Goal: Task Accomplishment & Management: Use online tool/utility

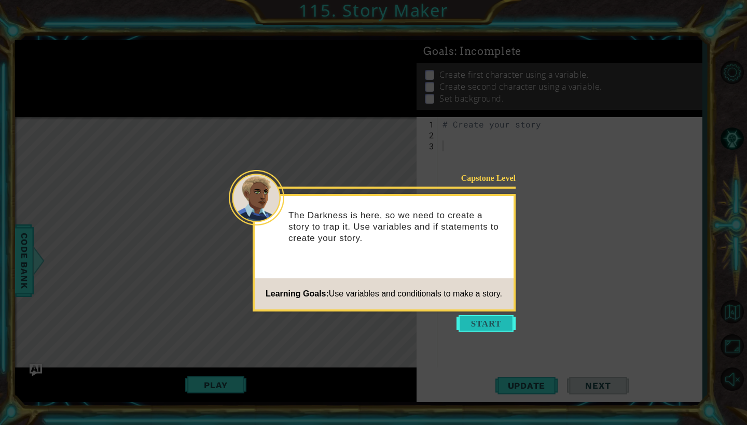
click at [477, 323] on button "Start" at bounding box center [486, 323] width 59 height 17
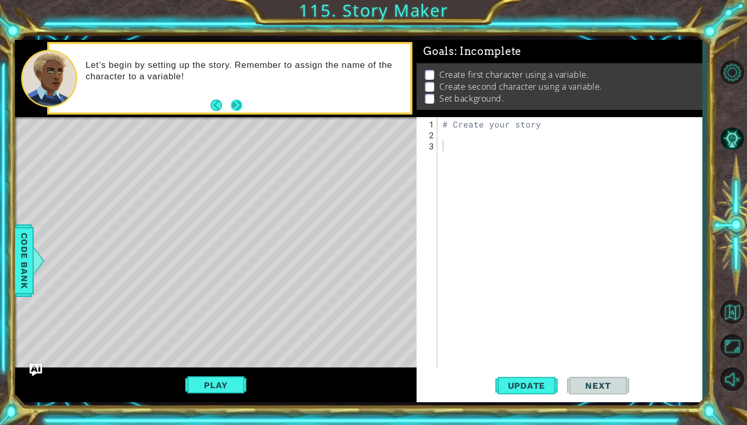
click at [238, 107] on button "Next" at bounding box center [236, 106] width 12 height 12
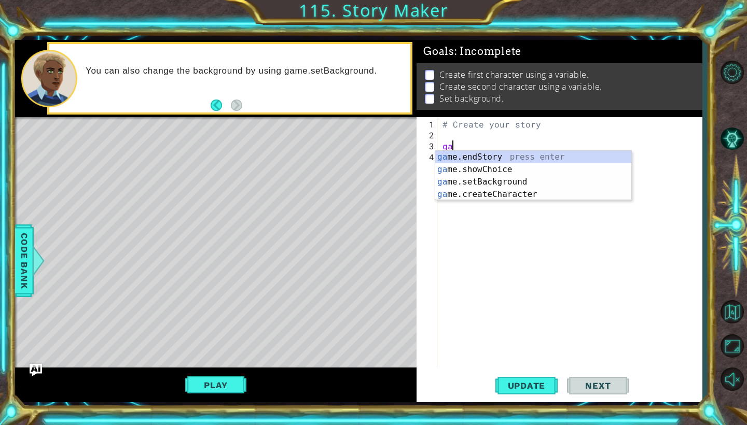
scroll to position [0, 1]
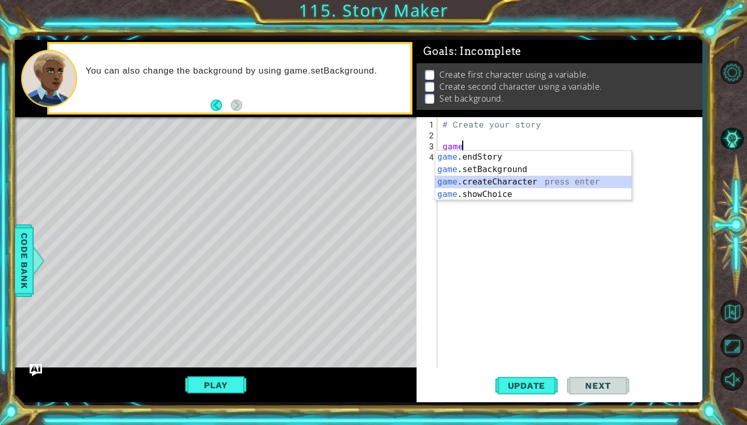
click at [524, 182] on div "game .endStory press enter game .setBackground press enter game .createCharacte…" at bounding box center [533, 188] width 196 height 75
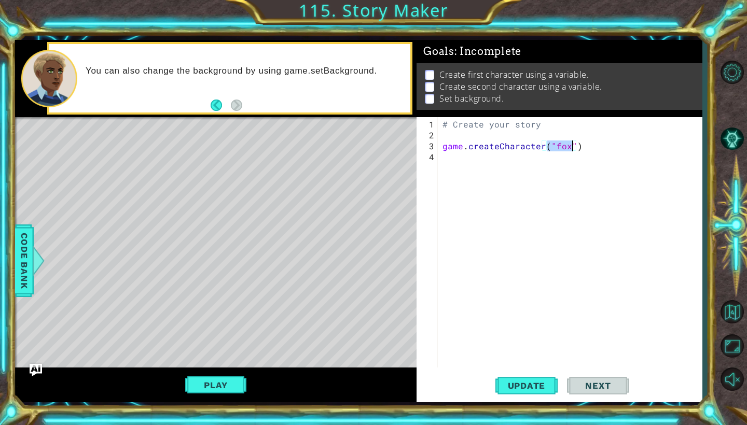
click at [568, 148] on div "# Create your story game . createCharacter ( "fox" )" at bounding box center [569, 242] width 259 height 251
type textarea "game.createCharacter("monkey")"
click at [594, 148] on div "# Create your story game . createCharacter ( "monkey" )" at bounding box center [572, 255] width 264 height 272
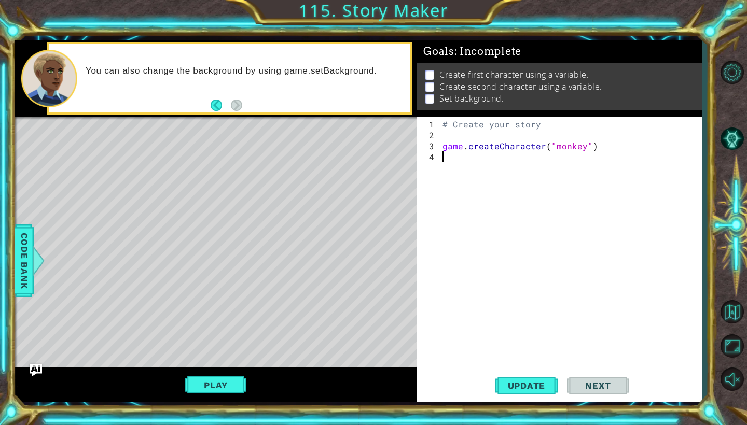
click at [447, 159] on div "# Create your story game . createCharacter ( "monkey" )" at bounding box center [572, 255] width 264 height 272
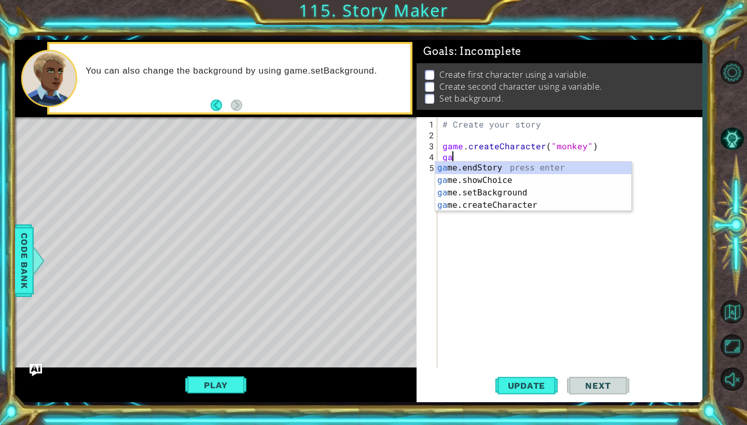
scroll to position [0, 1]
click at [506, 192] on div "game .endStory press enter game .setBackground press enter game .createCharacte…" at bounding box center [533, 199] width 196 height 75
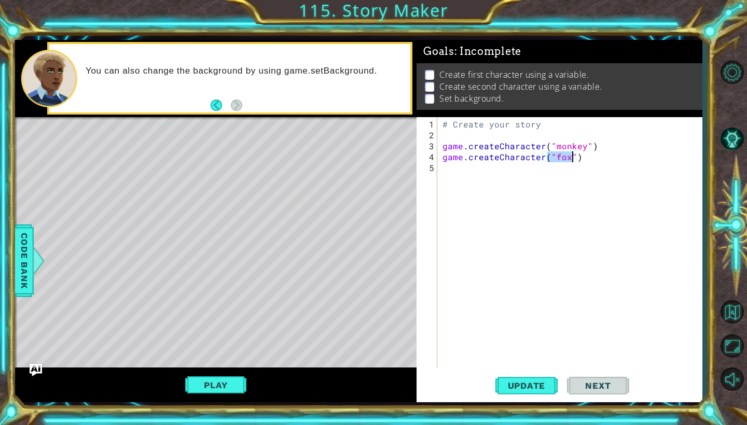
click at [567, 160] on div "# Create your story game . createCharacter ( "monkey" ) game . createCharacter …" at bounding box center [569, 242] width 259 height 251
click at [582, 148] on div "# Create your story game . createCharacter ( "monkey" ) game . createCharacter …" at bounding box center [572, 255] width 264 height 272
type textarea "game.createCharacter("dragon")"
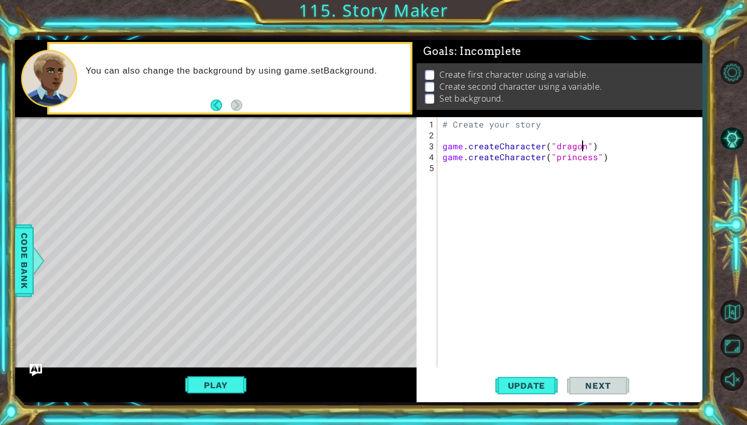
scroll to position [0, 9]
click at [451, 174] on div "# Create your story game . createCharacter ( "dragon" ) game . createCharacter …" at bounding box center [572, 255] width 264 height 272
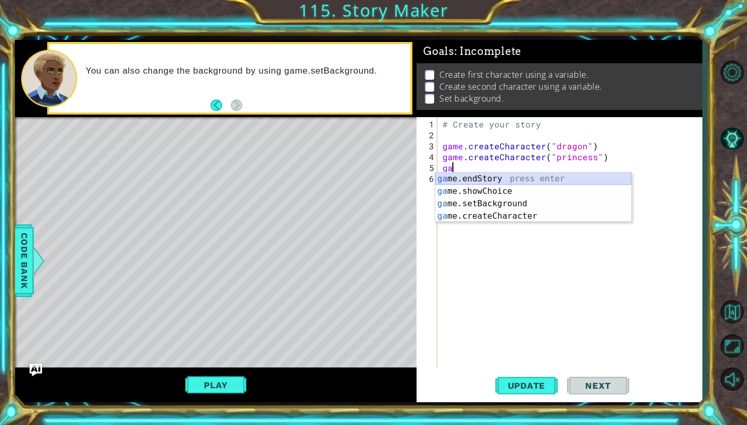
type textarea "g"
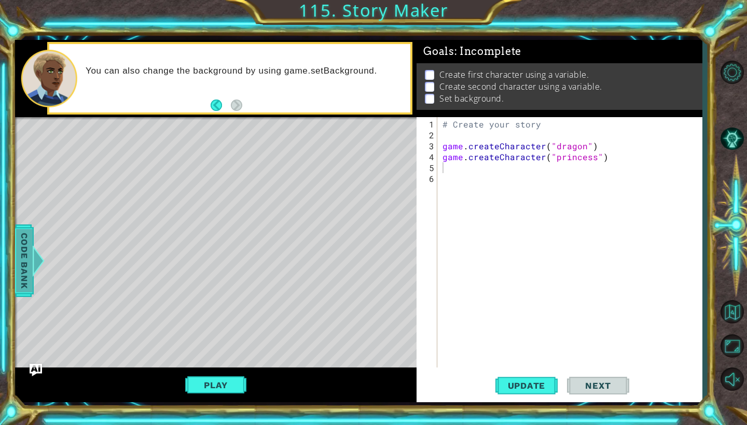
click at [19, 276] on span "Code Bank" at bounding box center [24, 260] width 17 height 63
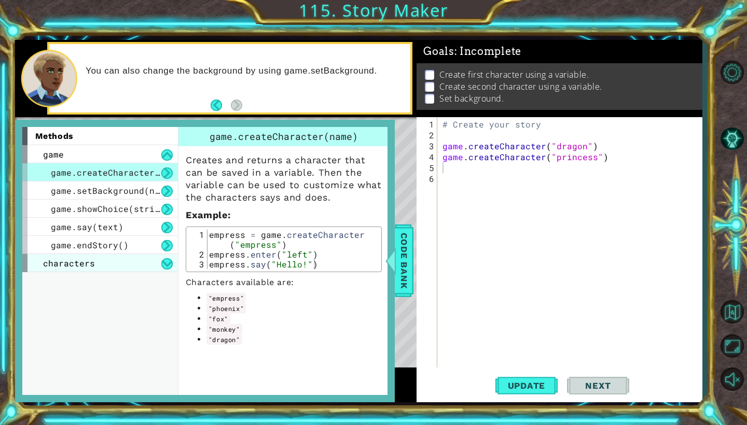
click at [104, 264] on div "characters" at bounding box center [100, 263] width 156 height 18
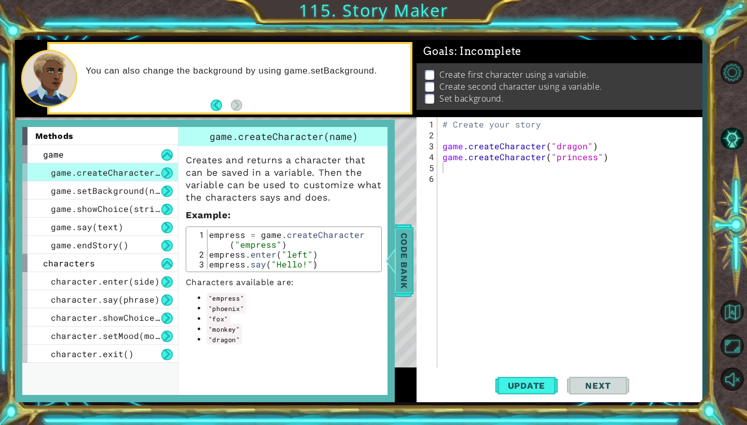
click at [397, 259] on div at bounding box center [390, 260] width 13 height 31
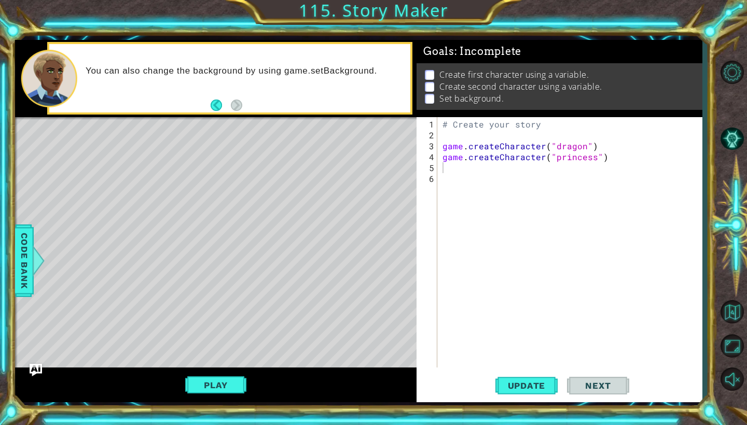
click at [445, 176] on div "# Create your story game . createCharacter ( "dragon" ) game . createCharacter …" at bounding box center [572, 255] width 264 height 272
click at [446, 169] on div "# Create your story game . createCharacter ( "dragon" ) game . createCharacter …" at bounding box center [572, 255] width 264 height 272
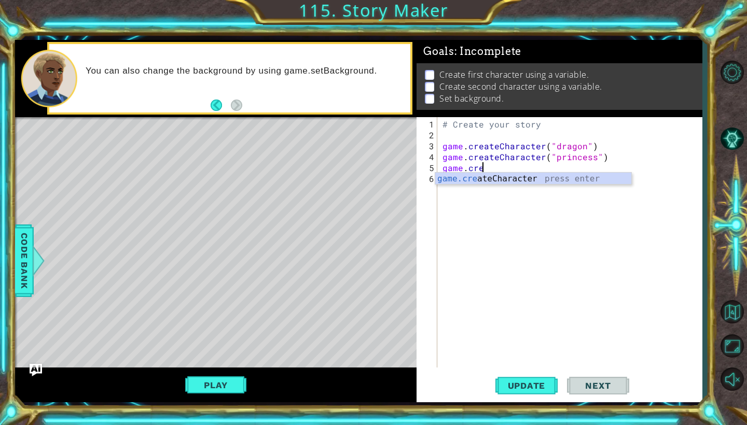
scroll to position [0, 2]
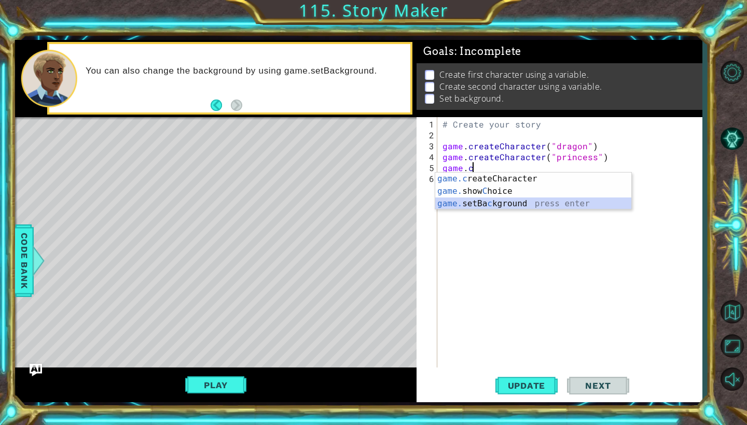
click at [510, 202] on div "game.c reateCharacter press enter game. show C hoice press enter game. setBa c …" at bounding box center [533, 204] width 196 height 62
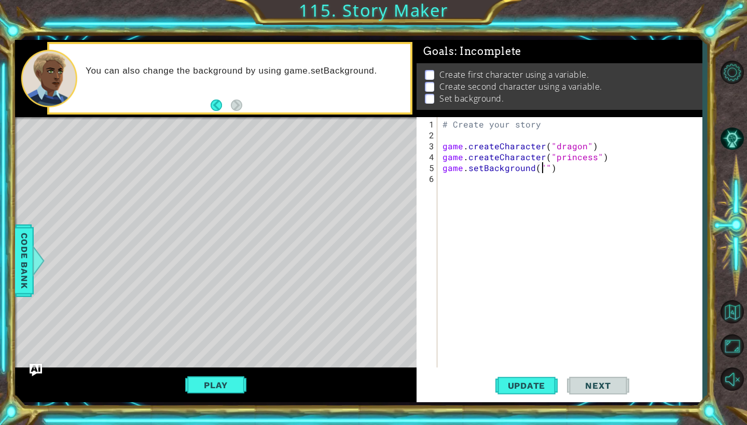
scroll to position [0, 7]
type textarea "game.setBackground("palace")"
click at [582, 173] on div "# Create your story game . createCharacter ( "dragon" ) game . createCharacter …" at bounding box center [572, 255] width 264 height 272
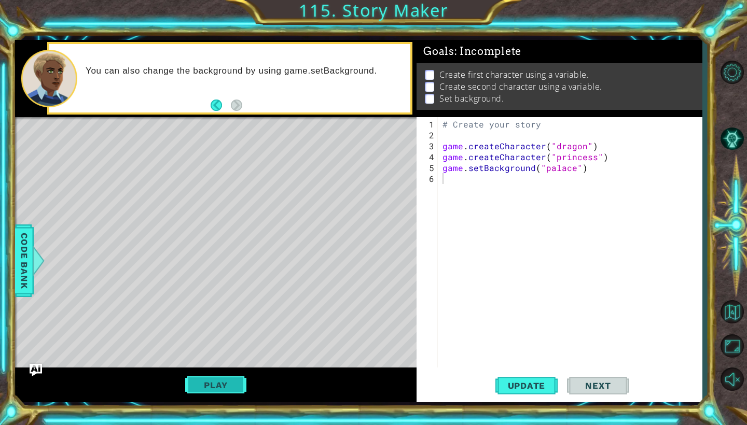
click at [233, 390] on button "Play" at bounding box center [215, 386] width 61 height 20
click at [225, 391] on button "Play" at bounding box center [215, 386] width 61 height 20
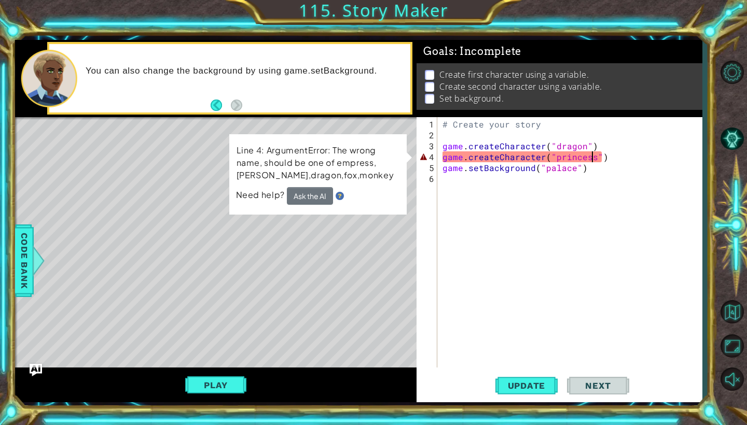
click at [592, 160] on div "# Create your story game . createCharacter ( "dragon" ) game . createCharacter …" at bounding box center [572, 255] width 264 height 272
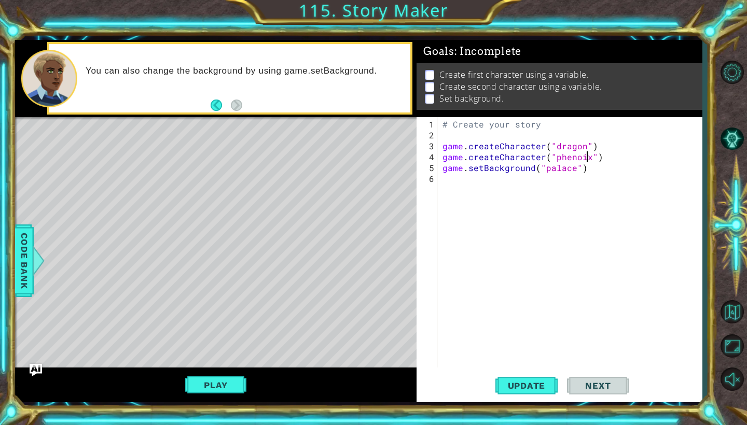
scroll to position [0, 9]
click at [598, 162] on div "# Create your story game . createCharacter ( "dragon" ) game . createCharacter …" at bounding box center [572, 255] width 264 height 272
click at [30, 269] on span "Code Bank" at bounding box center [24, 260] width 17 height 63
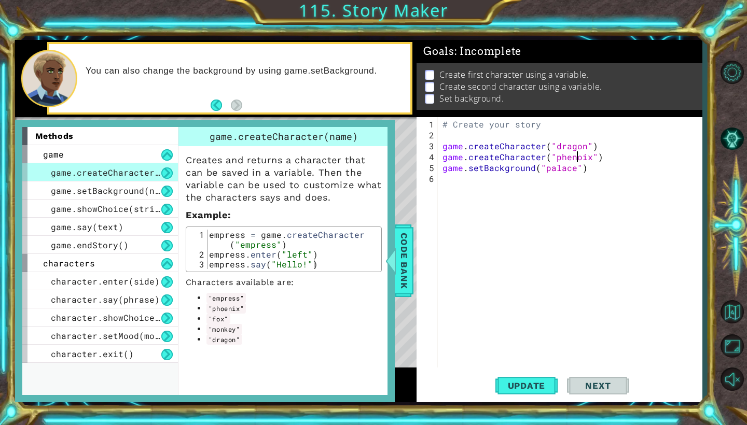
click at [577, 160] on div "# Create your story game . createCharacter ( "dragon" ) game . createCharacter …" at bounding box center [572, 255] width 264 height 272
click at [568, 159] on div "# Create your story game . createCharacter ( "dragon" ) game . createCharacter …" at bounding box center [572, 255] width 264 height 272
click at [562, 160] on div "# Create your story game . createCharacter ( "dragon" ) game . createCharacter …" at bounding box center [572, 255] width 264 height 272
type textarea "game.createCharacter("phoenix")"
click at [405, 274] on span "Code Bank" at bounding box center [404, 260] width 17 height 63
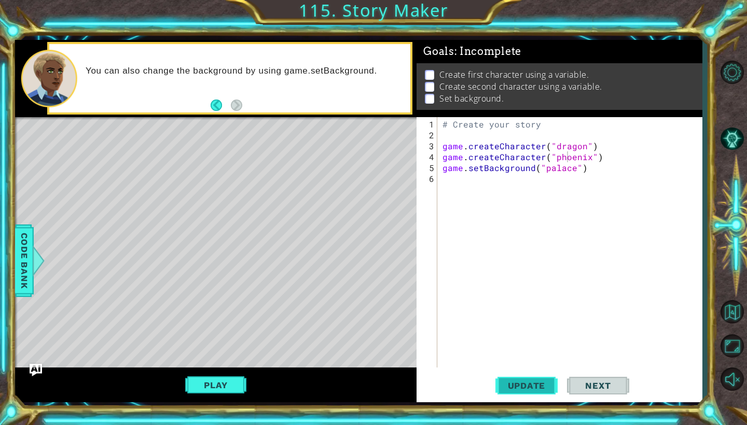
click at [512, 389] on span "Update" at bounding box center [527, 386] width 59 height 10
click at [233, 389] on button "Play" at bounding box center [215, 386] width 61 height 20
click at [603, 387] on span "Next" at bounding box center [598, 384] width 46 height 10
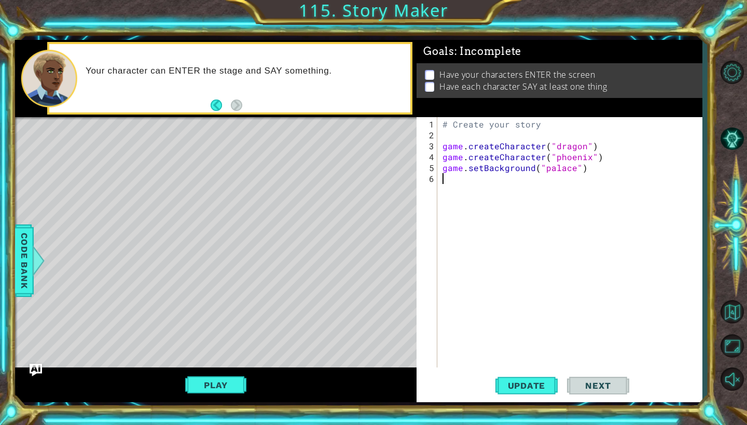
click at [446, 180] on div "# Create your story game . createCharacter ( "dragon" ) game . createCharacter …" at bounding box center [572, 255] width 264 height 272
type textarea "d"
click at [26, 286] on span "Code Bank" at bounding box center [24, 260] width 17 height 63
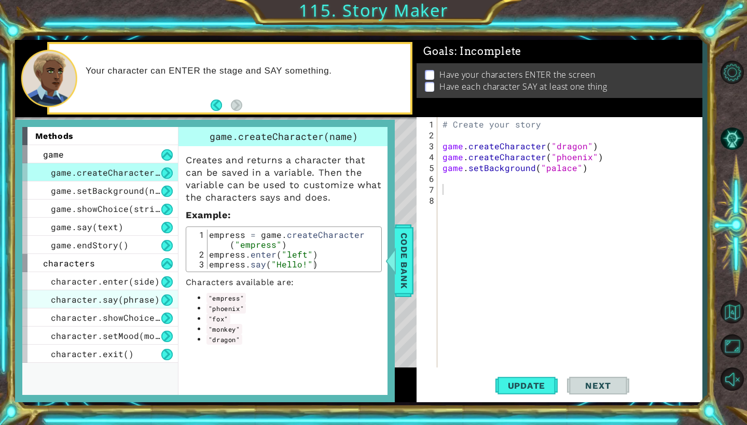
click at [125, 300] on span "character.say(phrase)" at bounding box center [105, 299] width 109 height 11
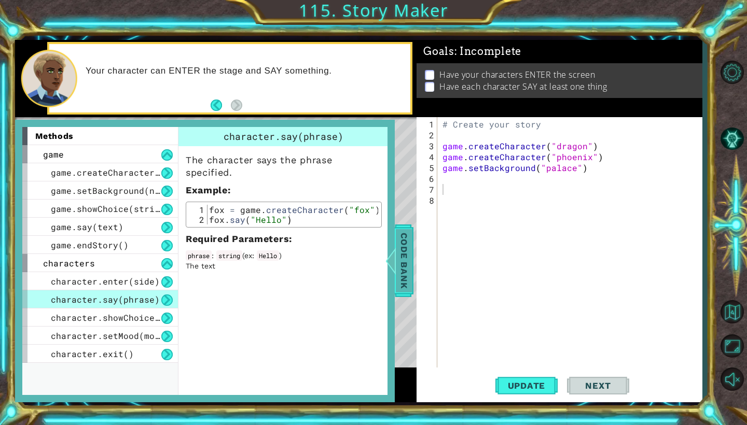
click at [401, 258] on span "Code Bank" at bounding box center [404, 260] width 17 height 63
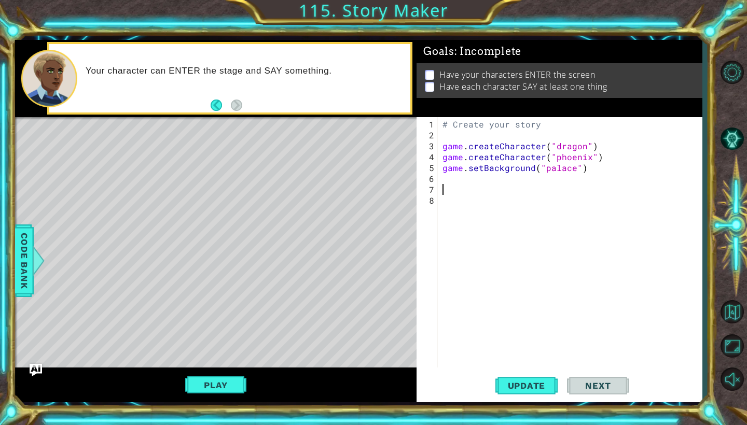
click at [444, 190] on div "# Create your story game . createCharacter ( "dragon" ) game . createCharacter …" at bounding box center [572, 255] width 264 height 272
click at [34, 277] on div "Level Map" at bounding box center [254, 270] width 479 height 306
click at [29, 275] on span "Code Bank" at bounding box center [24, 260] width 17 height 63
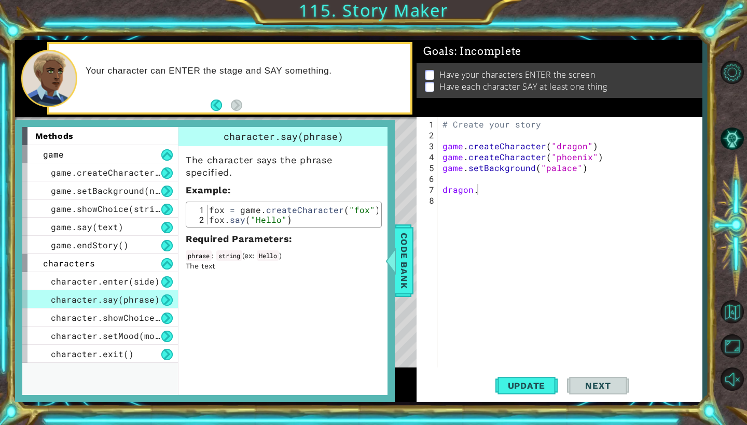
click at [479, 193] on div "# Create your story game . createCharacter ( "dragon" ) game . createCharacter …" at bounding box center [572, 255] width 264 height 272
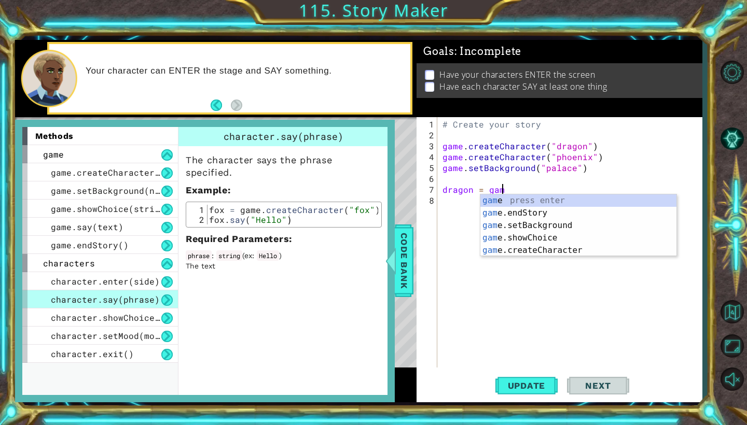
scroll to position [0, 4]
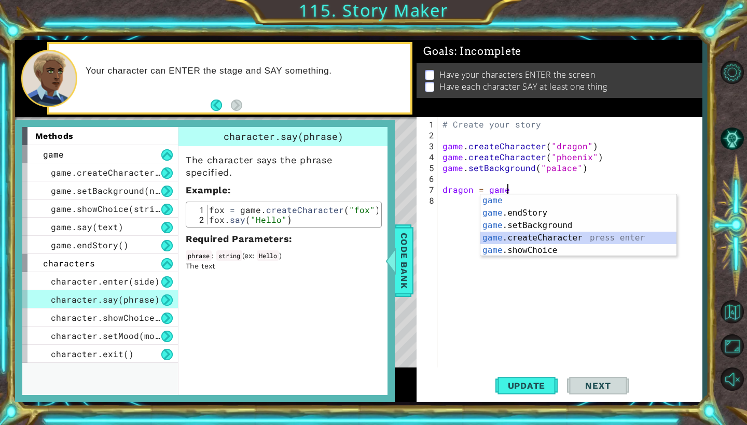
click at [533, 237] on div "game press enter game .endStory press enter game .setBackground press enter gam…" at bounding box center [578, 238] width 196 height 87
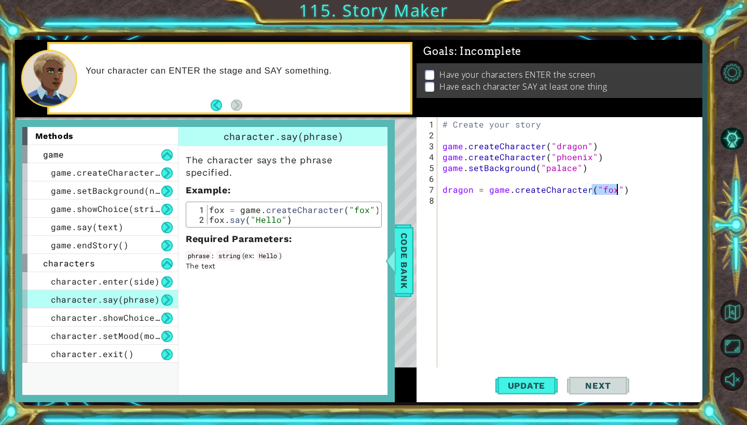
click at [613, 191] on div "# Create your story game . createCharacter ( "dragon" ) game . createCharacter …" at bounding box center [572, 255] width 264 height 272
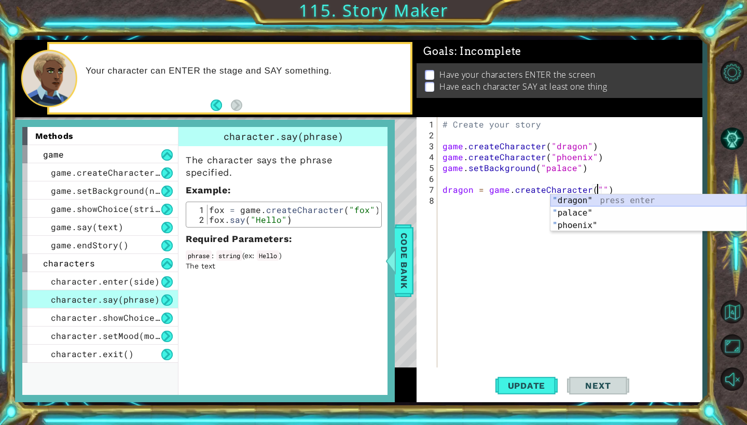
click at [589, 201] on div "" dragon" press enter " palace" press enter " phoenix" press enter" at bounding box center [648, 226] width 196 height 62
type textarea "dragon = game.createCharacter("dragon")"
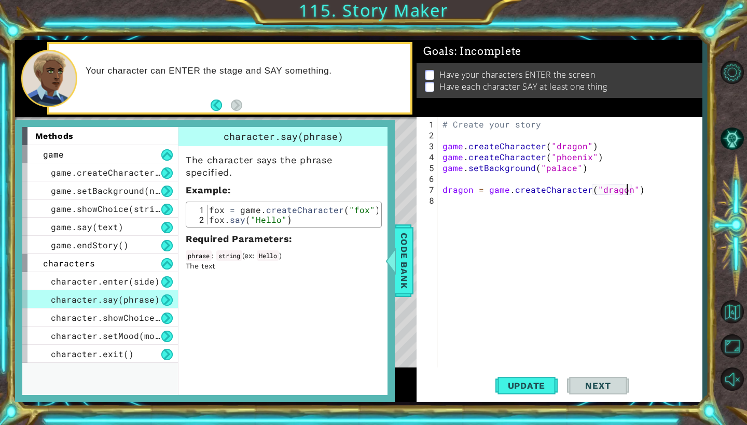
click at [636, 194] on div "# Create your story game . createCharacter ( "dragon" ) game . createCharacter …" at bounding box center [572, 255] width 264 height 272
type textarea "dragon.say"
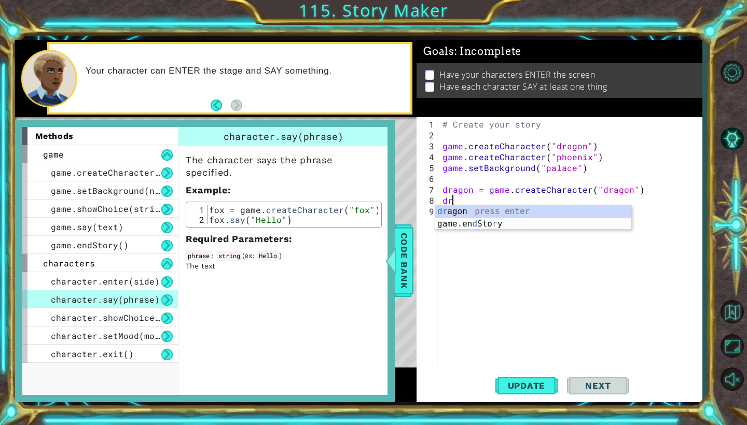
scroll to position [0, 0]
type textarea "d"
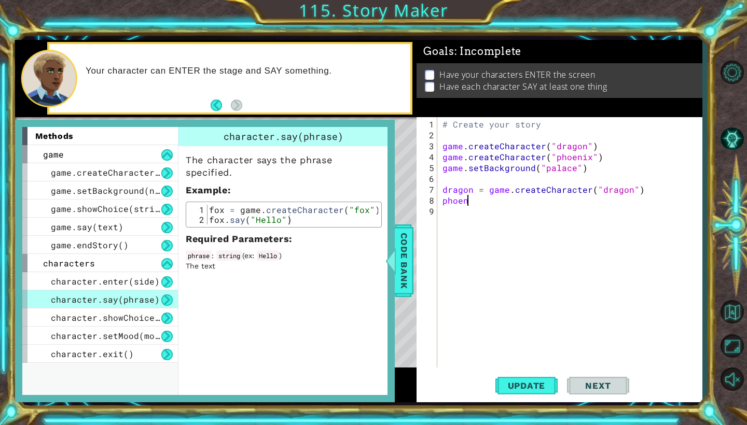
scroll to position [0, 2]
click at [472, 192] on div "# Create your story game . createCharacter ( "dragon" ) game . createCharacter …" at bounding box center [572, 255] width 264 height 272
click at [631, 191] on div "# Create your story game . createCharacter ( "dragon" ) game . createCharacter …" at bounding box center [572, 255] width 264 height 272
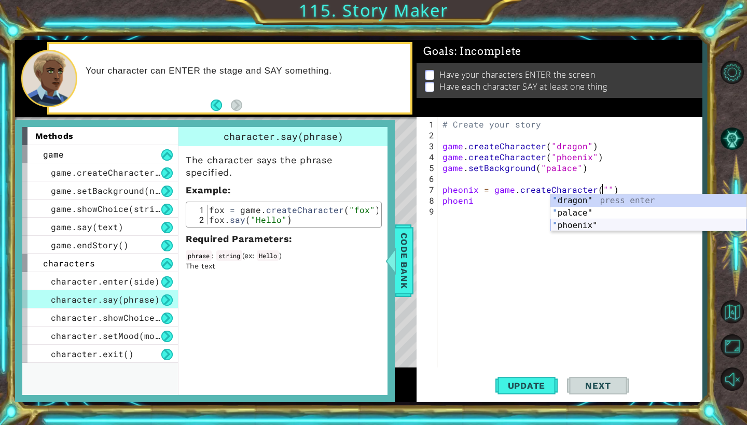
click at [604, 224] on div "" dragon" press enter " palace" press enter " phoenix" press enter" at bounding box center [648, 226] width 196 height 62
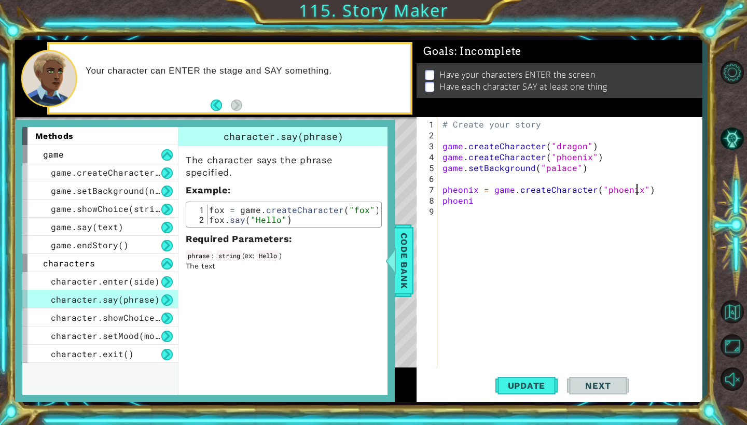
click at [649, 190] on div "# Create your story game . createCharacter ( "dragon" ) game . createCharacter …" at bounding box center [572, 255] width 264 height 272
click at [473, 203] on div "# Create your story game . createCharacter ( "dragon" ) game . createCharacter …" at bounding box center [572, 255] width 264 height 272
click at [538, 203] on div "# Create your story game . createCharacter ( "dragon" ) game . createCharacter …" at bounding box center [572, 255] width 264 height 272
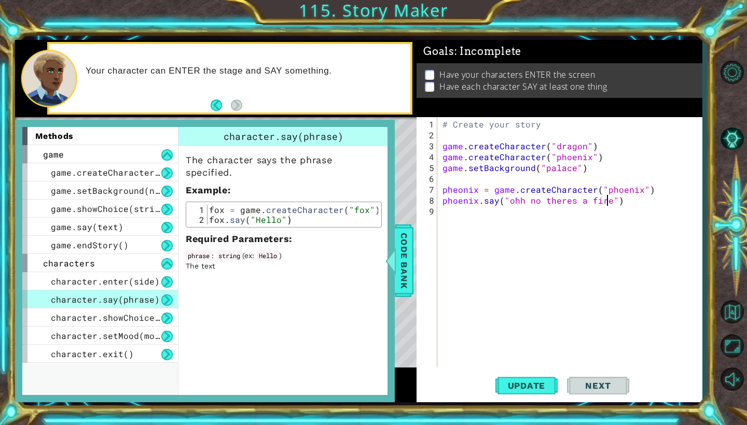
click at [572, 203] on div "# Create your story game . createCharacter ( "dragon" ) game . createCharacter …" at bounding box center [572, 255] width 264 height 272
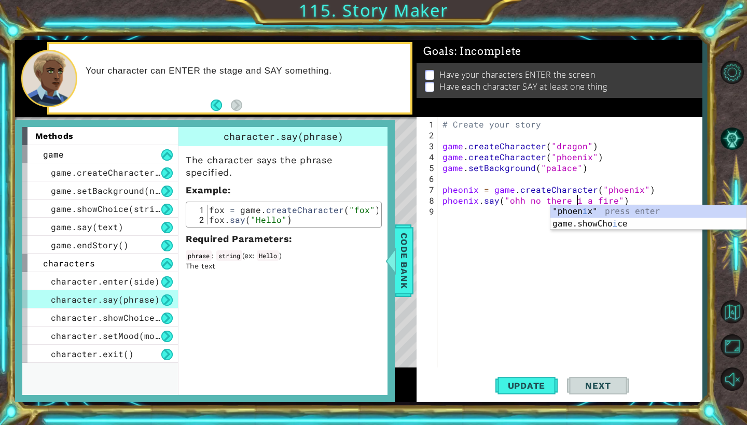
scroll to position [0, 9]
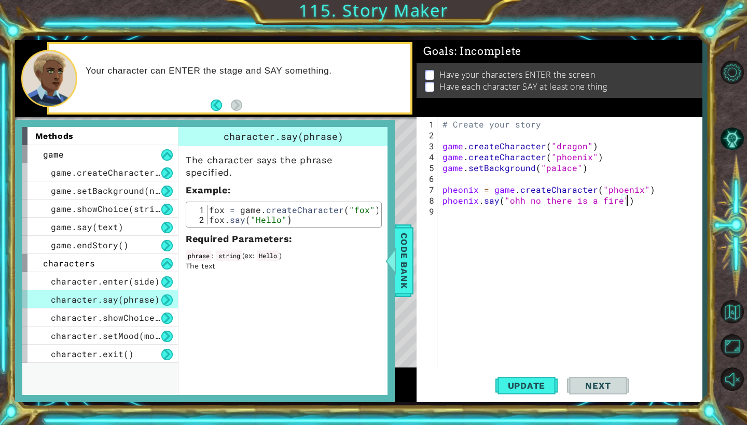
click at [627, 204] on div "# Create your story game . createCharacter ( "dragon" ) game . createCharacter …" at bounding box center [572, 255] width 264 height 272
click at [520, 383] on span "Update" at bounding box center [527, 386] width 59 height 10
click at [412, 266] on span "Code Bank" at bounding box center [404, 260] width 17 height 63
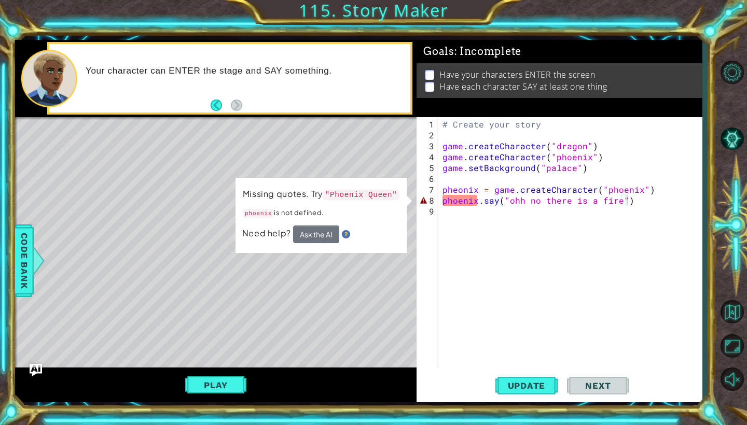
click at [447, 204] on div "# Create your story game . createCharacter ( "dragon" ) game . createCharacter …" at bounding box center [572, 255] width 264 height 272
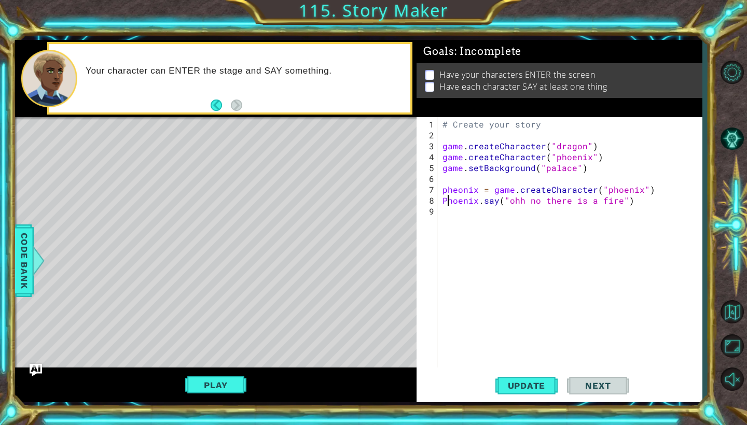
scroll to position [0, 1]
click at [626, 203] on div "# Create your story game . createCharacter ( "dragon" ) game . createCharacter …" at bounding box center [572, 255] width 264 height 272
click at [521, 380] on button "Update" at bounding box center [526, 386] width 62 height 29
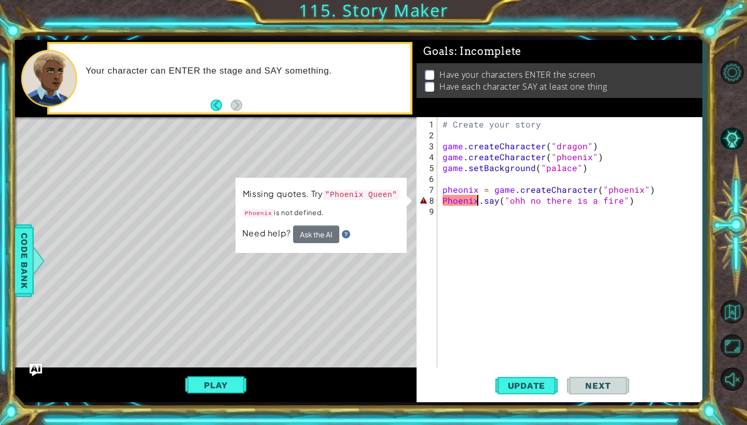
click at [478, 204] on div "# Create your story game . createCharacter ( "dragon" ) game . createCharacter …" at bounding box center [572, 255] width 264 height 272
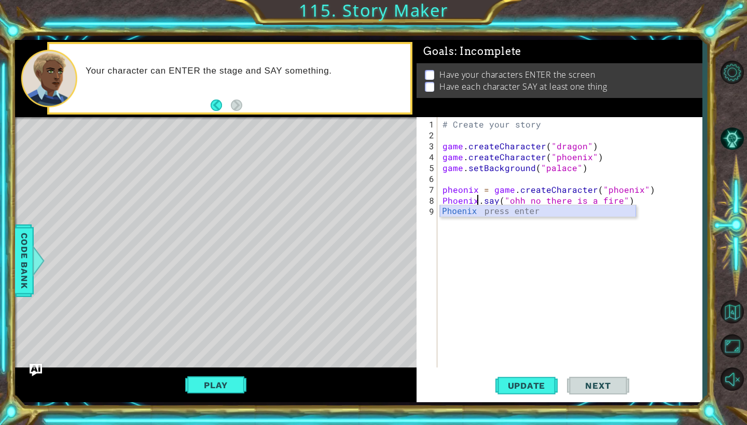
click at [486, 213] on div "Phoenix press enter" at bounding box center [538, 223] width 196 height 37
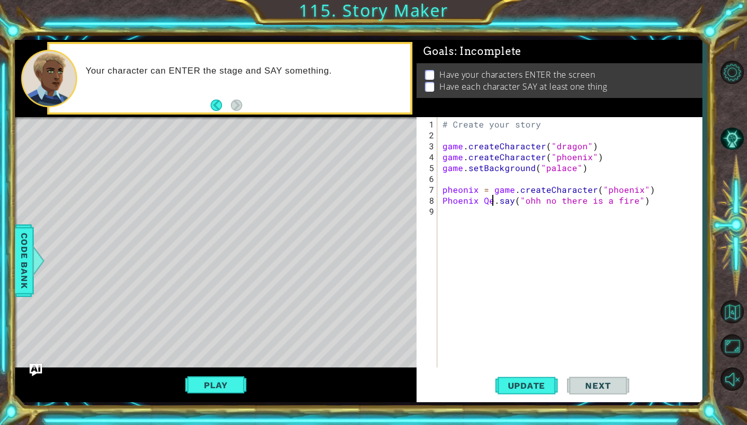
scroll to position [0, 4]
type textarea "Phoenix Qeen.say("ohh no there is a fire")"
click at [488, 205] on div "# Create your story game . createCharacter ( "dragon" ) game . createCharacter …" at bounding box center [572, 255] width 264 height 272
click at [488, 204] on div "# Create your story game . createCharacter ( "dragon" ) game . createCharacter …" at bounding box center [572, 255] width 264 height 272
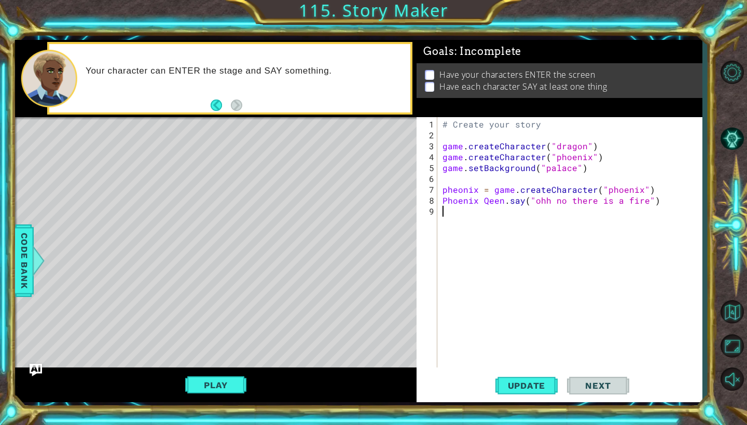
click at [488, 202] on div "# Create your story game . createCharacter ( "dragon" ) game . createCharacter …" at bounding box center [572, 255] width 264 height 272
click at [509, 202] on div "# Create your story game . createCharacter ( "dragon" ) game . createCharacter …" at bounding box center [572, 255] width 264 height 272
click at [657, 202] on div "# Create your story game . createCharacter ( "dragon" ) game . createCharacter …" at bounding box center [572, 255] width 264 height 272
click at [524, 388] on span "Update" at bounding box center [527, 386] width 59 height 10
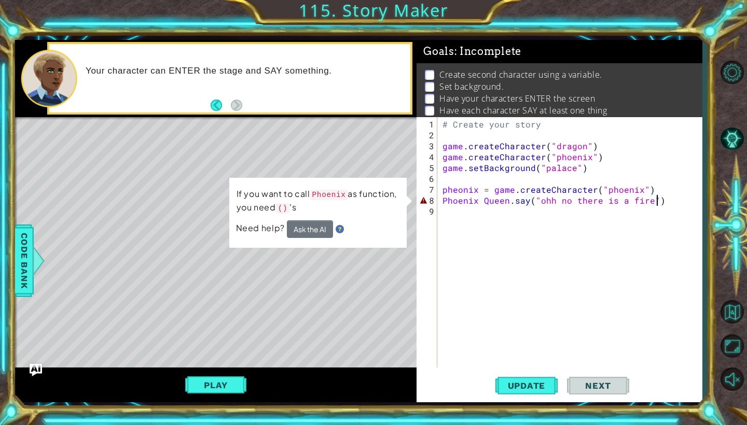
click at [313, 232] on button "Ask the AI" at bounding box center [310, 230] width 46 height 18
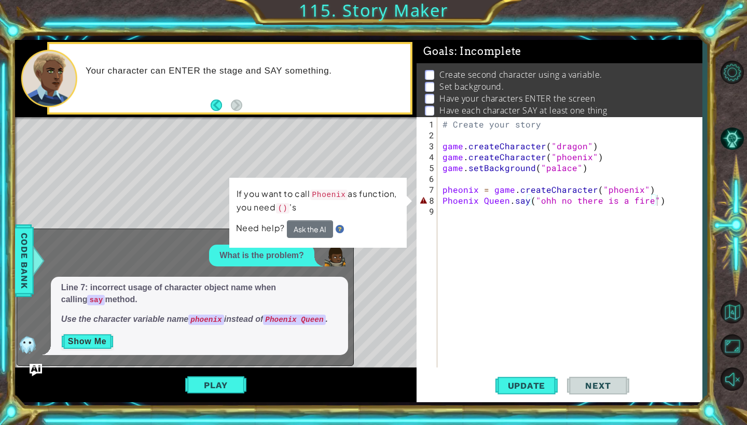
click at [87, 343] on button "Show Me" at bounding box center [87, 342] width 52 height 17
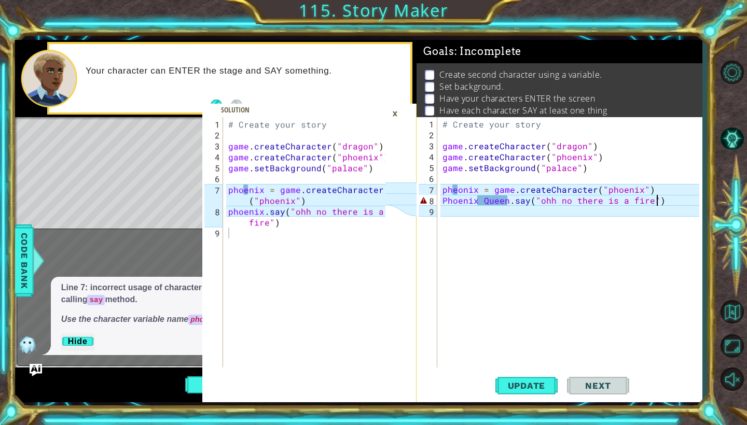
click at [459, 194] on div "# Create your story game . createCharacter ( "dragon" ) game . createCharacter …" at bounding box center [572, 255] width 264 height 272
click at [458, 191] on div "# Create your story game . createCharacter ( "dragon" ) game . createCharacter …" at bounding box center [572, 255] width 264 height 272
click at [638, 190] on div "# Create your story game . createCharacter ( "dragon" ) game . createCharacter …" at bounding box center [572, 255] width 264 height 272
click at [641, 200] on div ""phoenix " press enter" at bounding box center [648, 213] width 196 height 37
click at [493, 202] on div "# Create your story game . createCharacter ( "dragon" ) game . createCharacter …" at bounding box center [572, 255] width 264 height 272
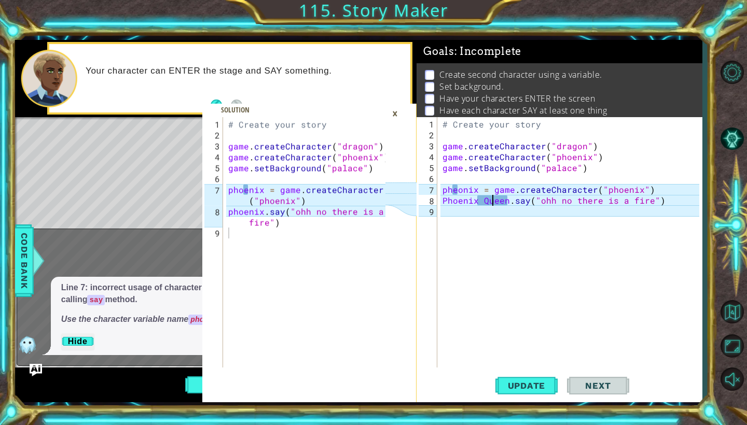
click at [507, 203] on div "# Create your story game . createCharacter ( "dragon" ) game . createCharacter …" at bounding box center [572, 255] width 264 height 272
type textarea "Phoenix.say("ohh no there is a fire")"
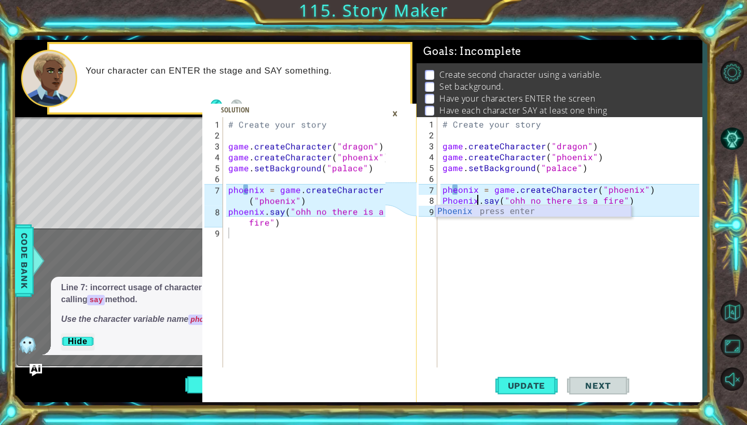
click at [490, 211] on div "Phoenix press enter" at bounding box center [533, 223] width 196 height 37
type textarea "phoenix = game.createCharacter("phoenix")"
click at [249, 193] on div "# Create your story game . createCharacter ( "dragon" ) game . createCharacter …" at bounding box center [308, 255] width 164 height 272
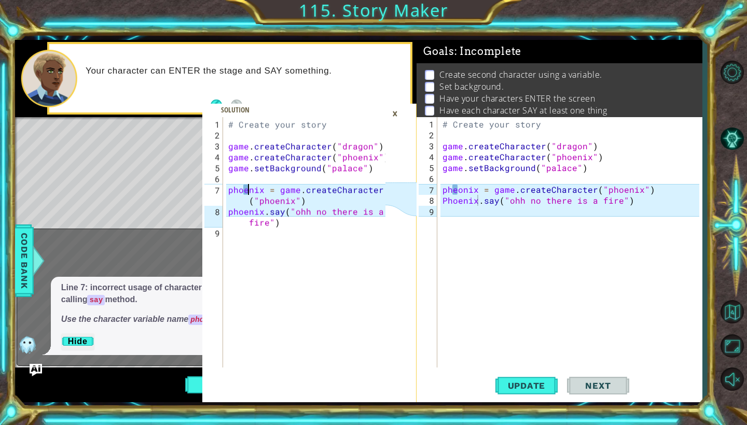
click at [250, 192] on div "# Create your story game . createCharacter ( "dragon" ) game . createCharacter …" at bounding box center [308, 255] width 164 height 272
click at [246, 191] on div "# Create your story game . createCharacter ( "dragon" ) game . createCharacter …" at bounding box center [308, 255] width 164 height 272
click at [457, 192] on div "# Create your story game . createCharacter ( "dragon" ) game . createCharacter …" at bounding box center [572, 255] width 264 height 272
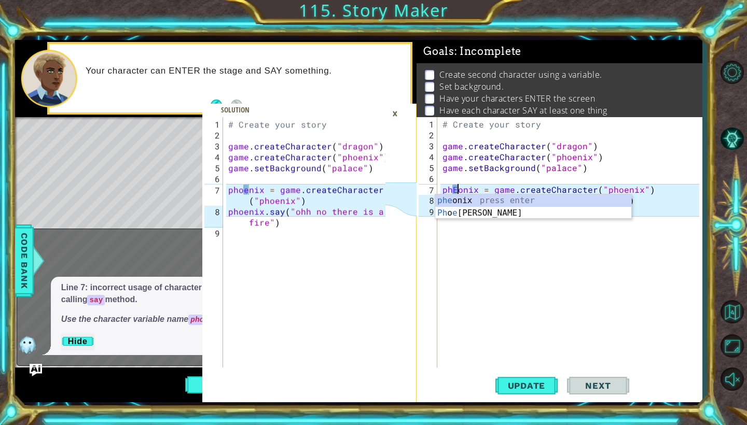
scroll to position [0, 2]
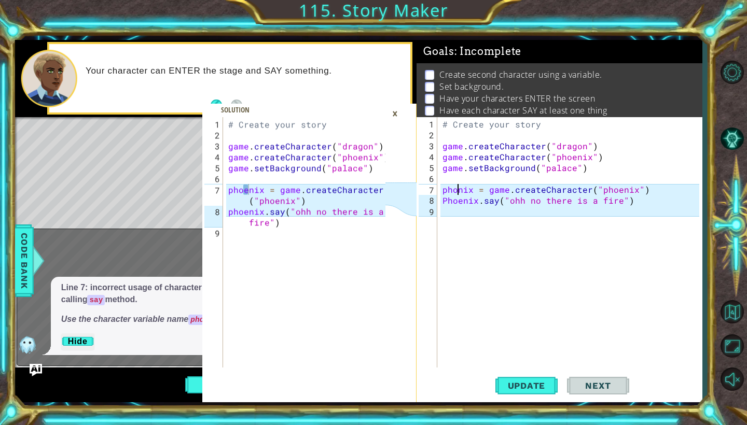
click at [458, 191] on div "# Create your story game . createCharacter ( "dragon" ) game . createCharacter …" at bounding box center [572, 255] width 264 height 272
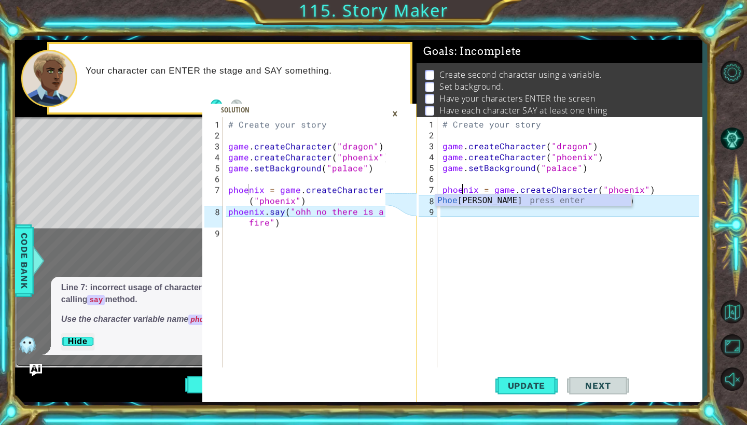
click at [476, 190] on div "# Create your story game . createCharacter ( "dragon" ) game . createCharacter …" at bounding box center [572, 255] width 264 height 272
click at [447, 204] on div "# Create your story game . createCharacter ( "dragon" ) game . createCharacter …" at bounding box center [572, 255] width 264 height 272
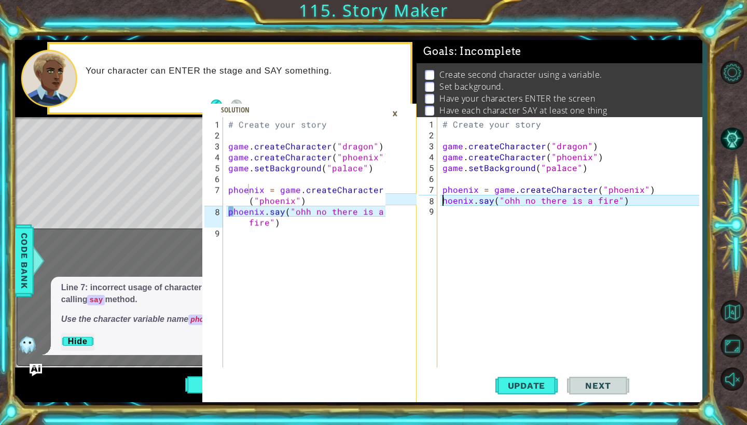
type textarea "phoenix.say("ohh no there is a fire")"
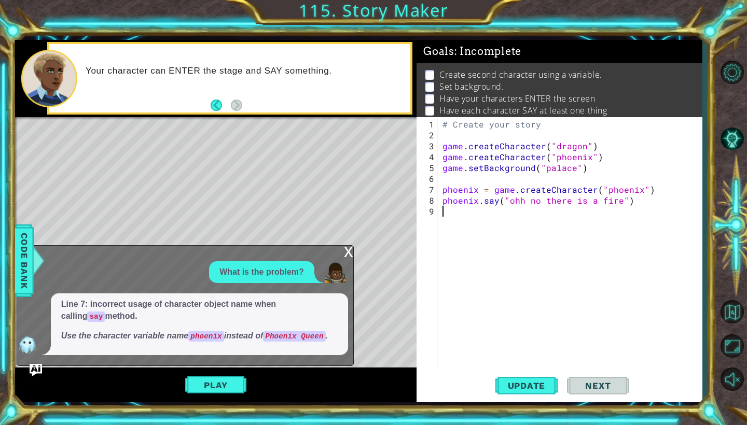
click at [515, 250] on div "# Create your story game . createCharacter ( "dragon" ) game . createCharacter …" at bounding box center [572, 255] width 264 height 272
click at [540, 390] on span "Update" at bounding box center [527, 386] width 59 height 10
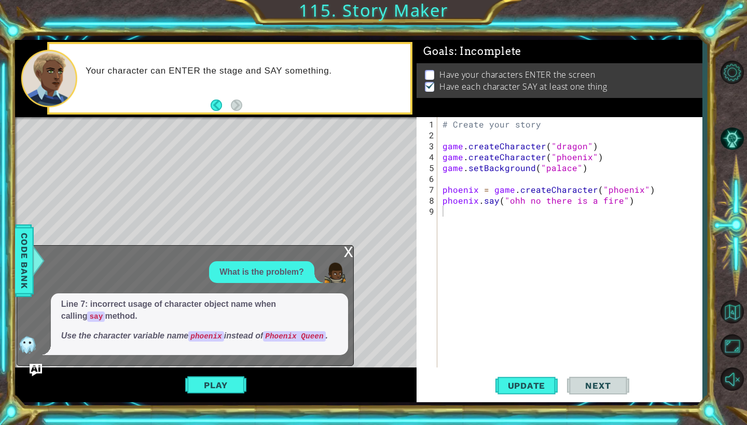
click at [348, 256] on div "x" at bounding box center [348, 251] width 9 height 10
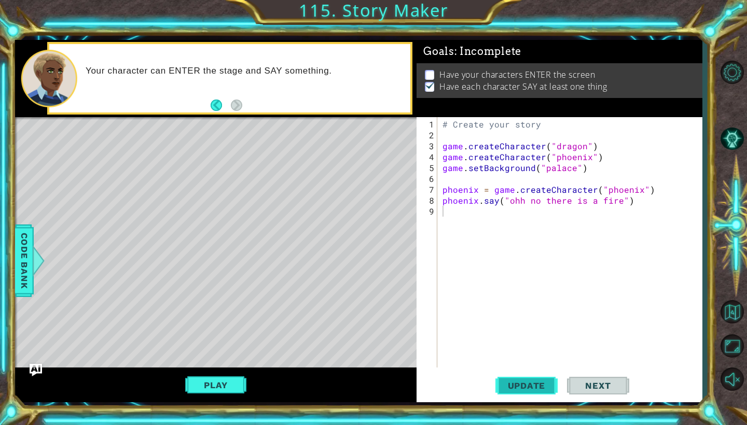
click at [519, 385] on span "Update" at bounding box center [527, 386] width 59 height 10
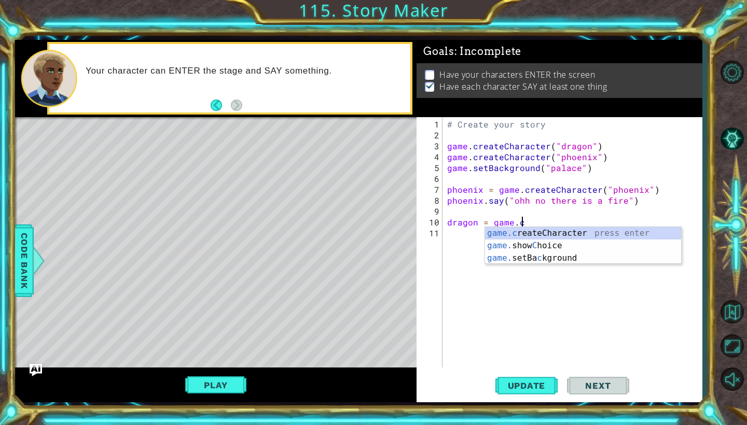
scroll to position [0, 5]
click at [502, 236] on div "game.cre ateCharacter press enter" at bounding box center [583, 245] width 196 height 37
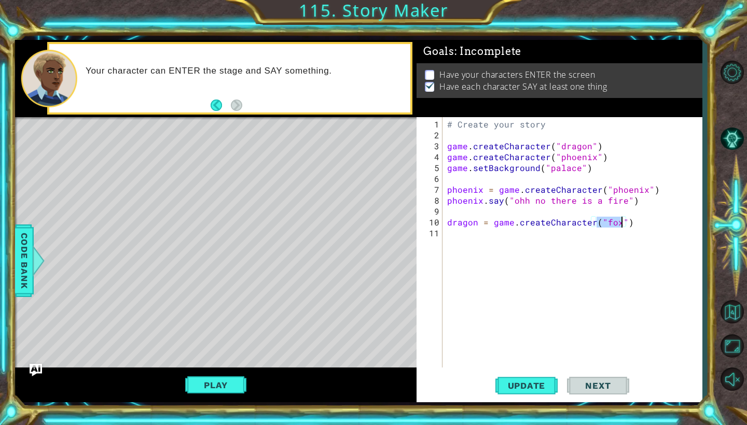
click at [617, 224] on div "# Create your story game . createCharacter ( "dragon" ) game . createCharacter …" at bounding box center [574, 255] width 259 height 272
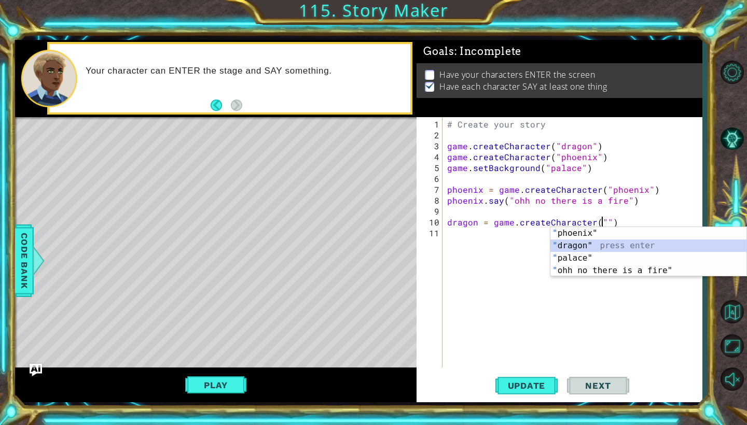
click at [612, 245] on div "" phoenix" press enter " dragon" press enter " palace" press enter " ohh no the…" at bounding box center [648, 264] width 196 height 75
type textarea "dragon = game.createCharacter("dragon")"
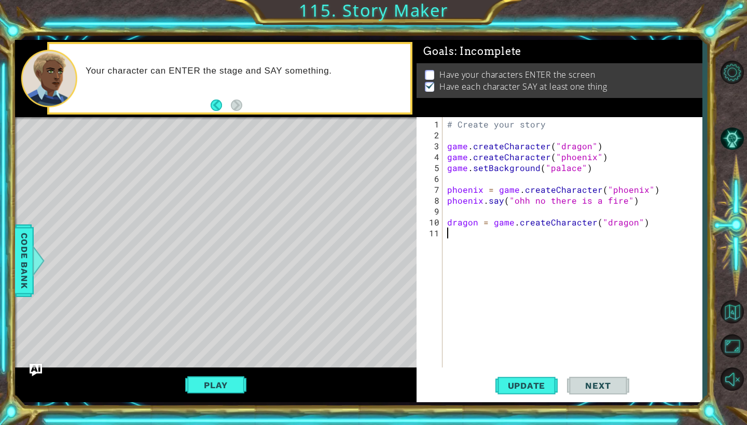
click at [642, 228] on div "# Create your story game . createCharacter ( "dragon" ) game . createCharacter …" at bounding box center [574, 255] width 259 height 272
click at [603, 237] on div "# Create your story game . createCharacter ( "dragon" ) game . createCharacter …" at bounding box center [574, 255] width 259 height 272
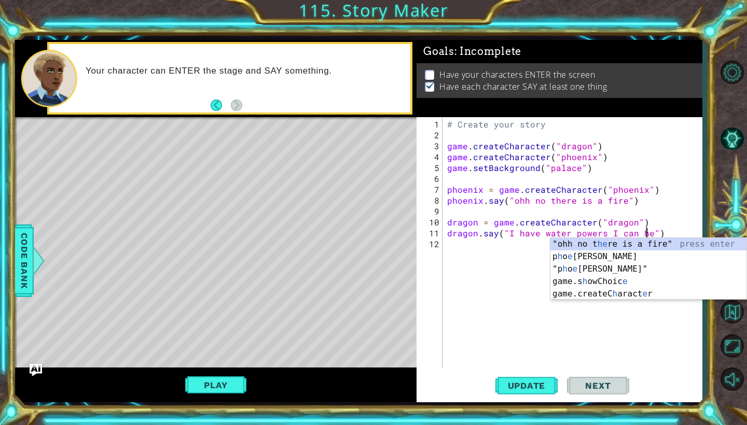
scroll to position [0, 13]
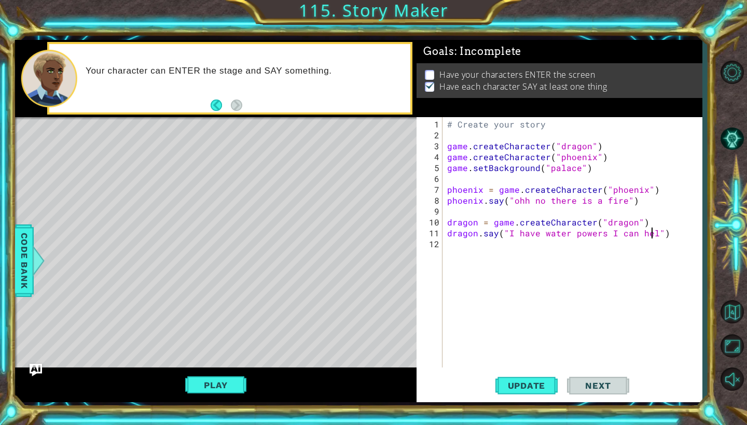
type textarea "dragon.say("I have water powers I can help")"
click at [665, 237] on div "# Create your story game . createCharacter ( "dragon" ) game . createCharacter …" at bounding box center [574, 255] width 259 height 272
click at [525, 383] on span "Update" at bounding box center [527, 386] width 59 height 10
click at [12, 272] on div "phoenix = game.createCharacter("phoenix") 1 2 3 4 5 6 7 8 9 # Create your story…" at bounding box center [373, 212] width 747 height 425
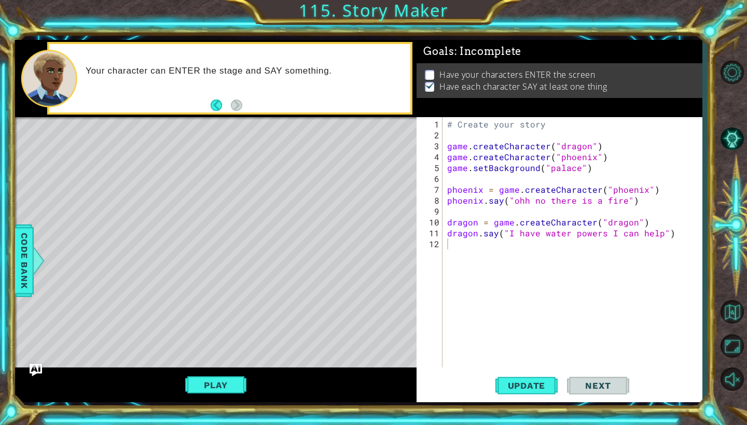
click at [15, 272] on div at bounding box center [16, 252] width 3 height 271
click at [27, 263] on span "Code Bank" at bounding box center [24, 260] width 17 height 63
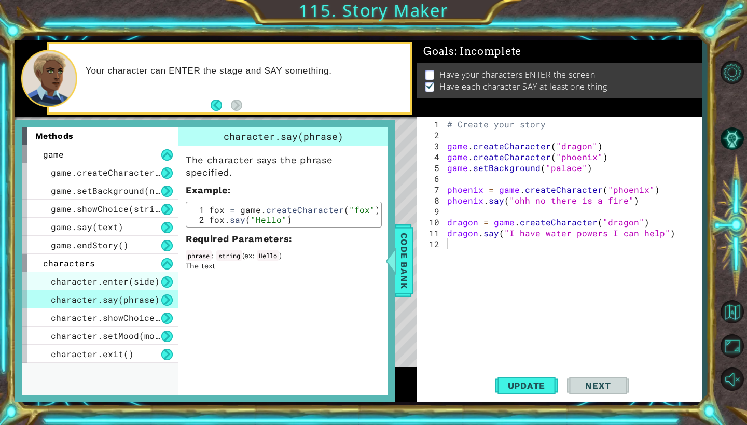
click at [123, 282] on span "character.enter(side)" at bounding box center [105, 281] width 109 height 11
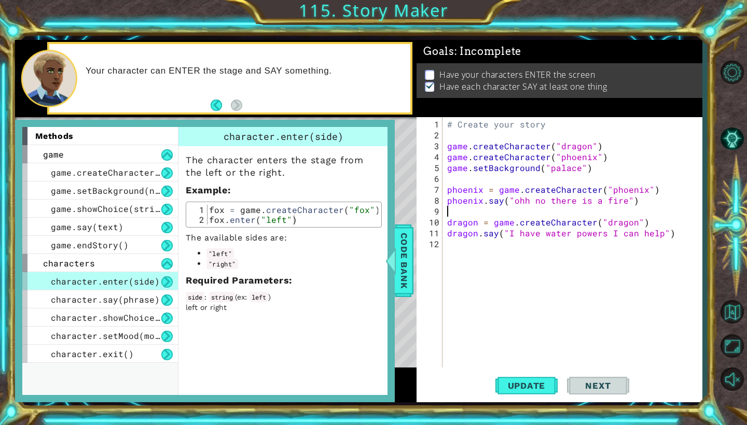
click at [456, 214] on div "# Create your story game . createCharacter ( "dragon" ) game . createCharacter …" at bounding box center [574, 255] width 259 height 272
click at [444, 180] on div "1 2 3 4 5 6 7 8 9 10 11 12 # Create your story game . createCharacter ( "dragon…" at bounding box center [558, 242] width 283 height 251
click at [448, 180] on div "# Create your story game . createCharacter ( "dragon" ) game . createCharacter …" at bounding box center [574, 255] width 259 height 272
click at [449, 200] on div "# Create your story game . createCharacter ( "dragon" ) game . createCharacter …" at bounding box center [574, 255] width 259 height 272
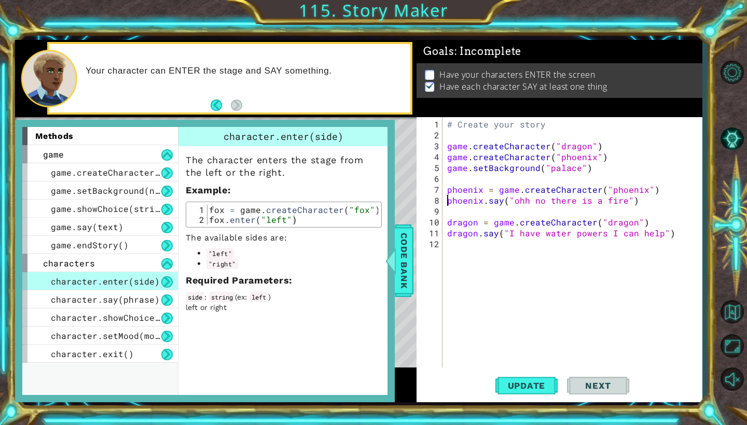
type textarea "phoenix.say("ohh no there is a fire")"
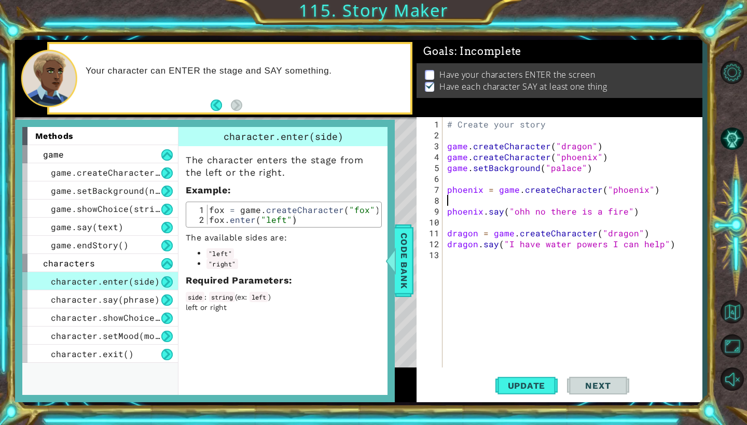
click at [452, 201] on div "# Create your story game . createCharacter ( "dragon" ) game . createCharacter …" at bounding box center [574, 255] width 259 height 272
click at [472, 213] on div "p hoenix press enter" at bounding box center [538, 223] width 196 height 37
click at [556, 242] on div "# Create your story game . createCharacter ( "dragon" ) game . createCharacter …" at bounding box center [574, 255] width 259 height 272
type textarea "dragon.say("I have water powers I can help")"
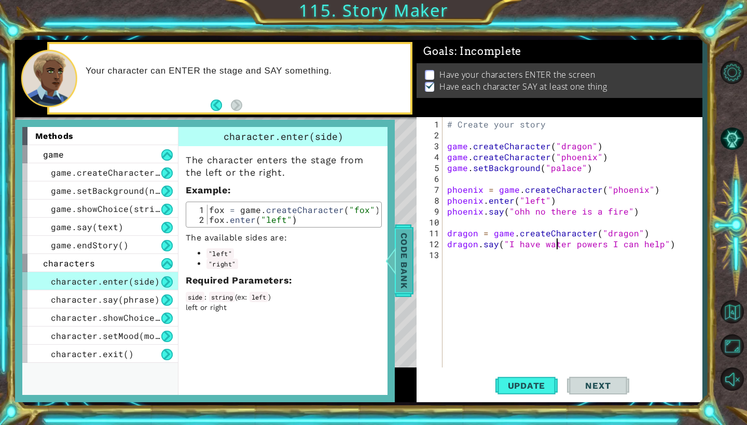
click at [405, 273] on span "Code Bank" at bounding box center [404, 260] width 17 height 63
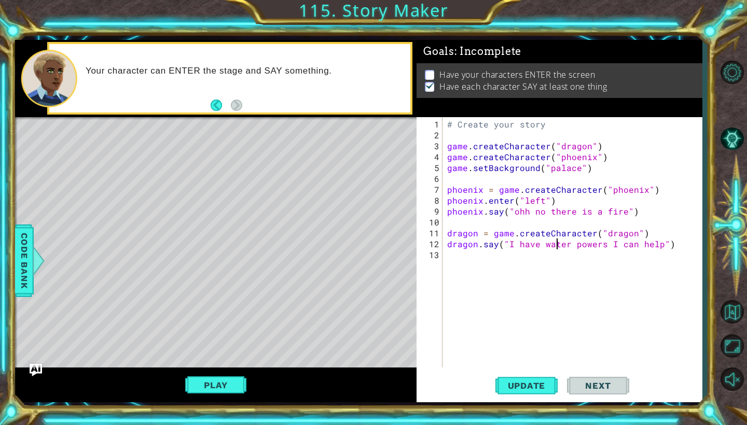
click at [453, 241] on div "# Create your story game . createCharacter ( "dragon" ) game . createCharacter …" at bounding box center [574, 255] width 259 height 272
click at [449, 242] on div "# Create your story game . createCharacter ( "dragon" ) game . createCharacter …" at bounding box center [574, 255] width 259 height 272
click at [454, 244] on div "# Create your story game . createCharacter ( "dragon" ) game . createCharacter …" at bounding box center [574, 255] width 259 height 272
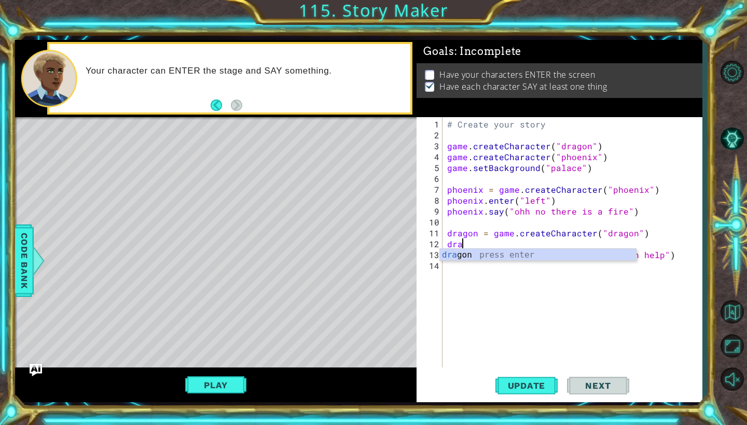
scroll to position [0, 1]
click at [490, 254] on div "dra gon press enter" at bounding box center [538, 267] width 196 height 37
type textarea "dragon.enter("right")"
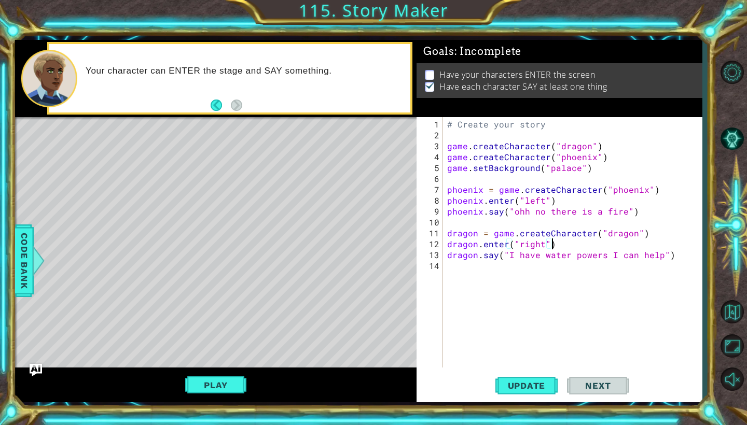
click at [567, 276] on div "# Create your story game . createCharacter ( "dragon" ) game . createCharacter …" at bounding box center [574, 255] width 259 height 272
click at [535, 384] on span "Update" at bounding box center [527, 386] width 59 height 10
click at [604, 386] on span "Next" at bounding box center [598, 386] width 46 height 10
click at [237, 102] on button "Next" at bounding box center [236, 105] width 19 height 19
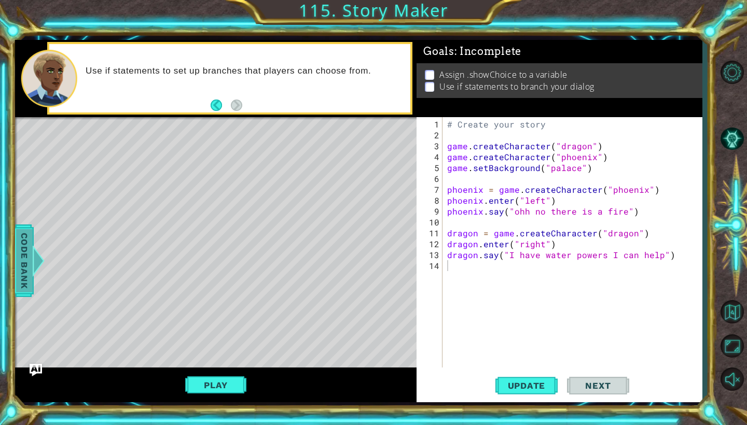
click at [22, 269] on span "Code Bank" at bounding box center [24, 260] width 17 height 63
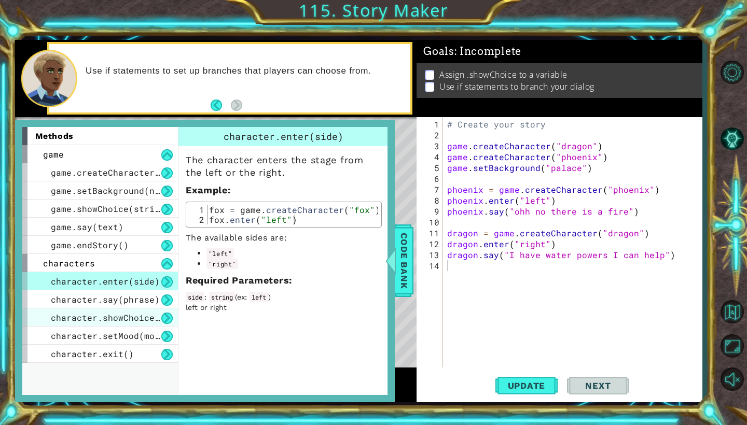
click at [93, 320] on span "character.showChoice(string1, string2)" at bounding box center [149, 317] width 197 height 11
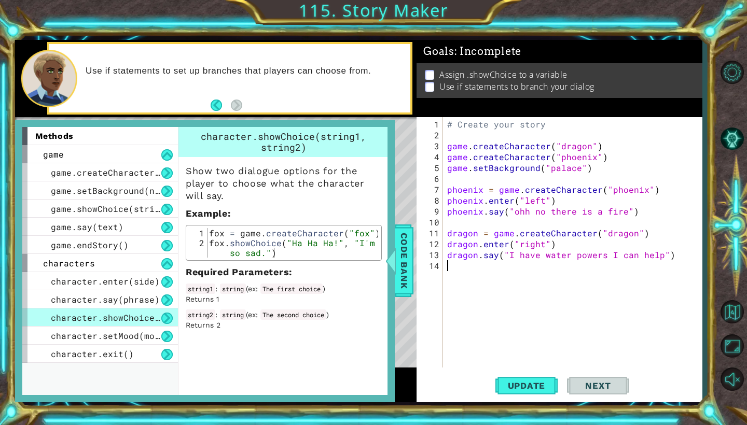
click at [450, 269] on div "# Create your story game . createCharacter ( "dragon" ) game . createCharacter …" at bounding box center [574, 255] width 259 height 272
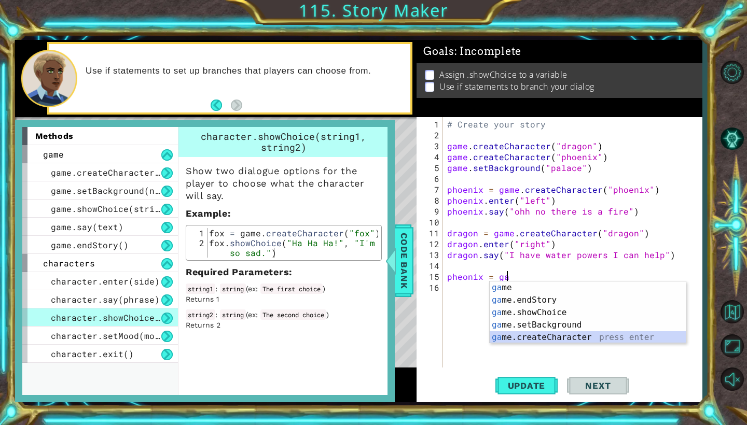
click at [545, 338] on div "ga me press enter [GEOGRAPHIC_DATA] me.endStory press enter ga me.showChoice pr…" at bounding box center [588, 325] width 196 height 87
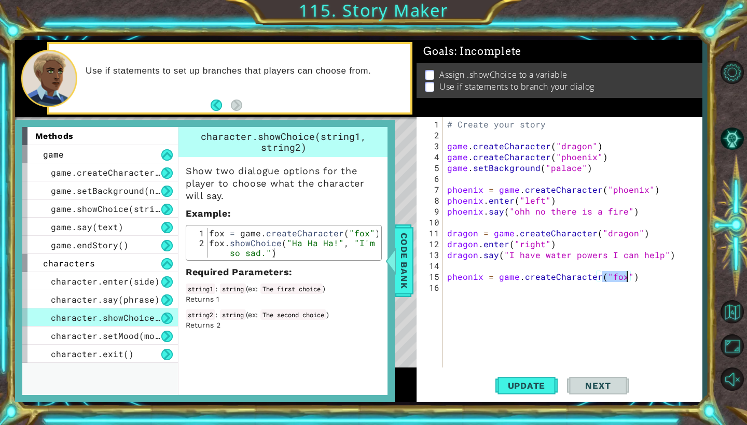
click at [622, 279] on div "# Create your story game . createCharacter ( "dragon" ) game . createCharacter …" at bounding box center [574, 255] width 259 height 272
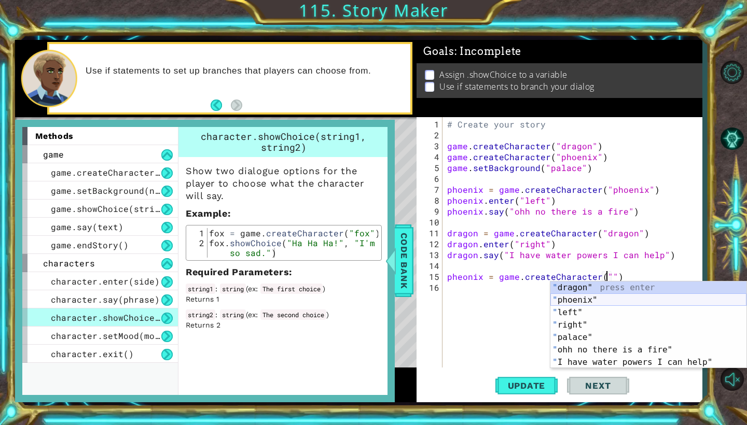
click at [592, 302] on div "" dragon" press enter " phoenix" press enter " left" press enter " right" press…" at bounding box center [648, 338] width 196 height 112
type textarea "pheonix = game.createCharacter("phoenix")"
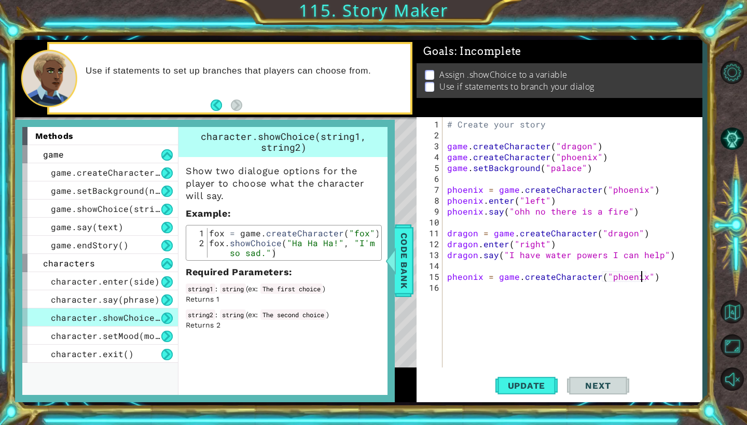
click at [655, 278] on div "# Create your story game . createCharacter ( "dragon" ) game . createCharacter …" at bounding box center [574, 255] width 259 height 272
click at [451, 290] on div "# Create your story game . createCharacter ( "dragon" ) game . createCharacter …" at bounding box center [574, 255] width 259 height 272
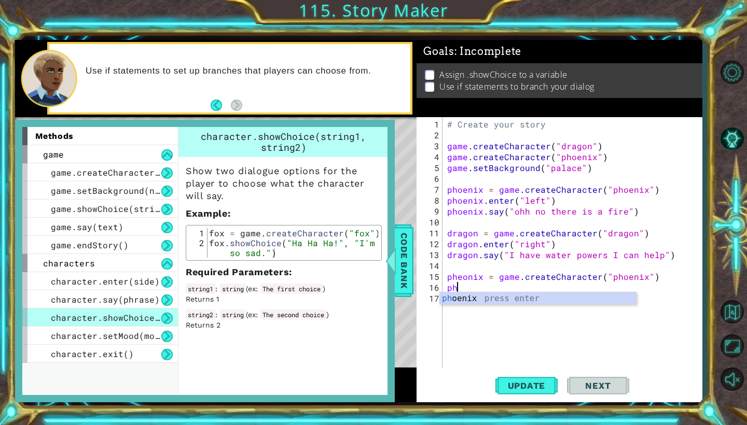
type textarea "phe"
click at [476, 300] on div "ph [PERSON_NAME][MEDICAL_DATA] press enter" at bounding box center [538, 311] width 196 height 37
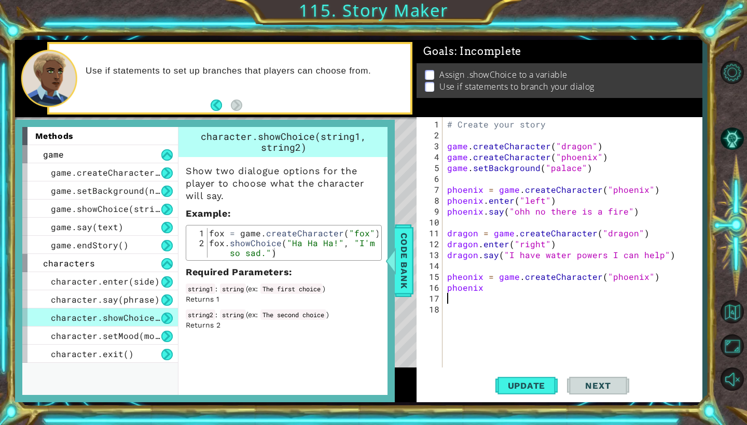
click at [481, 290] on div "# Create your story game . createCharacter ( "dragon" ) game . createCharacter …" at bounding box center [574, 255] width 259 height 272
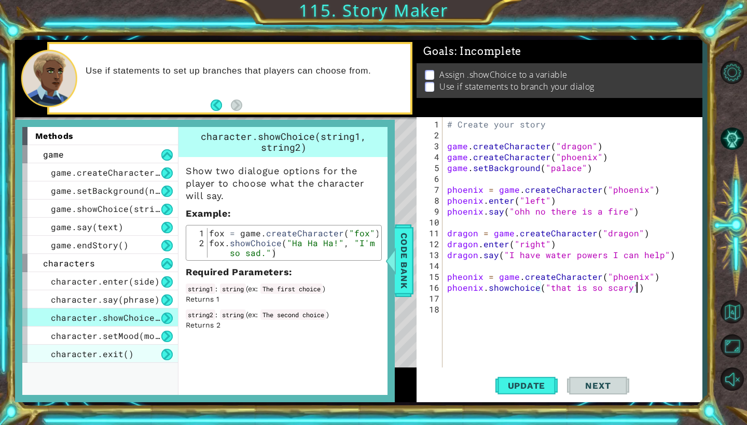
type textarea "phoenix.showchoice("that is so scary")"
click at [127, 356] on span "character.exit()" at bounding box center [92, 354] width 83 height 11
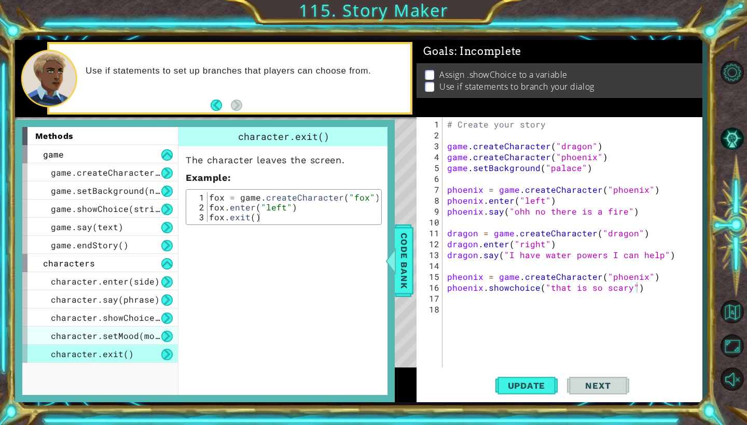
click at [125, 339] on span "character.setMood(mood)" at bounding box center [110, 335] width 119 height 11
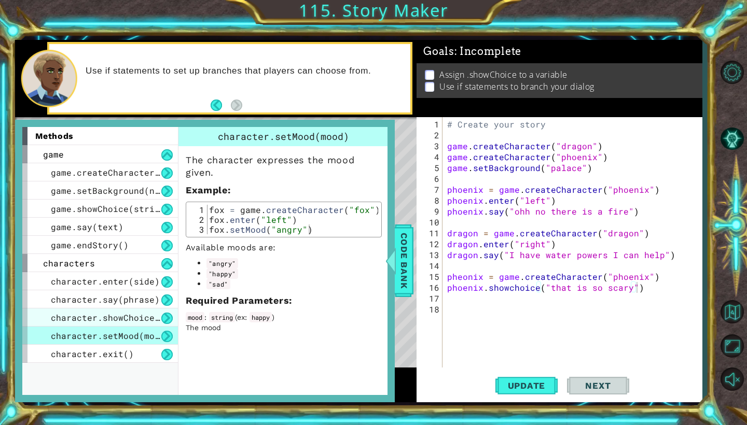
click at [126, 323] on span "character.showChoice(string1, string2)" at bounding box center [149, 317] width 197 height 11
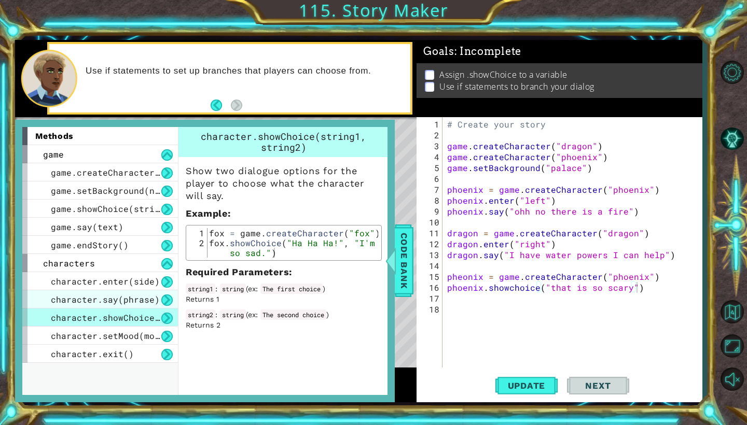
click at [129, 307] on div "character.say(phrase)" at bounding box center [100, 300] width 156 height 18
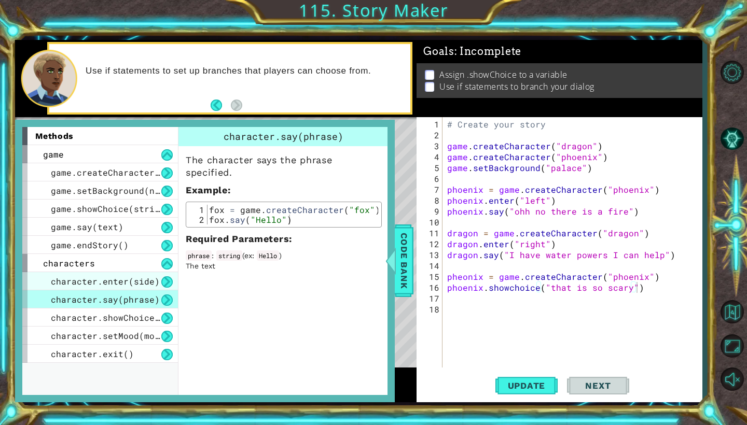
click at [129, 280] on span "character.enter(side)" at bounding box center [105, 281] width 109 height 11
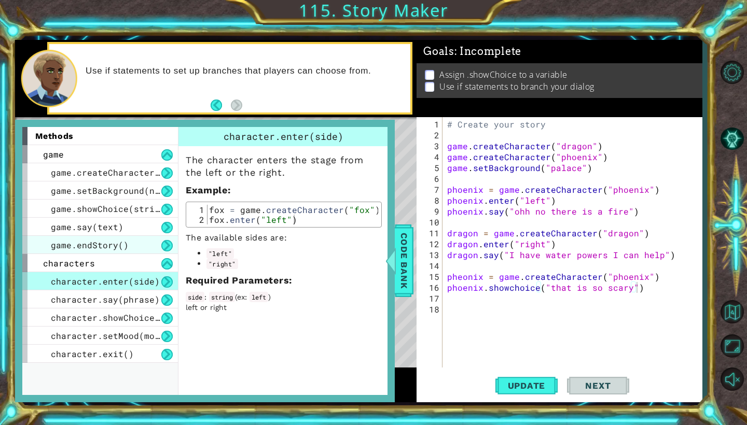
click at [118, 247] on span "game.endStory()" at bounding box center [90, 245] width 78 height 11
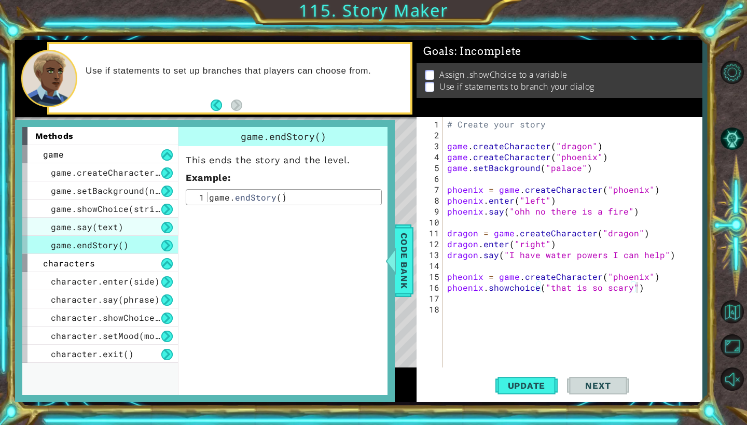
click at [118, 227] on span "game.say(text)" at bounding box center [87, 227] width 73 height 11
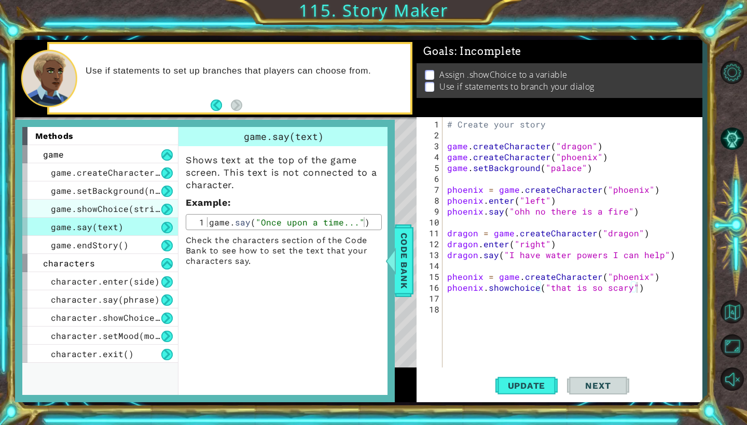
click at [113, 210] on span "game.showChoice(string1, string2)" at bounding box center [136, 208] width 171 height 11
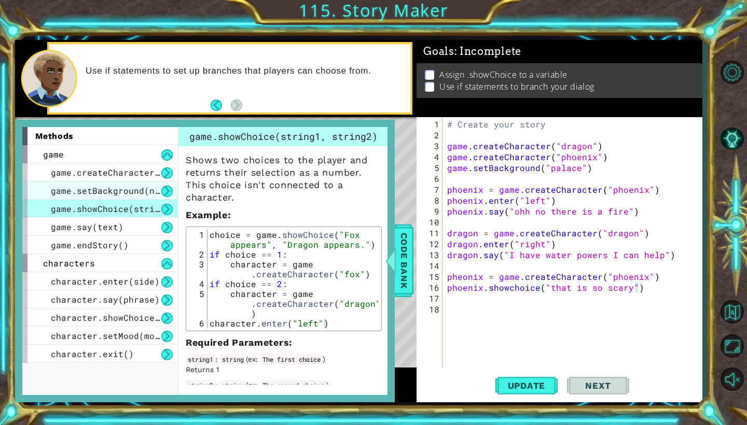
click at [114, 191] on span "game.setBackground(name)" at bounding box center [113, 190] width 125 height 11
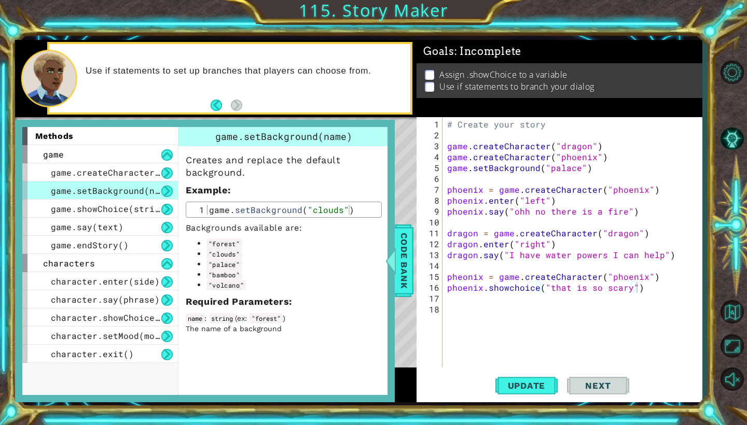
click at [114, 182] on div "game.setBackground(name)" at bounding box center [100, 191] width 156 height 18
click at [113, 172] on span "game.createCharacter(name)" at bounding box center [118, 172] width 135 height 11
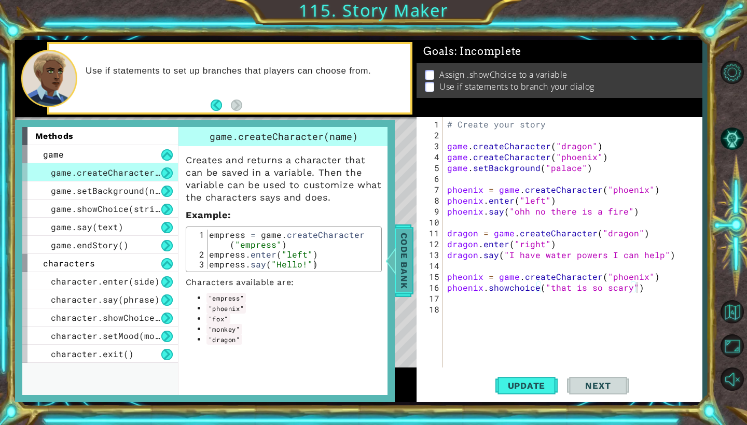
click at [389, 256] on div at bounding box center [390, 260] width 13 height 31
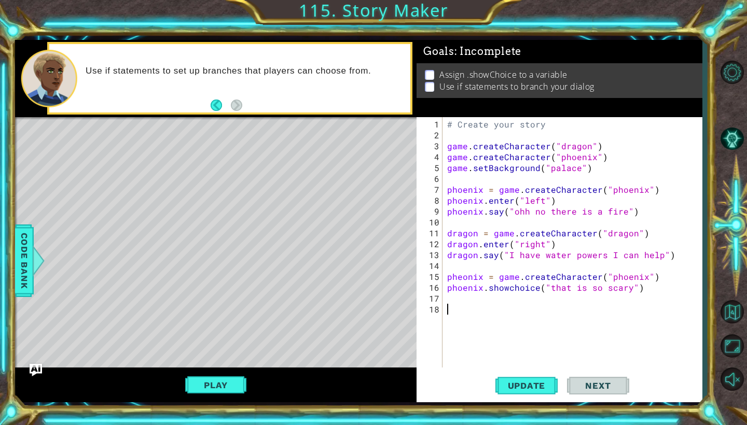
click at [449, 305] on div "# Create your story game . createCharacter ( "dragon" ) game . createCharacter …" at bounding box center [574, 255] width 259 height 272
click at [530, 380] on button "Update" at bounding box center [526, 386] width 62 height 29
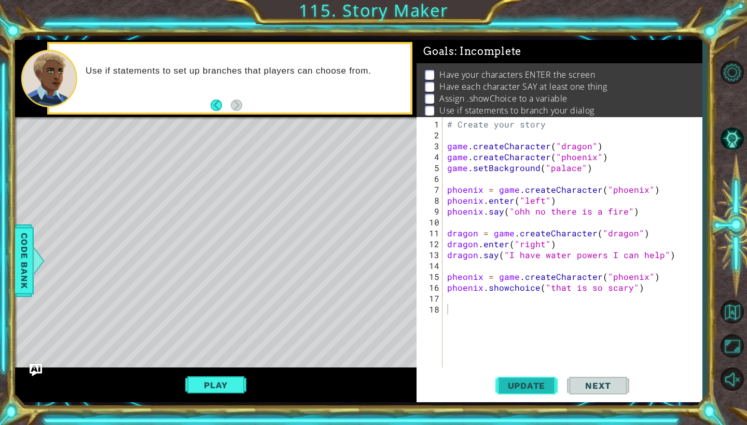
click at [530, 388] on span "Update" at bounding box center [527, 386] width 59 height 10
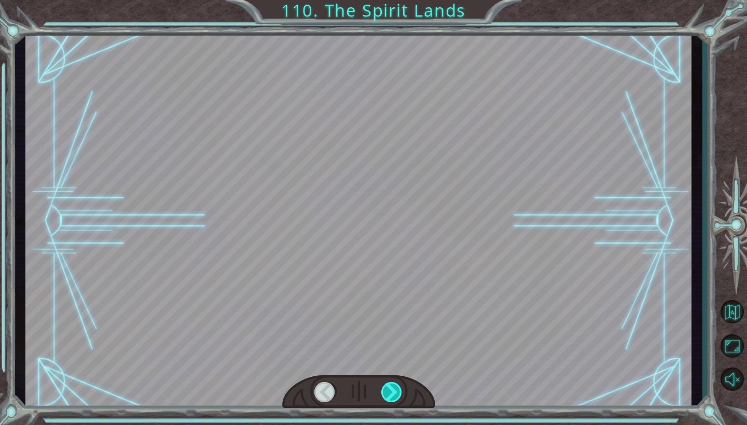
click at [393, 393] on div at bounding box center [391, 392] width 21 height 20
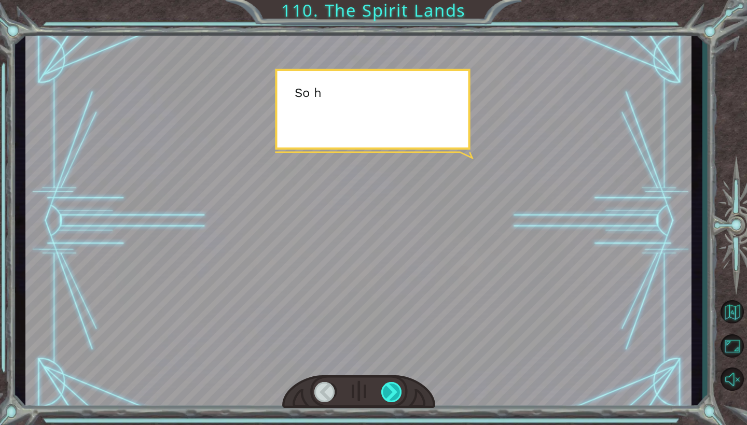
click at [393, 393] on div at bounding box center [391, 392] width 21 height 20
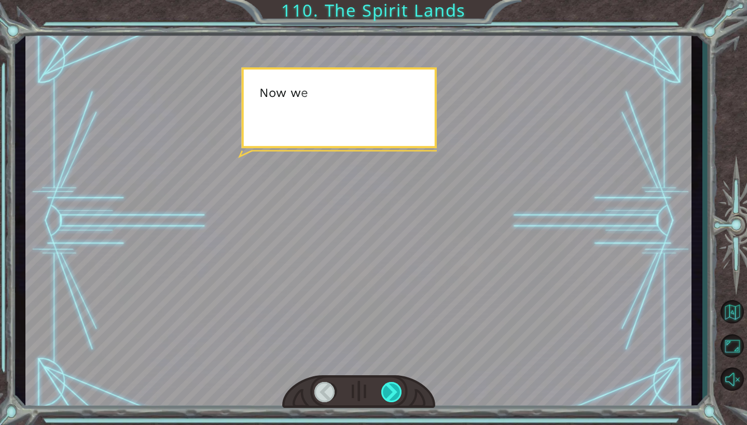
click at [393, 393] on div at bounding box center [391, 392] width 21 height 20
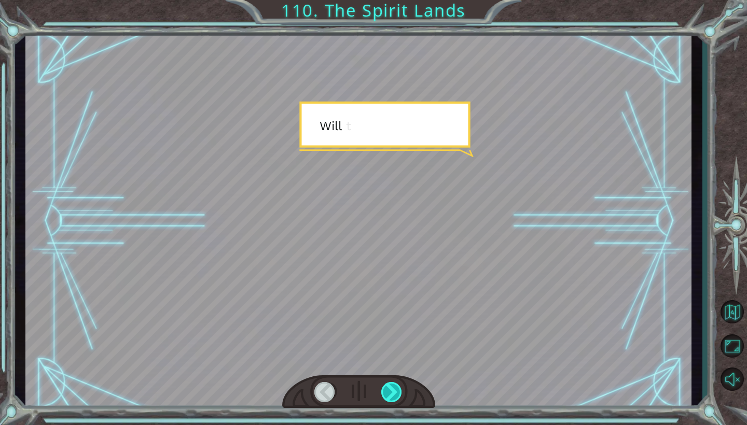
click at [393, 393] on div at bounding box center [391, 392] width 21 height 20
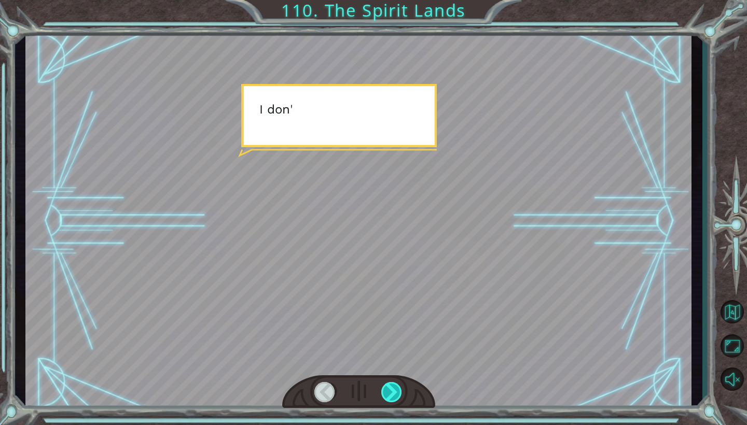
click at [393, 393] on div at bounding box center [391, 392] width 21 height 20
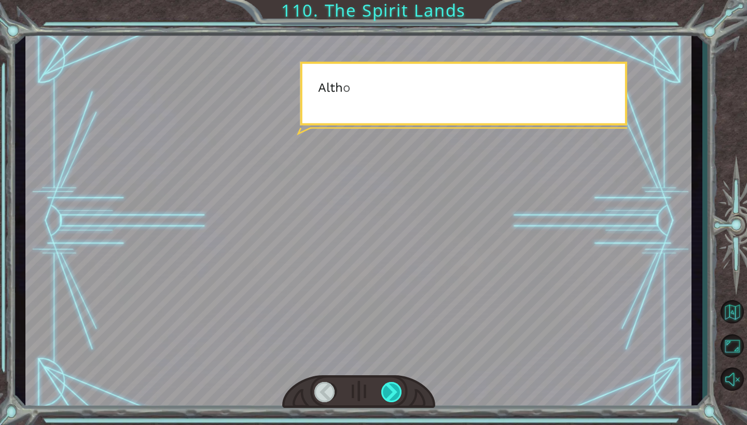
click at [393, 393] on div at bounding box center [391, 392] width 21 height 20
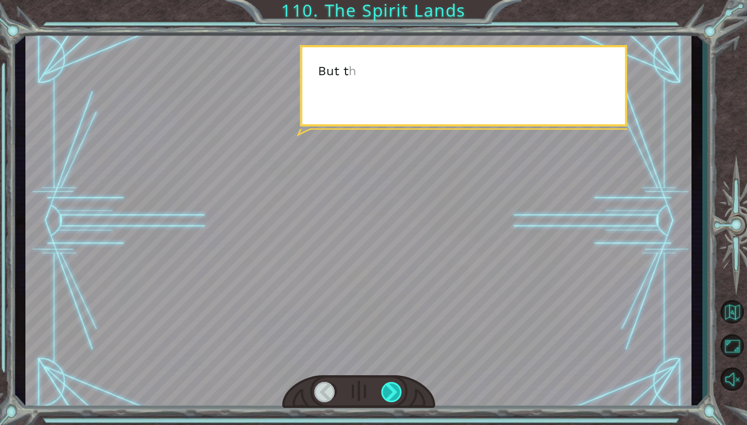
click at [393, 393] on div at bounding box center [391, 392] width 21 height 20
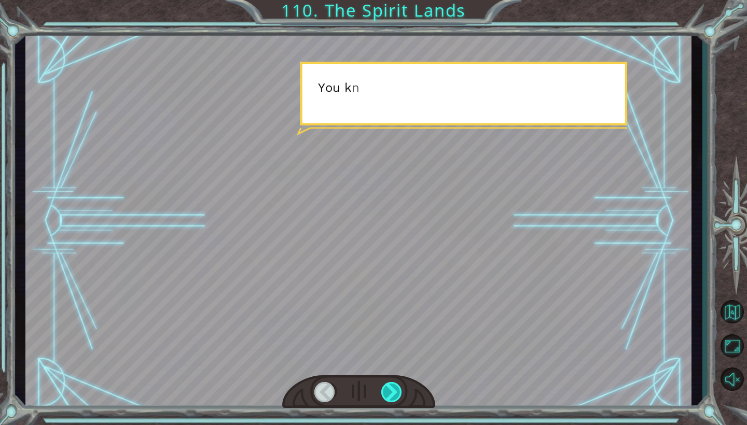
click at [393, 393] on div at bounding box center [391, 392] width 21 height 20
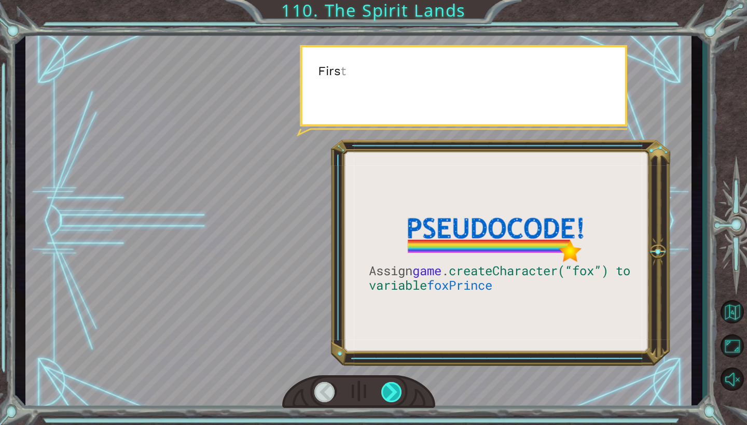
click at [393, 393] on div at bounding box center [391, 392] width 21 height 20
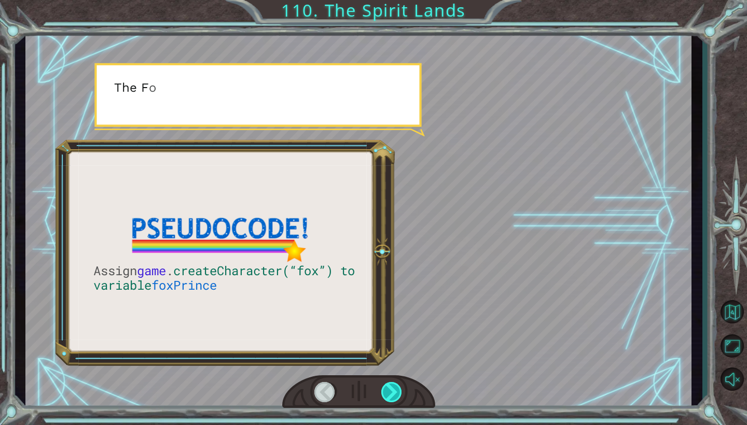
click at [393, 393] on div at bounding box center [391, 392] width 21 height 20
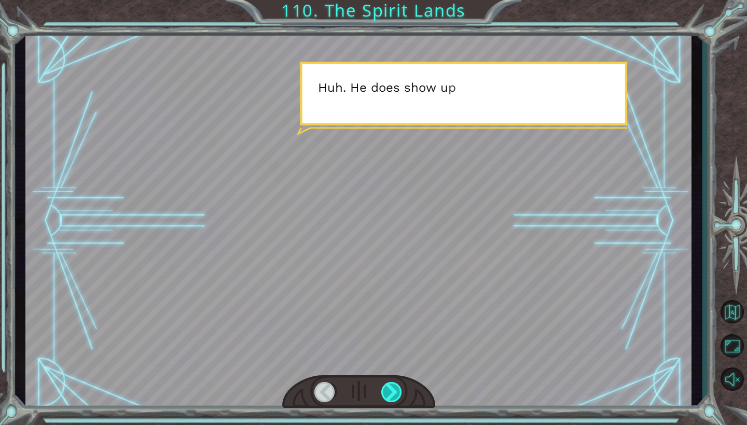
click at [393, 393] on div at bounding box center [391, 392] width 21 height 20
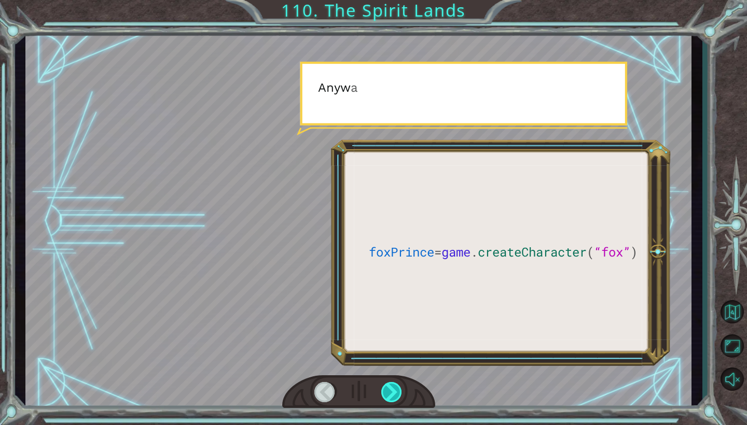
click at [393, 393] on div at bounding box center [391, 392] width 21 height 20
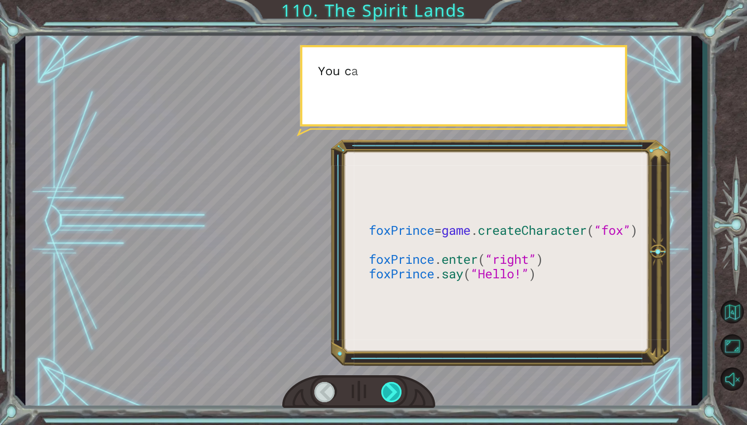
click at [393, 393] on div at bounding box center [391, 392] width 21 height 20
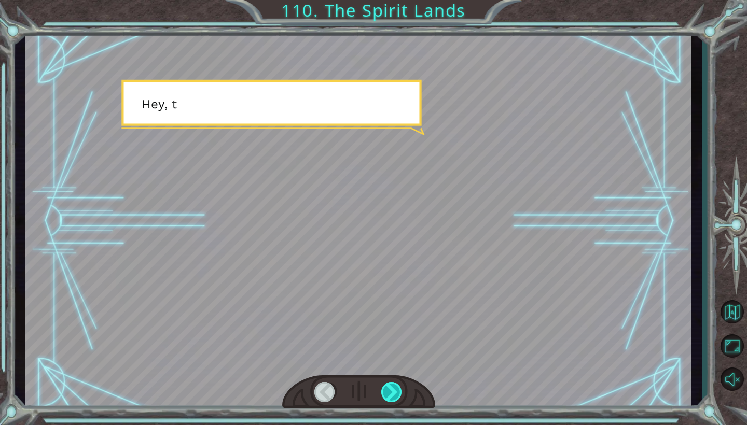
click at [393, 393] on div at bounding box center [391, 392] width 21 height 20
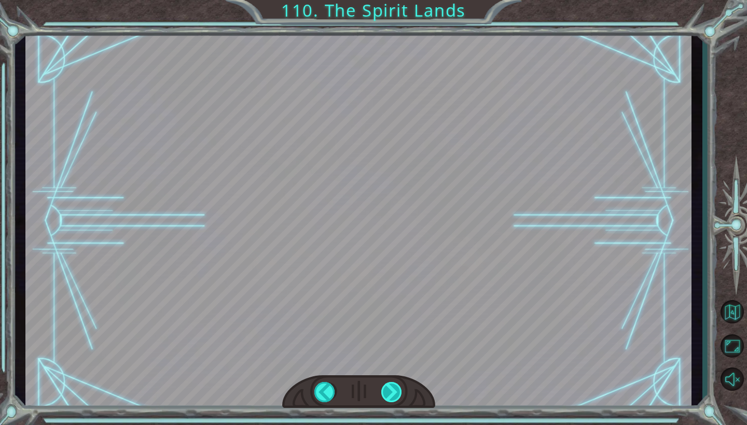
click at [393, 0] on div "foxPrince = game . createCharacter ( “fox” ) foxPrince . enter ( “right” ) foxP…" at bounding box center [373, 0] width 747 height 0
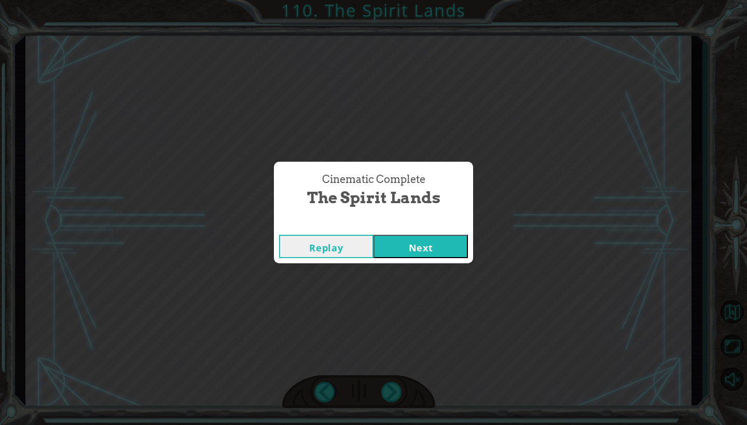
click at [414, 246] on button "Next" at bounding box center [421, 246] width 94 height 23
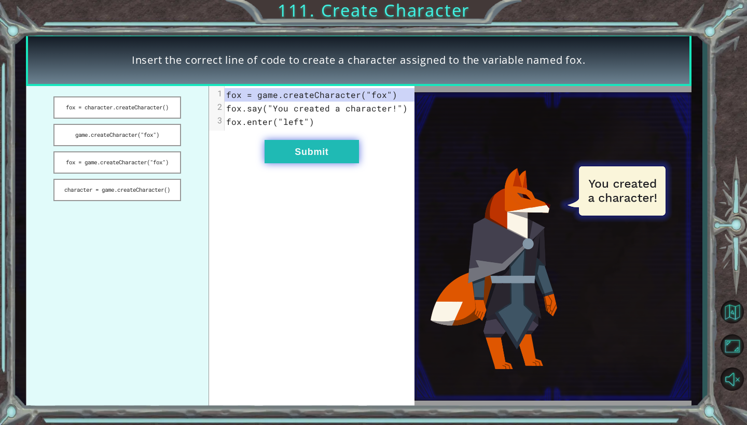
click at [313, 150] on button "Submit" at bounding box center [312, 151] width 94 height 23
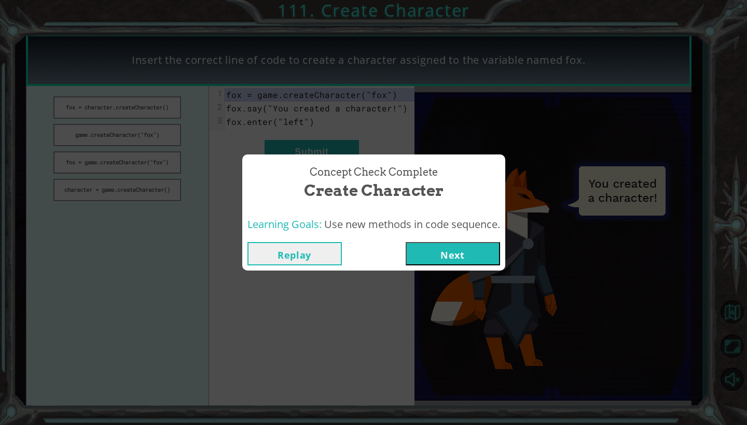
click at [443, 258] on button "Next" at bounding box center [453, 253] width 94 height 23
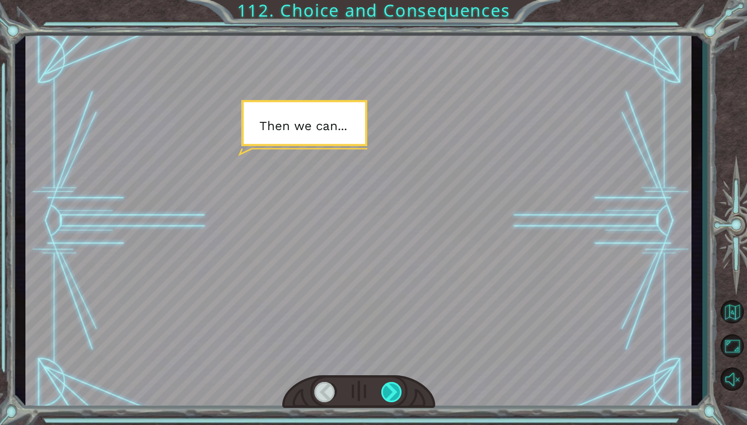
click at [395, 393] on div at bounding box center [391, 392] width 21 height 20
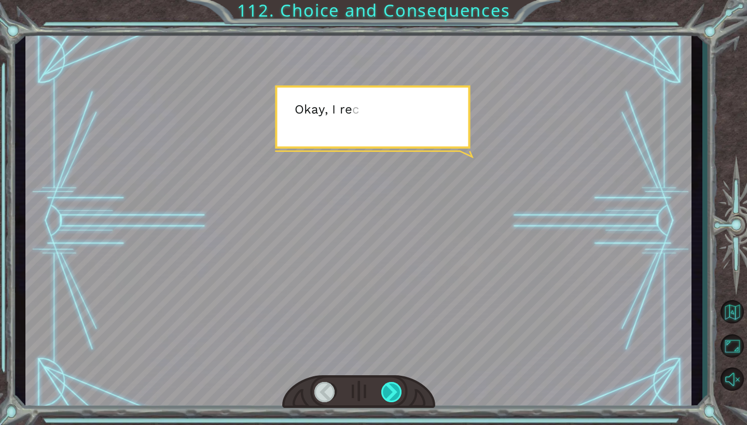
click at [395, 393] on div at bounding box center [391, 392] width 21 height 20
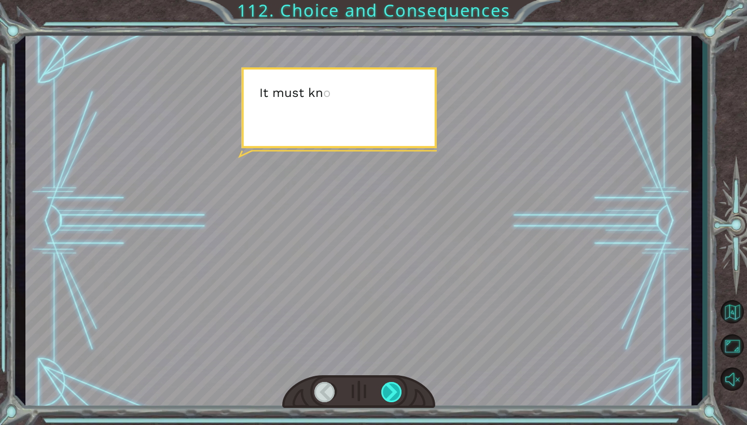
click at [395, 393] on div at bounding box center [391, 392] width 21 height 20
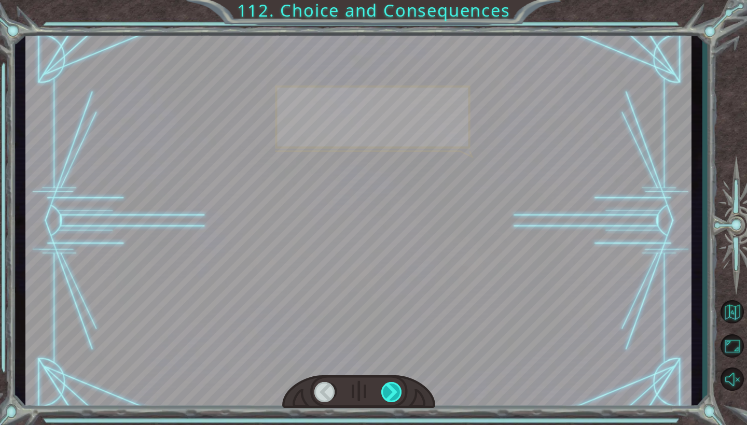
click at [395, 393] on div at bounding box center [391, 392] width 21 height 20
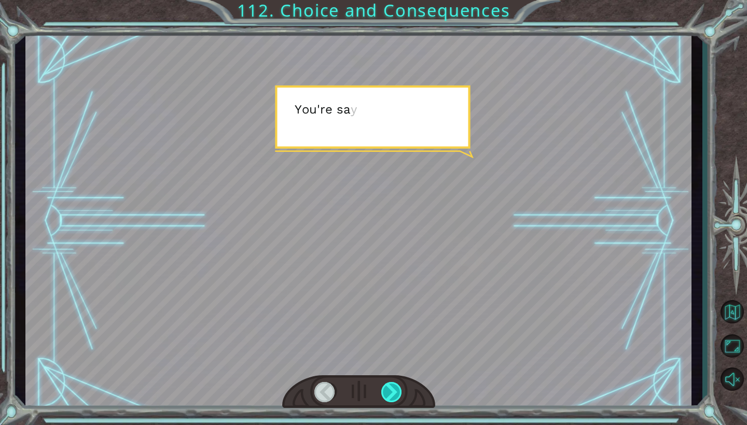
click at [395, 393] on div at bounding box center [391, 392] width 21 height 20
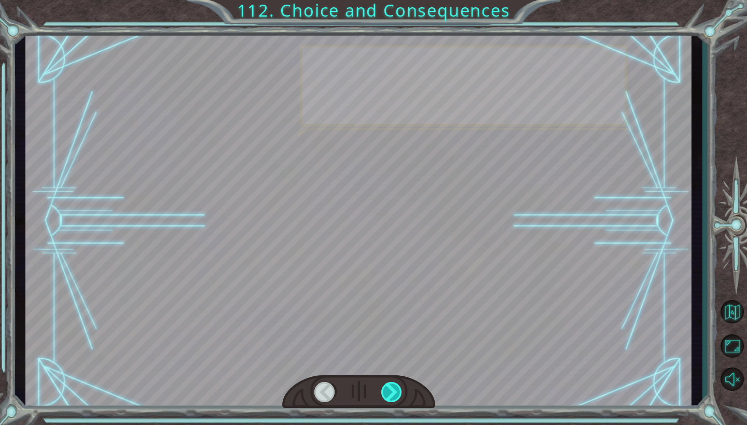
click at [395, 393] on div at bounding box center [391, 392] width 21 height 20
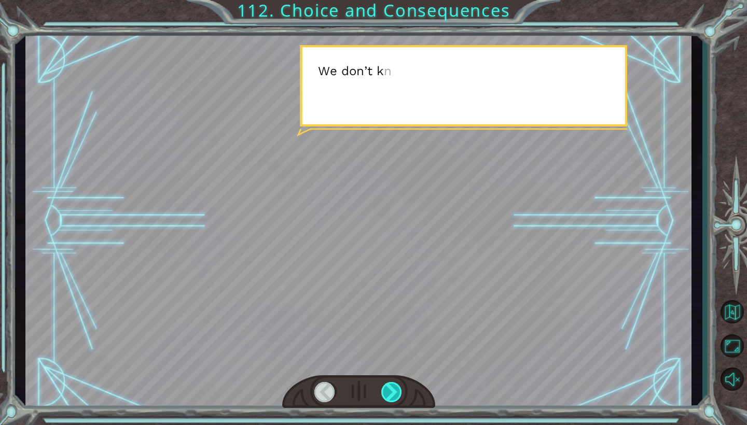
click at [395, 393] on div at bounding box center [391, 392] width 21 height 20
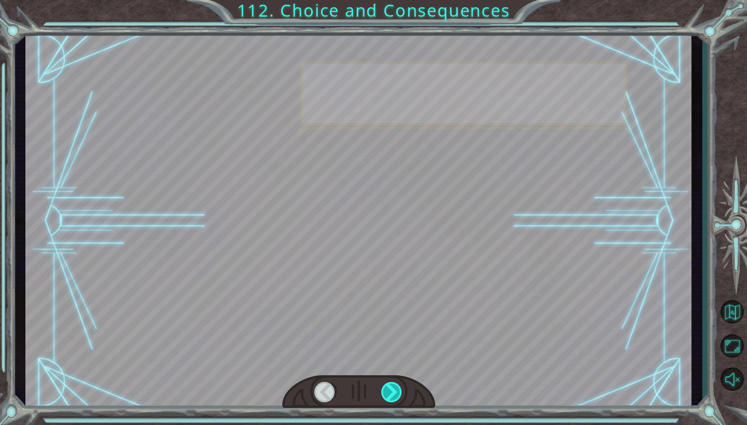
click at [395, 393] on div at bounding box center [391, 392] width 21 height 20
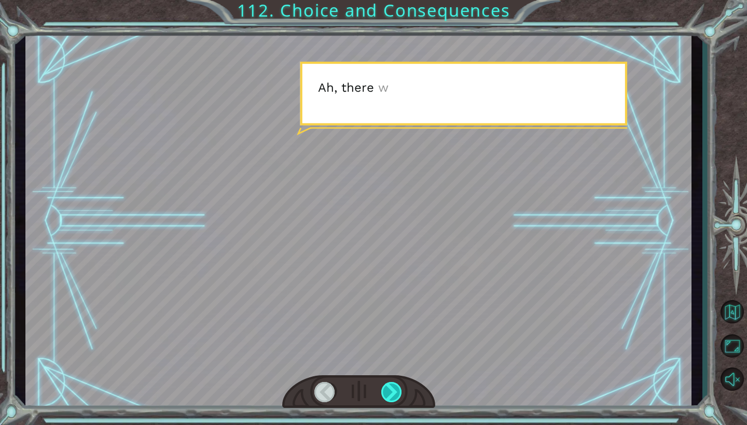
click at [395, 393] on div at bounding box center [391, 392] width 21 height 20
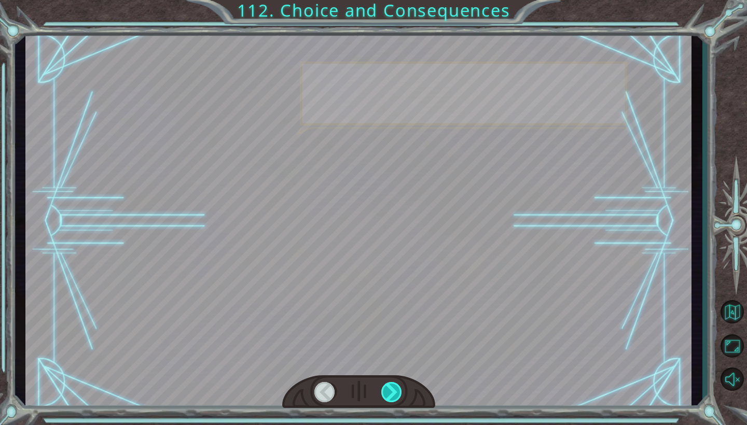
click at [395, 393] on div at bounding box center [391, 392] width 21 height 20
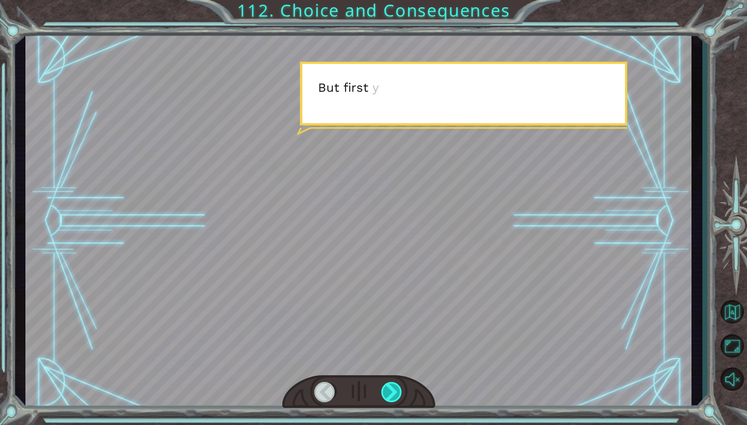
click at [395, 393] on div at bounding box center [391, 392] width 21 height 20
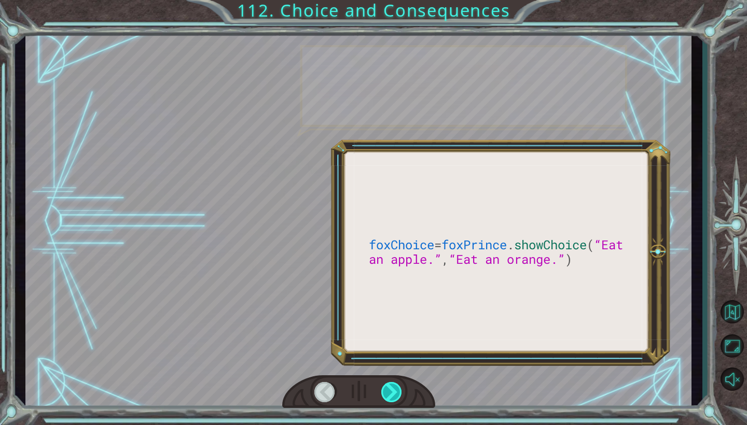
click at [395, 393] on div at bounding box center [391, 392] width 21 height 20
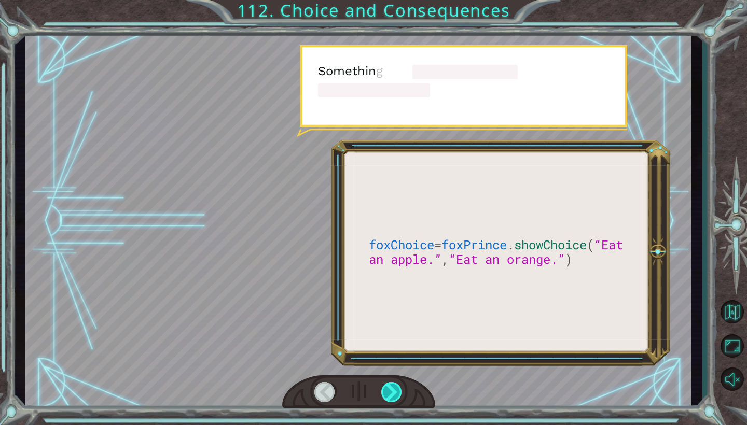
click at [395, 393] on div at bounding box center [391, 392] width 21 height 20
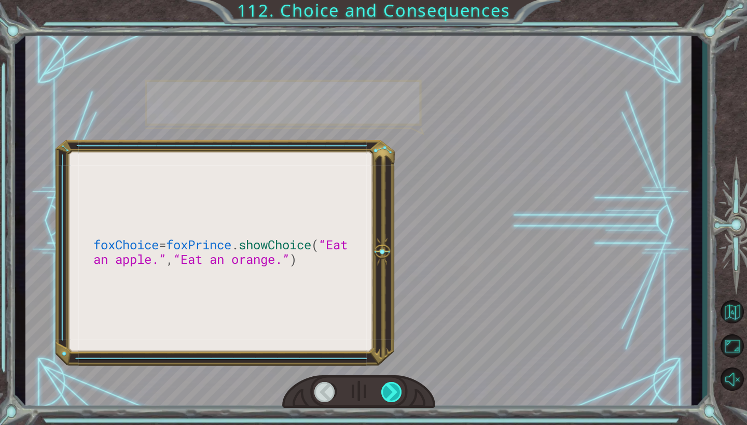
click at [395, 393] on div at bounding box center [391, 392] width 21 height 20
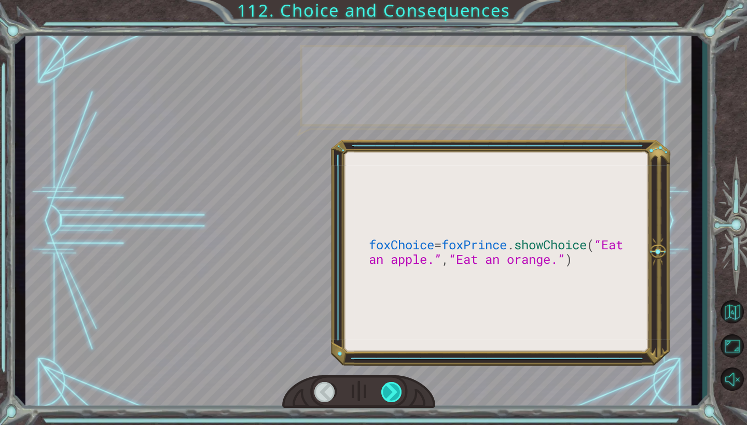
click at [395, 393] on div at bounding box center [391, 392] width 21 height 20
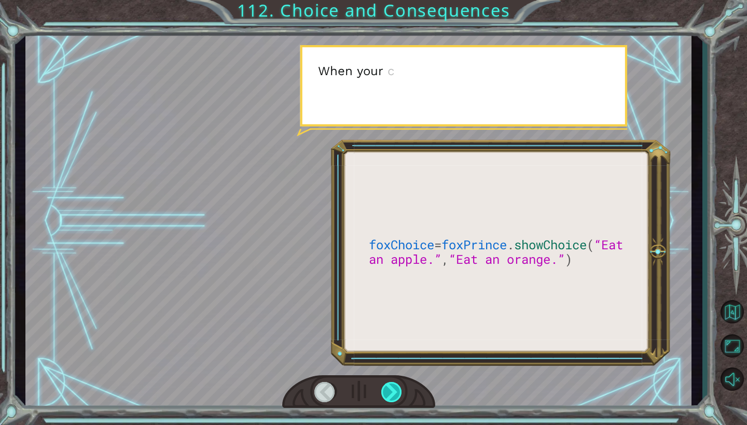
click at [395, 393] on div at bounding box center [391, 392] width 21 height 20
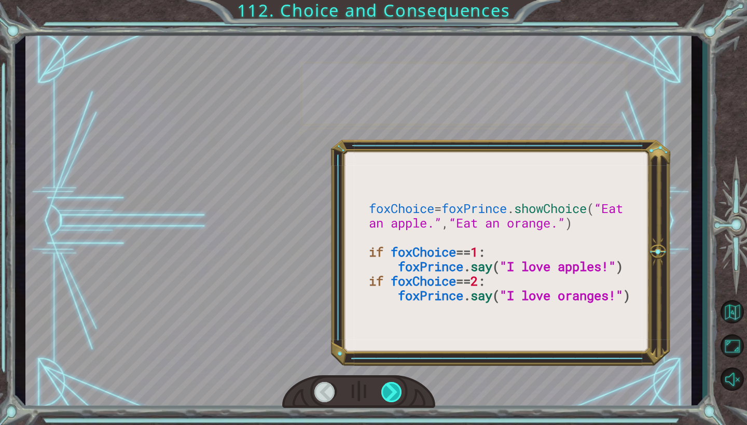
click at [395, 393] on div at bounding box center [391, 392] width 21 height 20
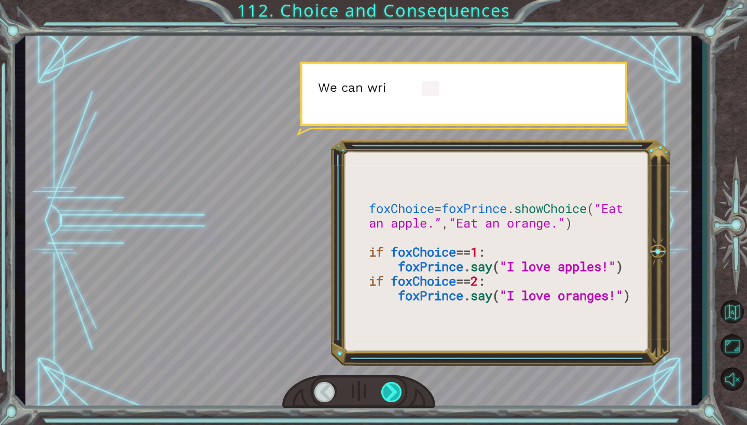
click at [395, 393] on div at bounding box center [391, 392] width 21 height 20
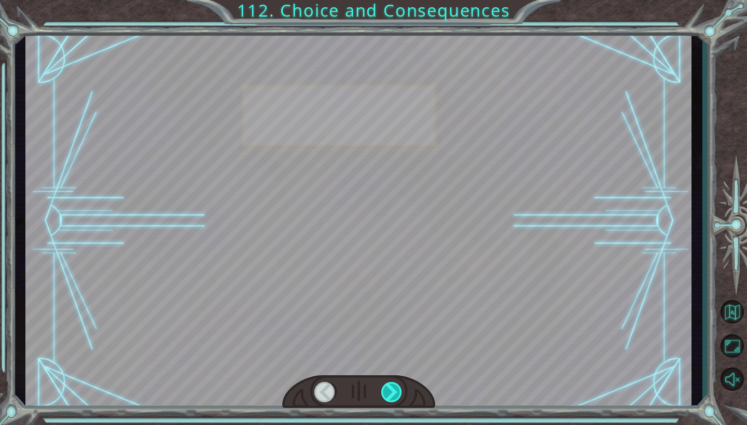
click at [395, 393] on div at bounding box center [391, 392] width 21 height 20
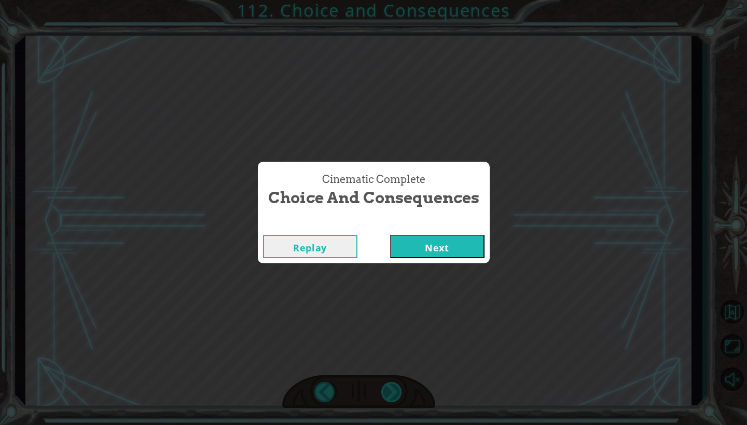
click at [395, 393] on div "Cinematic Complete Choice and Consequences Replay Next" at bounding box center [373, 212] width 747 height 425
click at [425, 251] on button "Next" at bounding box center [437, 246] width 94 height 23
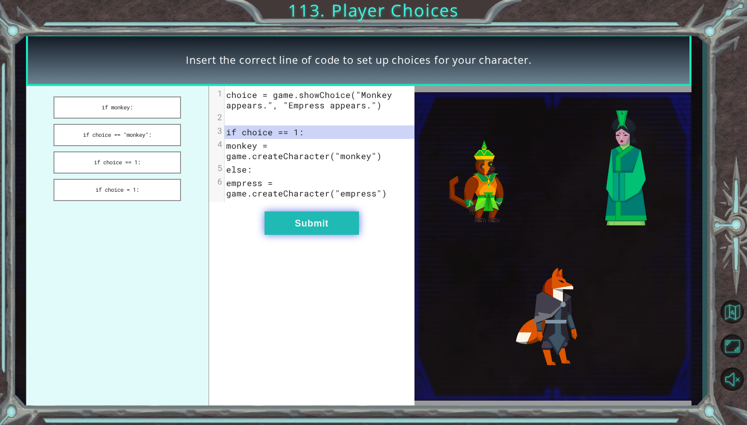
click at [320, 218] on button "Submit" at bounding box center [312, 223] width 94 height 23
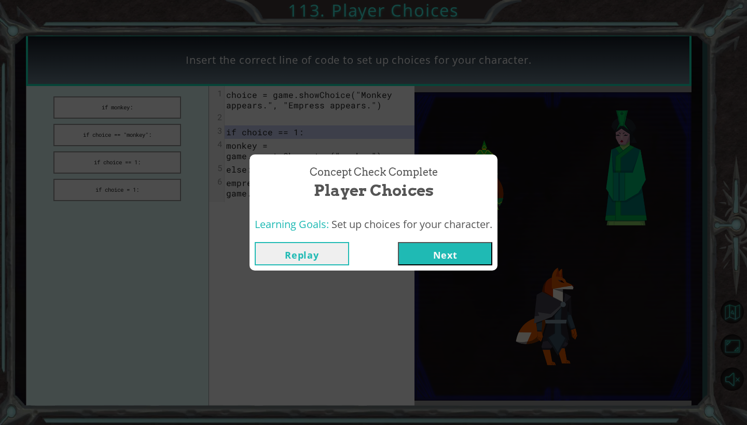
click at [454, 248] on button "Next" at bounding box center [445, 253] width 94 height 23
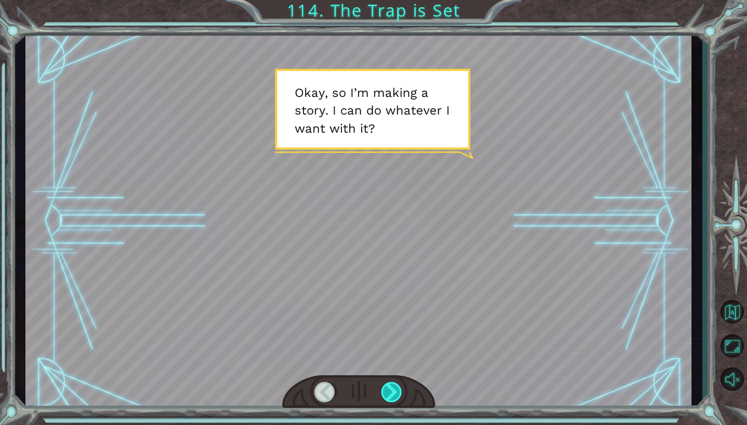
click at [393, 389] on div at bounding box center [391, 392] width 21 height 20
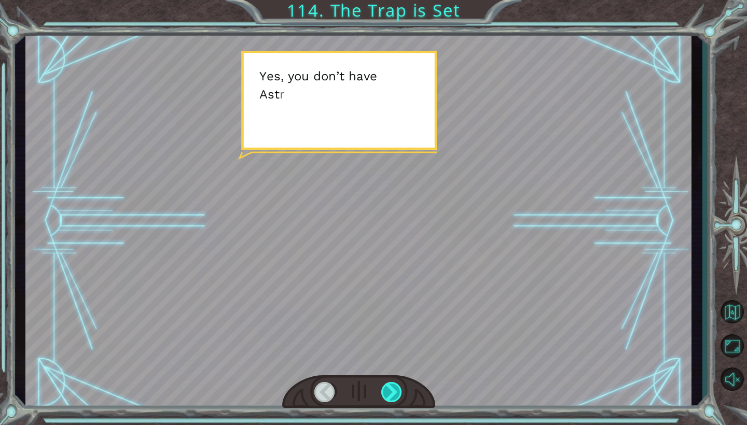
click at [394, 399] on div at bounding box center [391, 392] width 21 height 20
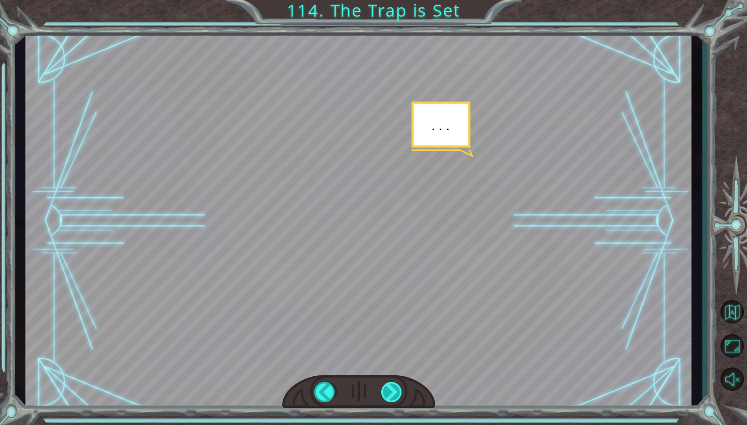
click at [392, 395] on div at bounding box center [391, 392] width 21 height 20
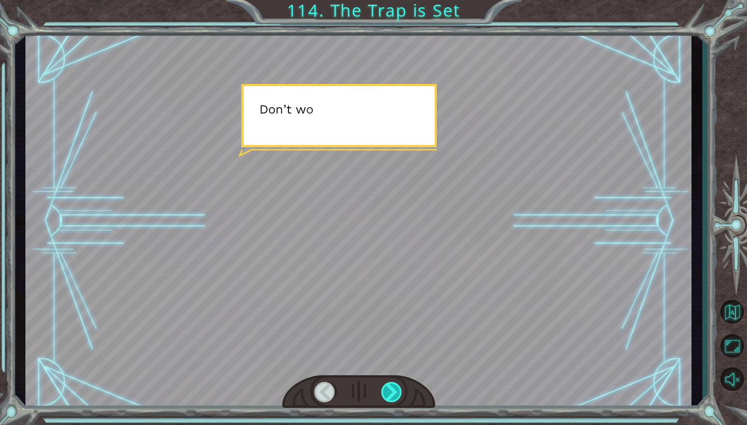
click at [392, 395] on div at bounding box center [391, 392] width 21 height 20
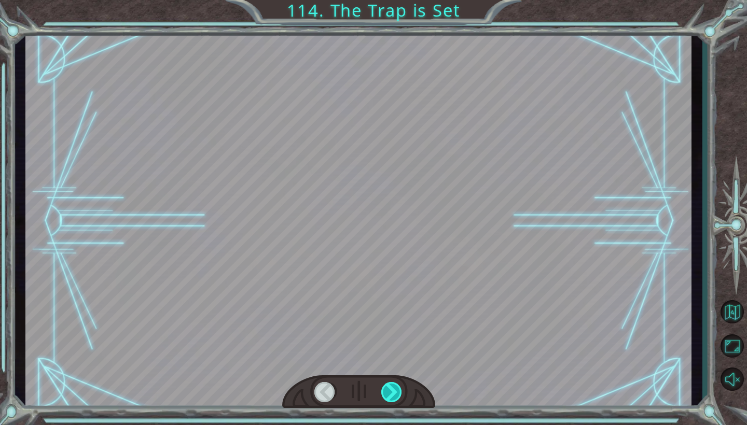
click at [392, 395] on div at bounding box center [391, 392] width 21 height 20
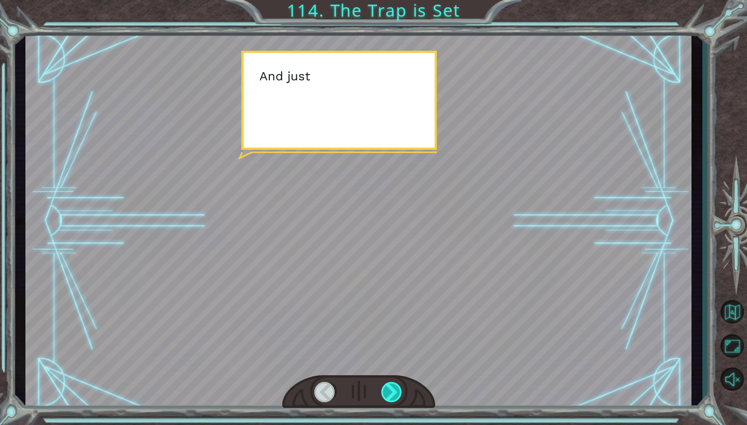
click at [392, 395] on div at bounding box center [391, 392] width 21 height 20
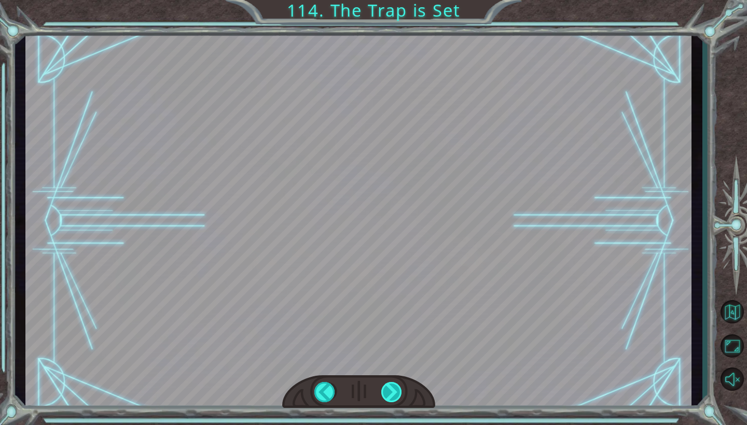
click at [392, 0] on div "Temporary Text O k a y , s o I ’ m m a k i n g a s t o r y . I c a n d o w h a …" at bounding box center [373, 0] width 747 height 0
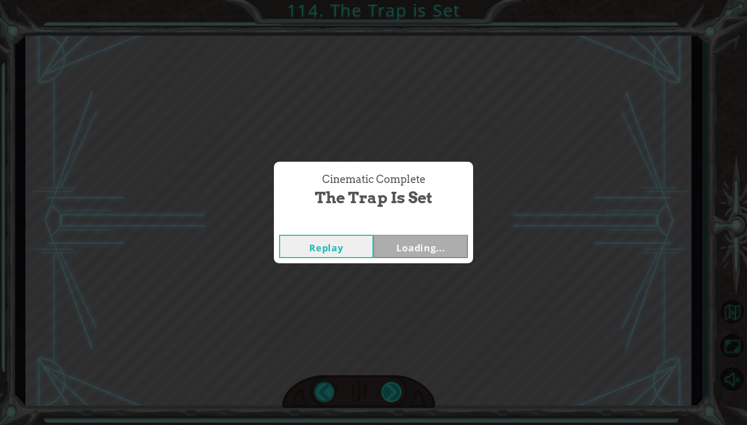
click at [392, 395] on div "Cinematic Complete The Trap is Set Replay Loading..." at bounding box center [373, 212] width 747 height 425
click at [425, 250] on button "Next" at bounding box center [421, 246] width 94 height 23
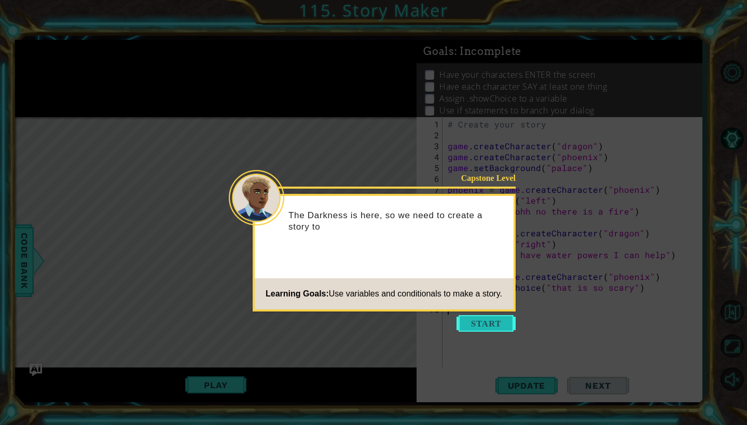
click at [486, 327] on button "Start" at bounding box center [486, 323] width 59 height 17
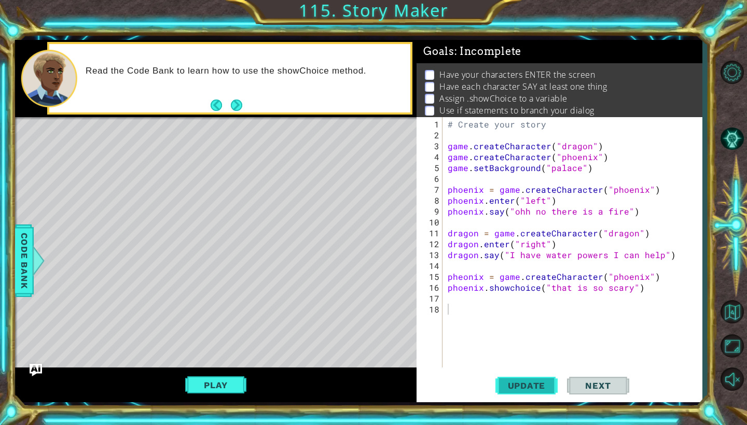
click at [526, 391] on span "Update" at bounding box center [527, 386] width 59 height 10
click at [528, 390] on span "Update" at bounding box center [527, 386] width 59 height 10
click at [225, 383] on button "Play" at bounding box center [215, 386] width 61 height 20
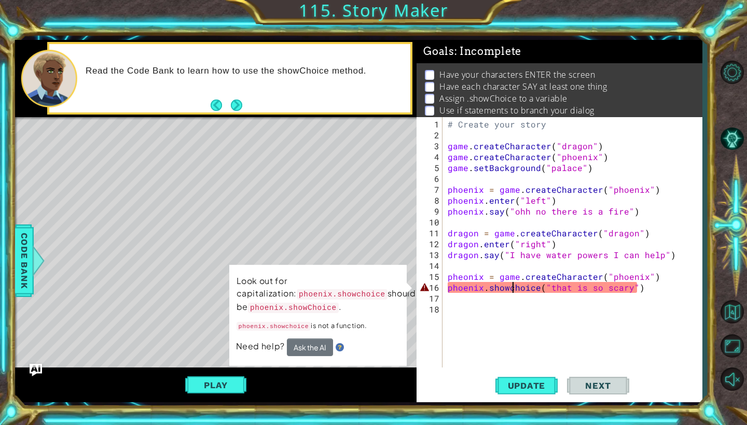
click at [512, 291] on div "# Create your story game . createCharacter ( "dragon" ) game . createCharacter …" at bounding box center [575, 255] width 259 height 272
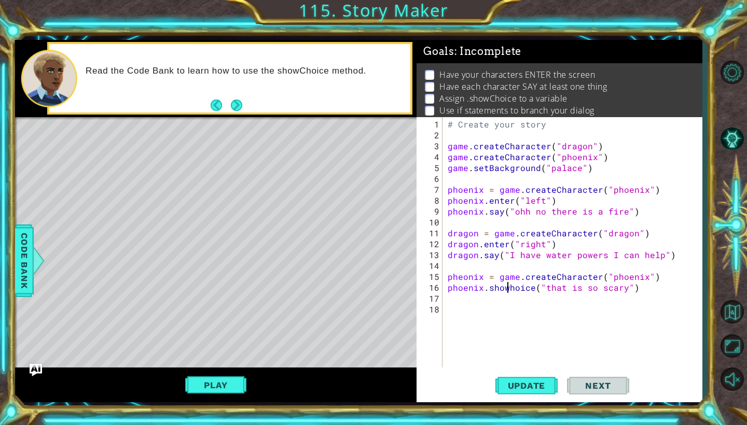
scroll to position [0, 5]
click at [534, 384] on span "Update" at bounding box center [527, 386] width 59 height 10
click at [232, 388] on button "Play" at bounding box center [215, 386] width 61 height 20
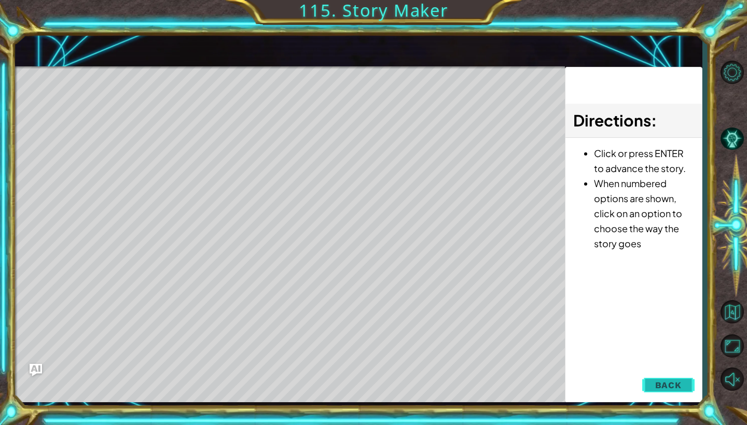
click at [676, 388] on span "Back" at bounding box center [668, 385] width 26 height 10
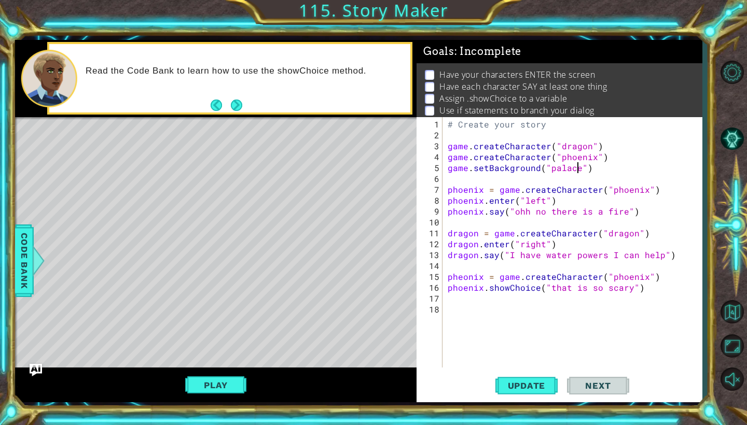
click at [576, 171] on div "# Create your story game . createCharacter ( "dragon" ) game . createCharacter …" at bounding box center [575, 255] width 259 height 272
click at [19, 245] on span "Code Bank" at bounding box center [24, 260] width 17 height 63
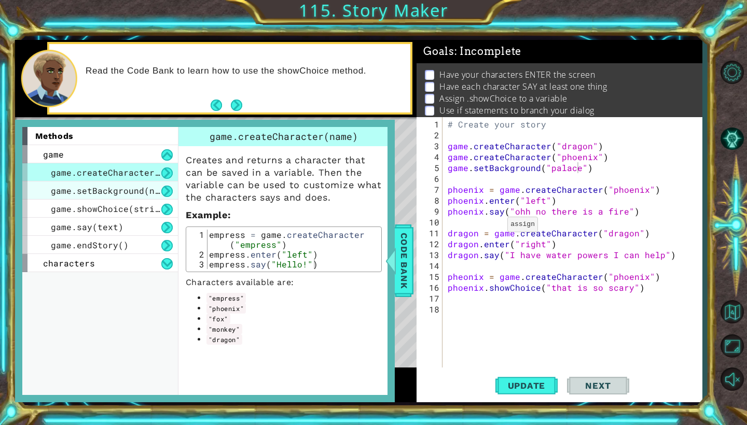
click at [122, 194] on span "game.setBackground(name)" at bounding box center [113, 190] width 125 height 11
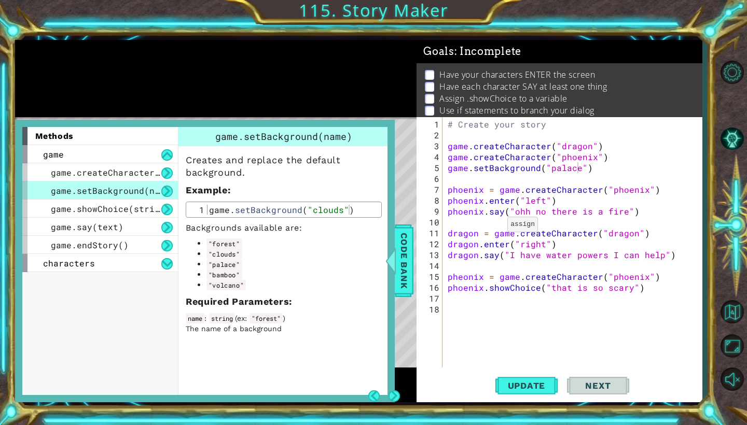
scroll to position [0, 0]
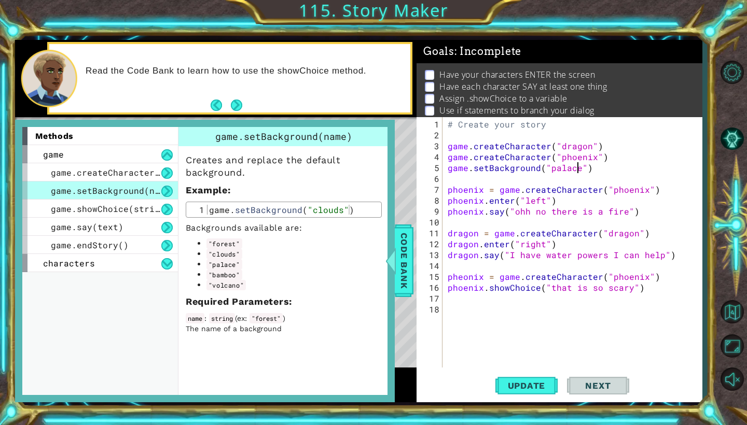
click at [578, 168] on div "# Create your story game . createCharacter ( "dragon" ) game . createCharacter …" at bounding box center [575, 255] width 259 height 272
click at [593, 170] on div "# Create your story game . createCharacter ( "dragon" ) game . createCharacter …" at bounding box center [575, 255] width 259 height 272
click at [627, 291] on div "# Create your story game . createCharacter ( "dragon" ) game . createCharacter …" at bounding box center [575, 255] width 259 height 272
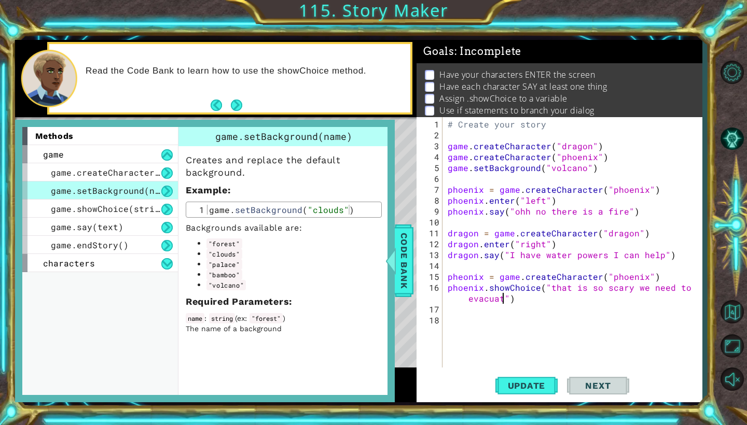
type textarea "phoenix.showChoice("that is so scary we need to evacuate")"
click at [518, 302] on div "# Create your story game . createCharacter ( "dragon" ) game . createCharacter …" at bounding box center [575, 255] width 259 height 272
click at [536, 381] on span "Update" at bounding box center [527, 386] width 59 height 10
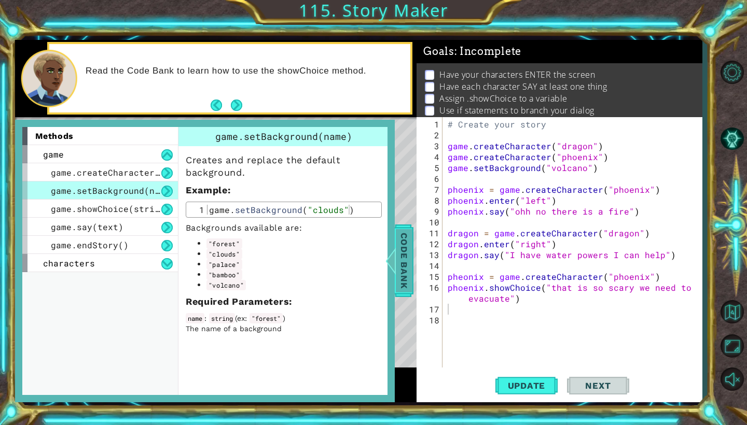
click at [408, 253] on span "Code Bank" at bounding box center [404, 260] width 17 height 63
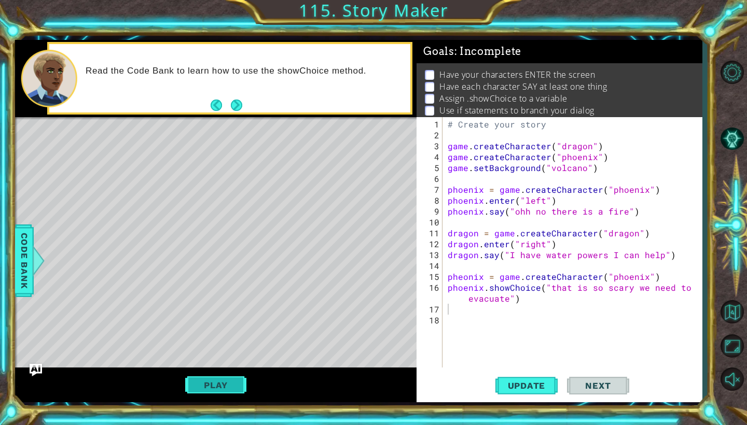
click at [228, 390] on button "Play" at bounding box center [215, 386] width 61 height 20
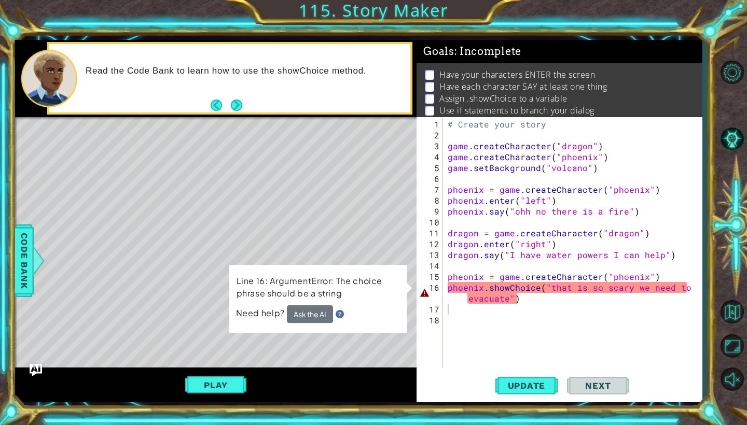
click at [309, 311] on button "Ask the AI" at bounding box center [310, 315] width 46 height 18
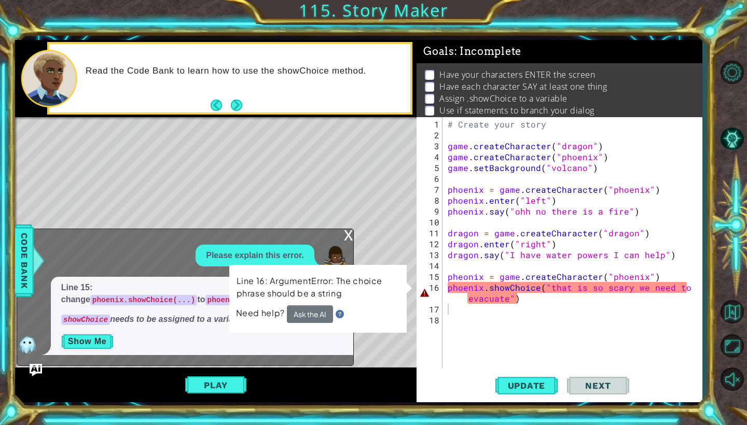
click at [91, 338] on button "Show Me" at bounding box center [87, 342] width 52 height 17
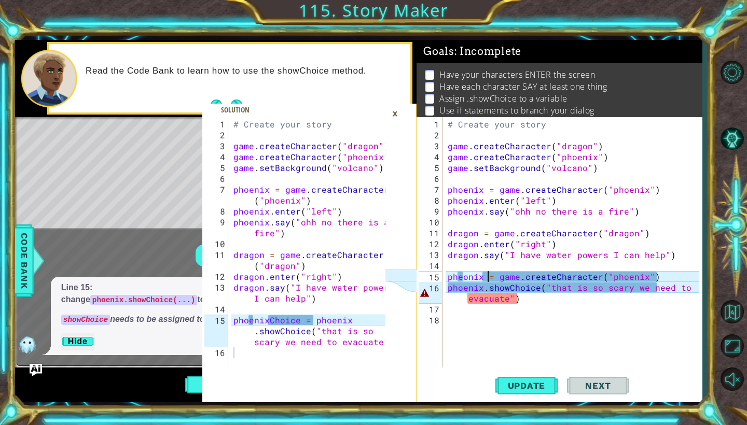
click at [486, 280] on div "# Create your story game . createCharacter ( "dragon" ) game . createCharacter …" at bounding box center [575, 255] width 259 height 272
click at [484, 280] on div "# Create your story game . createCharacter ( "dragon" ) game . createCharacter …" at bounding box center [575, 255] width 259 height 272
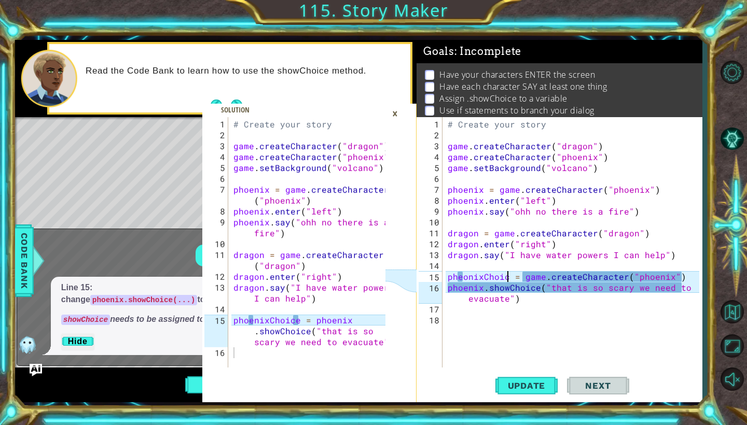
scroll to position [0, 5]
click at [531, 279] on div "# Create your story game . createCharacter ( "dragon" ) game . createCharacter …" at bounding box center [575, 255] width 259 height 272
drag, startPoint x: 528, startPoint y: 279, endPoint x: 638, endPoint y: 275, distance: 110.1
click at [637, 278] on div "# Create your story game . createCharacter ( "dragon" ) game . createCharacter …" at bounding box center [575, 255] width 259 height 272
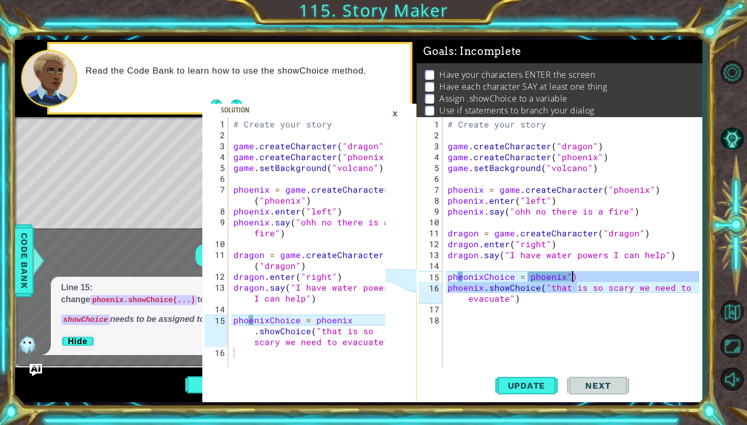
click at [573, 280] on div "# Create your story game . createCharacter ( "dragon" ) game . createCharacter …" at bounding box center [575, 255] width 259 height 272
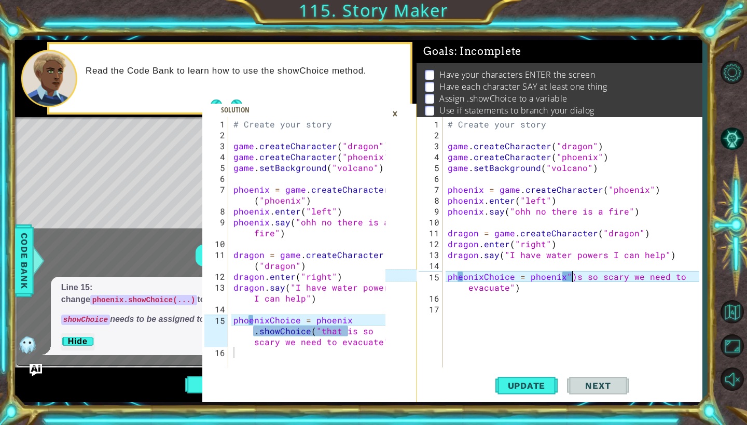
click at [573, 280] on div "# Create your story game . createCharacter ( "dragon" ) game . createCharacter …" at bounding box center [575, 255] width 259 height 272
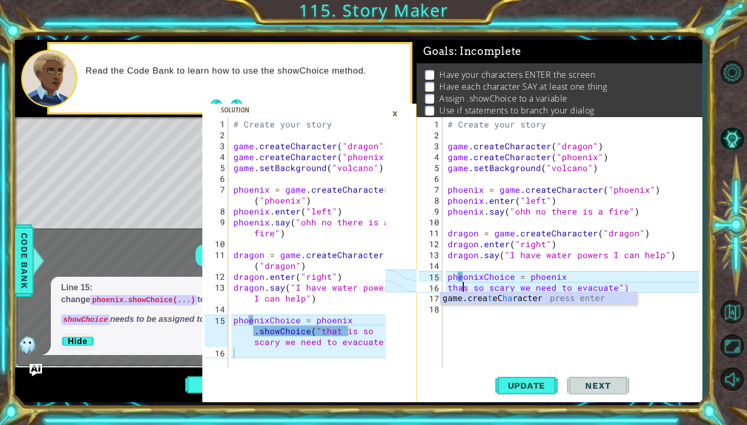
scroll to position [0, 2]
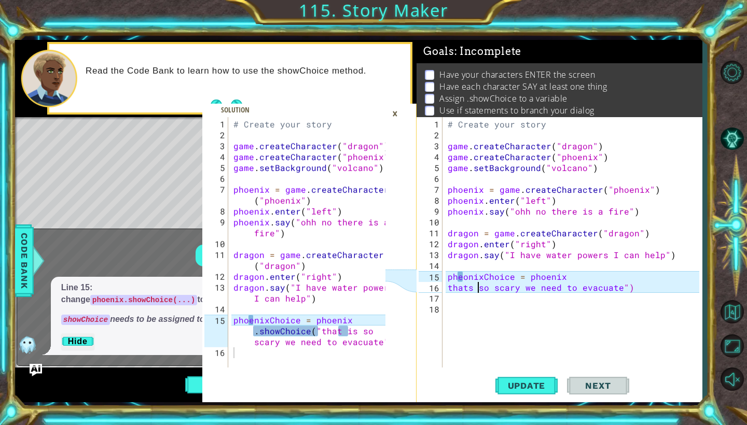
click at [478, 290] on div "# Create your story game . createCharacter ( "dragon" ) game . createCharacter …" at bounding box center [575, 255] width 259 height 272
click at [627, 290] on div "# Create your story game . createCharacter ( "dragon" ) game . createCharacter …" at bounding box center [575, 255] width 259 height 272
click at [616, 290] on div "# Create your story game . createCharacter ( "dragon" ) game . createCharacter …" at bounding box center [575, 255] width 259 height 272
click at [596, 296] on div "evacuate press enter" at bounding box center [648, 311] width 196 height 37
click at [632, 298] on div "evacuate press enter" at bounding box center [648, 311] width 196 height 37
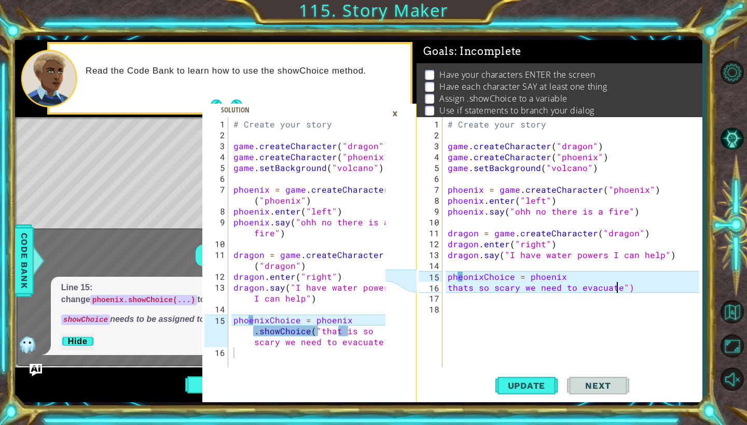
click at [629, 284] on div "# Create your story game . createCharacter ( "dragon" ) game . createCharacter …" at bounding box center [575, 255] width 259 height 272
click at [451, 289] on div "# Create your story game . createCharacter ( "dragon" ) game . createCharacter …" at bounding box center [575, 255] width 259 height 272
click at [448, 290] on div "# Create your story game . createCharacter ( "dragon" ) game . createCharacter …" at bounding box center [575, 255] width 259 height 272
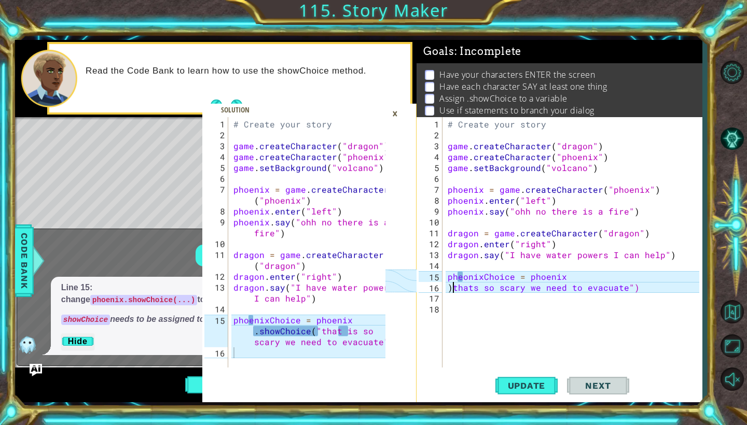
scroll to position [0, 1]
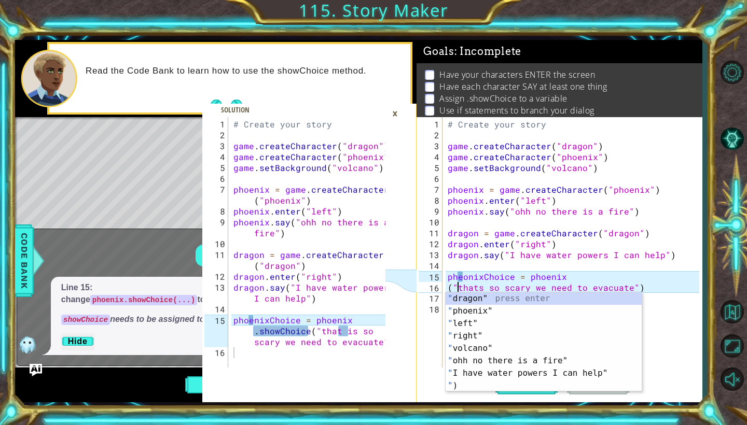
click at [647, 289] on div "# Create your story game . createCharacter ( "dragon" ) game . createCharacter …" at bounding box center [575, 255] width 259 height 272
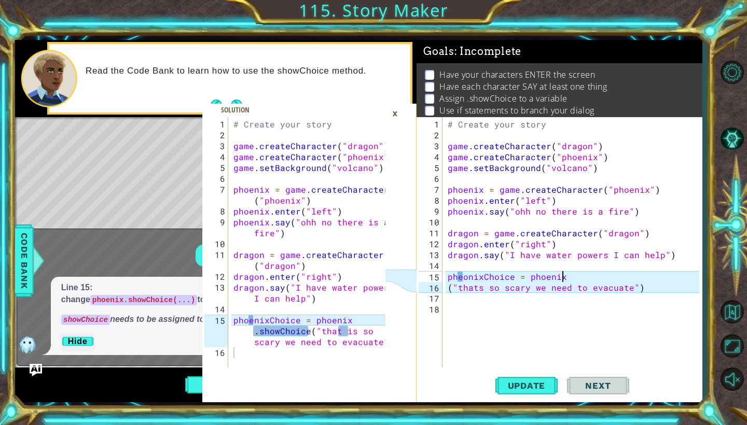
click at [563, 280] on div "# Create your story game . createCharacter ( "dragon" ) game . createCharacter …" at bounding box center [575, 255] width 259 height 272
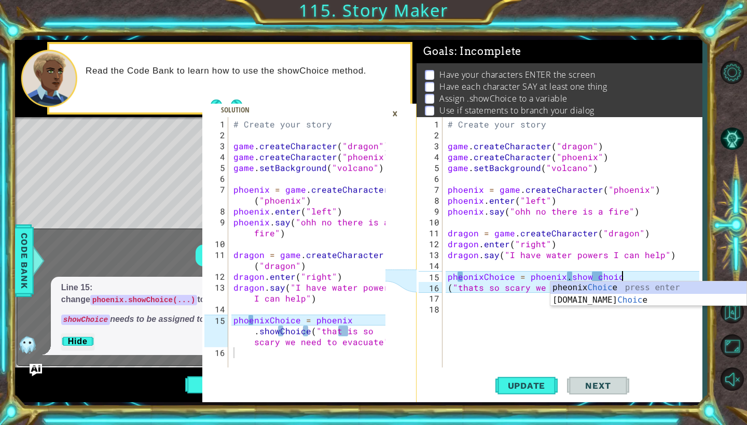
scroll to position [0, 11]
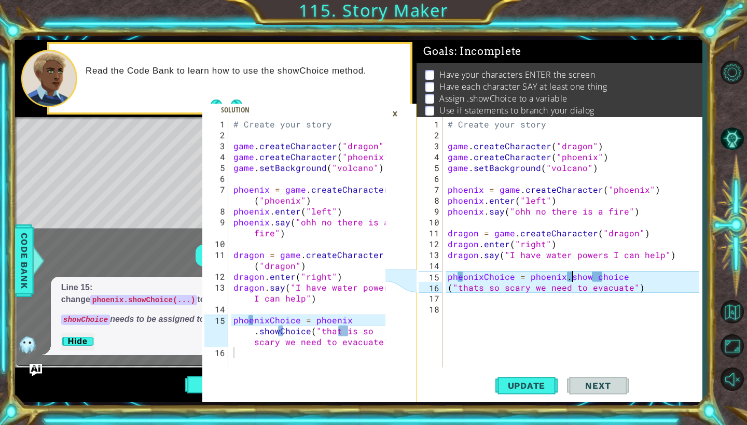
click at [573, 279] on div "# Create your story game . createCharacter ( "dragon" ) game . createCharacter …" at bounding box center [575, 255] width 259 height 272
click at [597, 279] on div "# Create your story game . createCharacter ( "dragon" ) game . createCharacter …" at bounding box center [575, 255] width 259 height 272
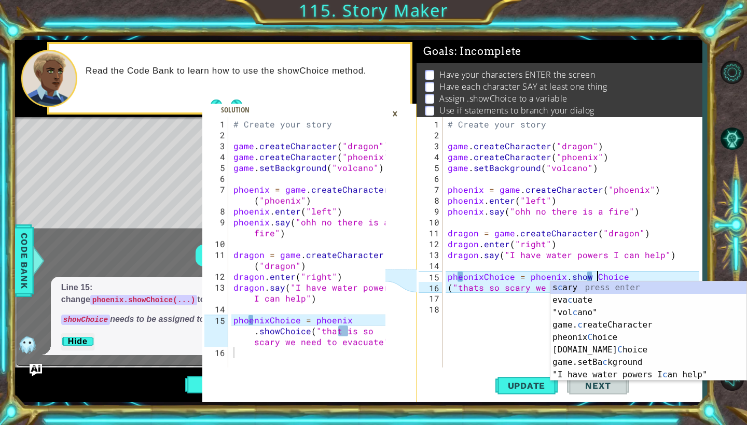
click at [593, 278] on div "# Create your story game . createCharacter ( "dragon" ) game . createCharacter …" at bounding box center [575, 255] width 259 height 272
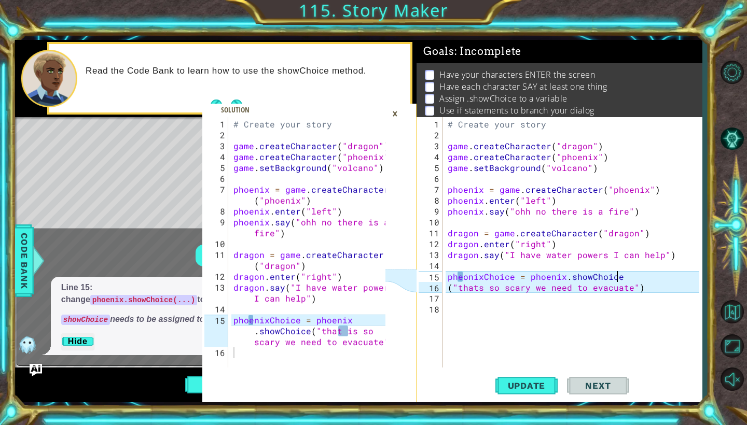
click at [622, 279] on div "# Create your story game . createCharacter ( "dragon" ) game . createCharacter …" at bounding box center [575, 255] width 259 height 272
click at [487, 291] on div "# Create your story game . createCharacter ( "dragon" ) game . createCharacter …" at bounding box center [575, 255] width 259 height 272
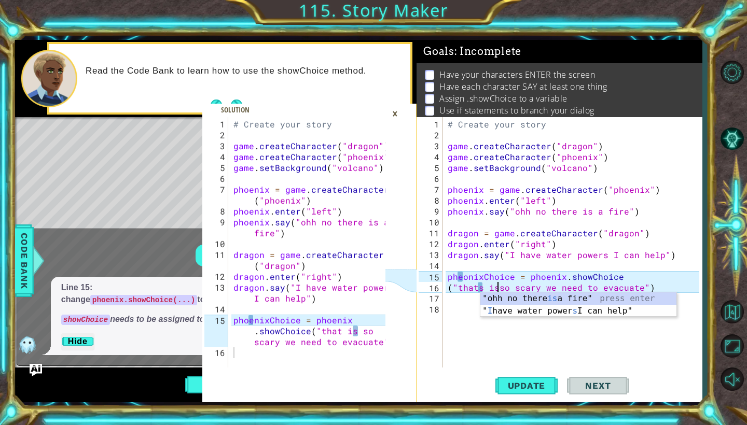
scroll to position [0, 4]
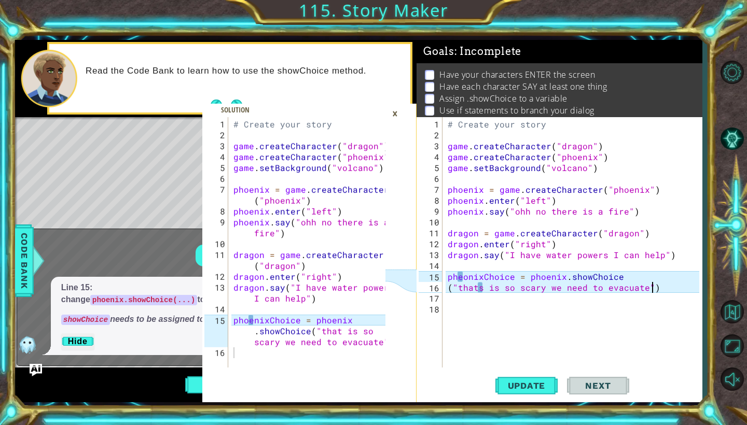
click at [653, 288] on div "# Create your story game . createCharacter ( "dragon" ) game . createCharacter …" at bounding box center [575, 255] width 259 height 272
click at [484, 291] on div "# Create your story game . createCharacter ( "dragon" ) game . createCharacter …" at bounding box center [575, 255] width 259 height 272
click at [463, 279] on div "# Create your story game . createCharacter ( "dragon" ) game . createCharacter …" at bounding box center [575, 255] width 259 height 272
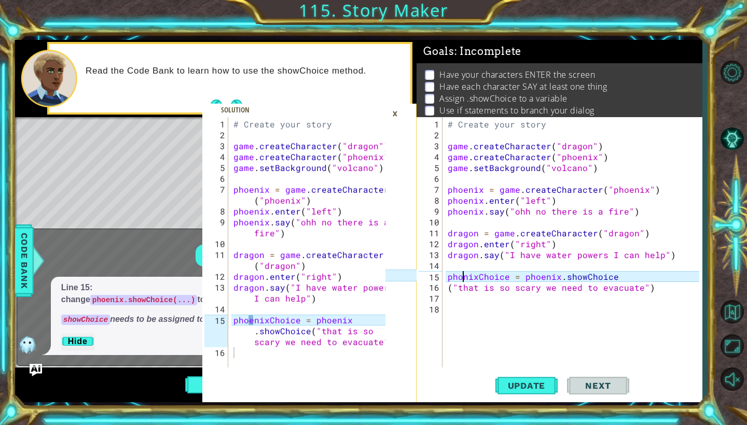
click at [464, 278] on div "# Create your story game . createCharacter ( "dragon" ) game . createCharacter …" at bounding box center [575, 255] width 259 height 272
type textarea "phoenixChoice = phoenix.showChoice"
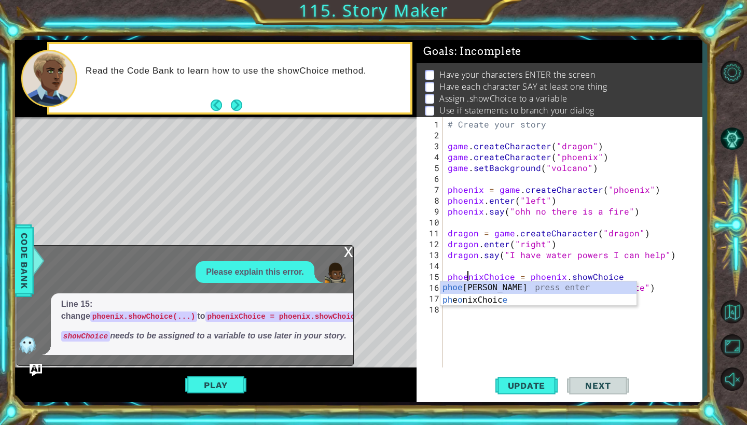
scroll to position [0, 2]
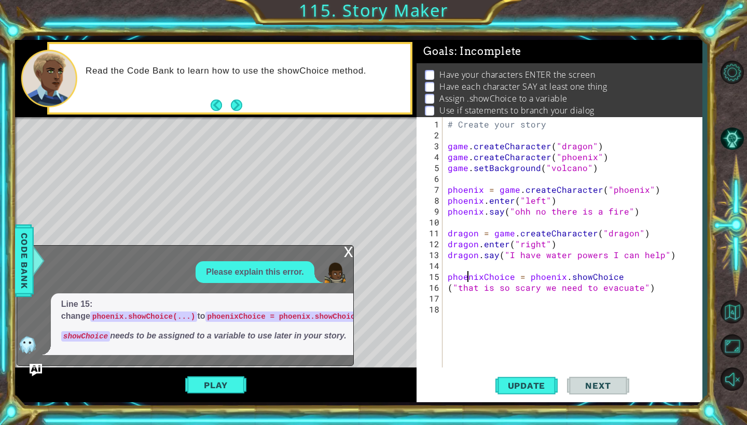
click at [492, 352] on div "# Create your story game . createCharacter ( "dragon" ) game . createCharacter …" at bounding box center [575, 255] width 259 height 272
click at [532, 383] on span "Update" at bounding box center [527, 386] width 59 height 10
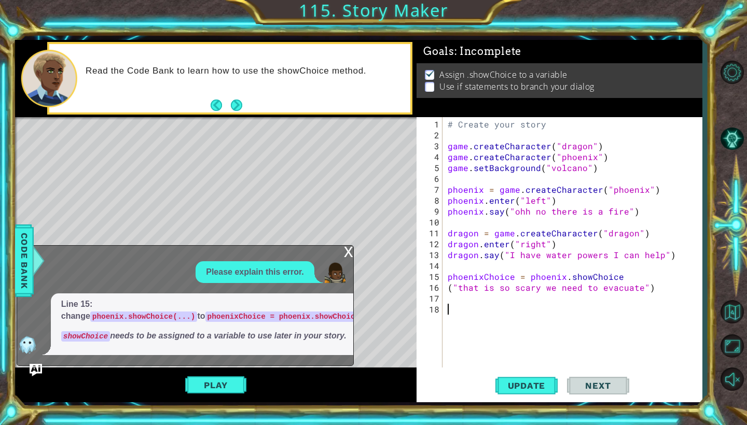
click at [622, 213] on div "# Create your story game . createCharacter ( "dragon" ) game . createCharacter …" at bounding box center [575, 255] width 259 height 272
click at [628, 223] on div "" volcano " press enter" at bounding box center [648, 234] width 196 height 37
click at [653, 215] on div "# Create your story game . createCharacter ( "dragon" ) game . createCharacter …" at bounding box center [575, 255] width 259 height 272
click at [640, 213] on div "# Create your story game . createCharacter ( "dragon" ) game . createCharacter …" at bounding box center [575, 255] width 259 height 272
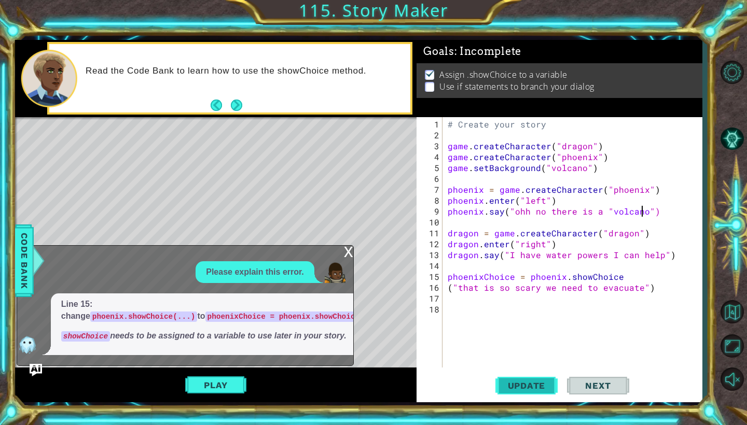
click at [533, 380] on button "Update" at bounding box center [526, 386] width 62 height 29
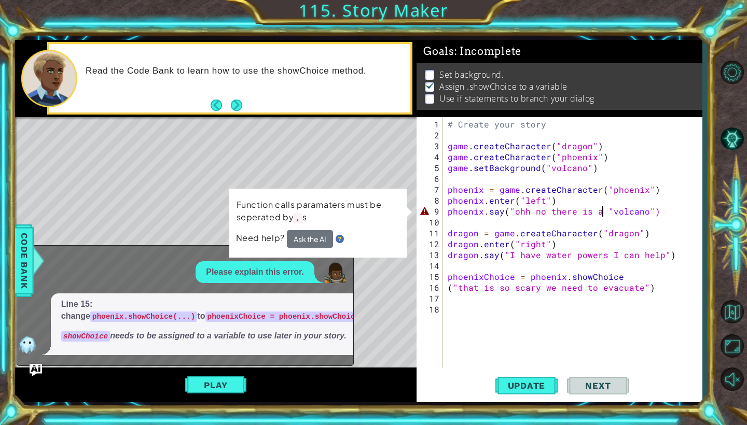
click at [604, 212] on div "# Create your story game . createCharacter ( "dragon" ) game . createCharacter …" at bounding box center [575, 255] width 259 height 272
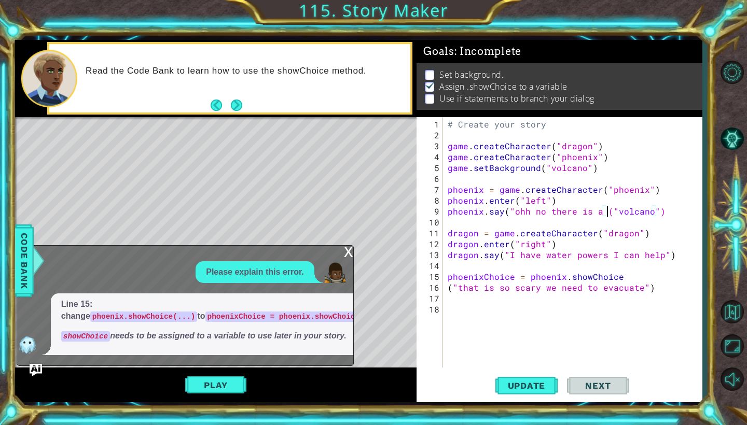
click at [656, 213] on div "# Create your story game . createCharacter ( "dragon" ) game . createCharacter …" at bounding box center [575, 255] width 259 height 272
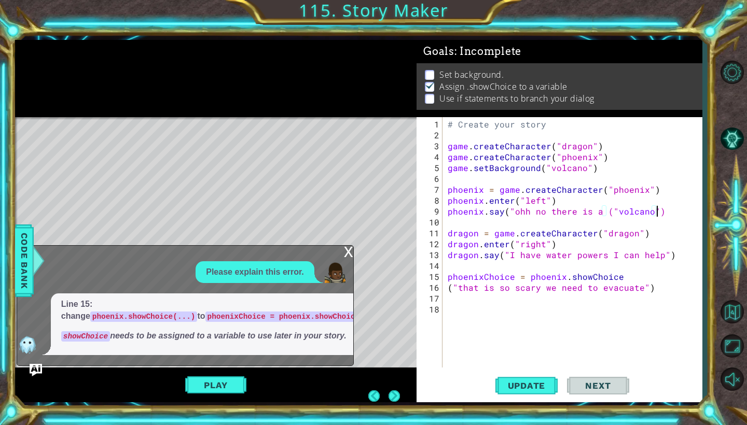
scroll to position [0, 0]
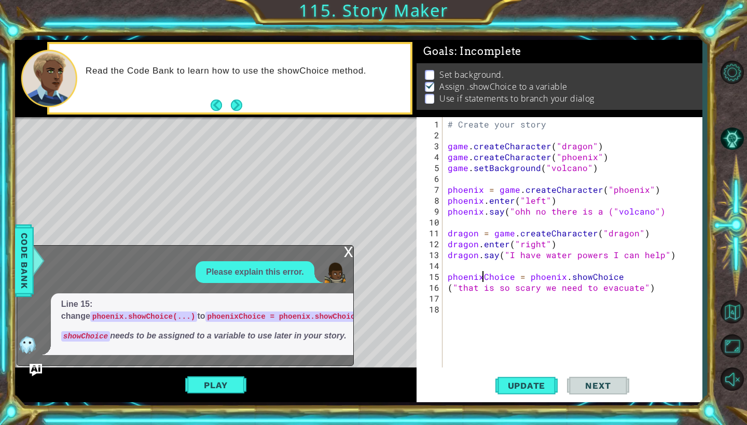
click at [484, 279] on div "# Create your story game . createCharacter ( "dragon" ) game . createCharacter …" at bounding box center [575, 255] width 259 height 272
type textarea "phoenix.Choice = phoenix.showChoice"
click at [525, 327] on div "# Create your story game . createCharacter ( "dragon" ) game . createCharacter …" at bounding box center [575, 255] width 259 height 272
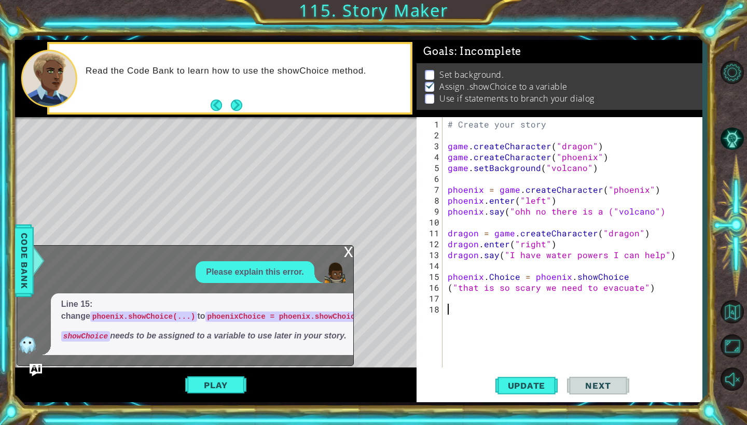
click at [342, 245] on div "x Please explain this error. Line 15: change phoenix.showChoice(...) to phoenix…" at bounding box center [185, 305] width 337 height 121
click at [347, 246] on div "x" at bounding box center [348, 251] width 9 height 10
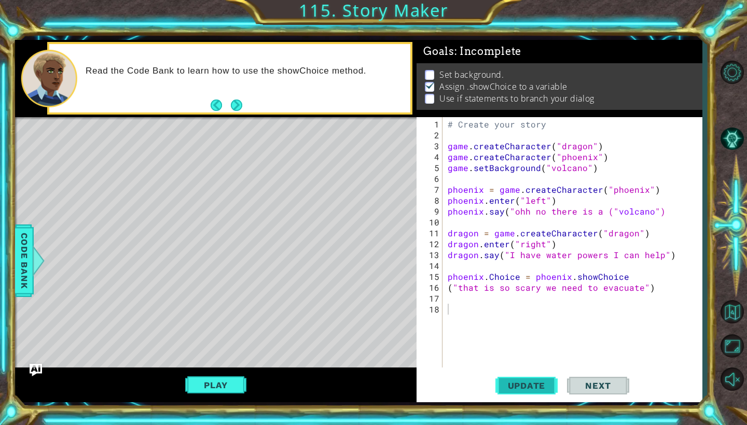
click at [538, 387] on span "Update" at bounding box center [527, 386] width 59 height 10
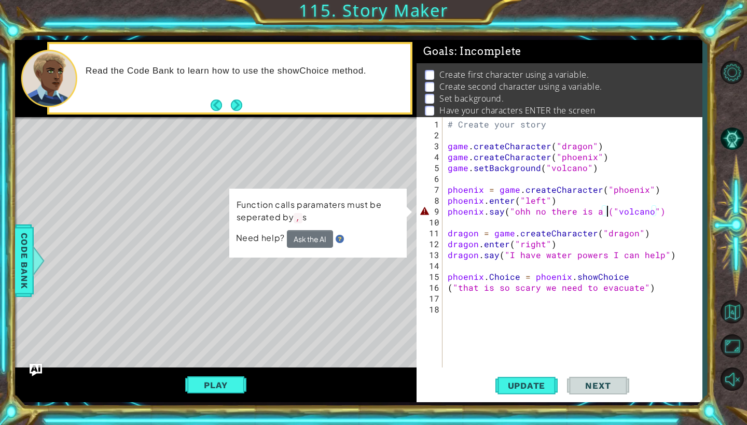
click at [608, 214] on div "# Create your story game . createCharacter ( "dragon" ) game . createCharacter …" at bounding box center [575, 255] width 259 height 272
click at [611, 213] on div "# Create your story game . createCharacter ( "dragon" ) game . createCharacter …" at bounding box center [575, 255] width 259 height 272
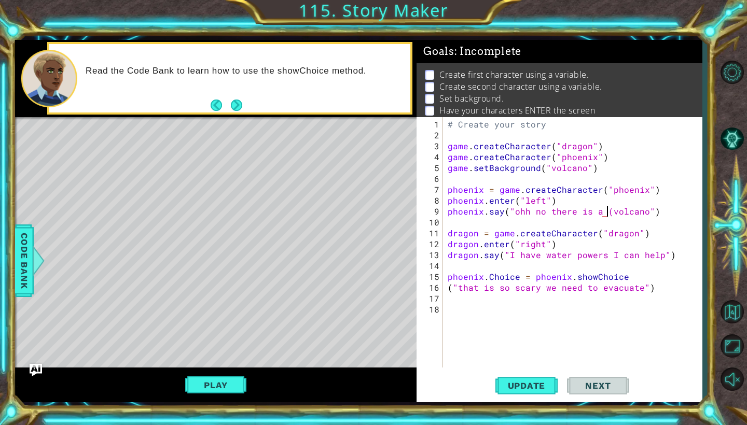
type textarea "phoenix.say("ohh no there is a volcano")"
click at [649, 213] on div "# Create your story game . createCharacter ( "dragon" ) game . createCharacter …" at bounding box center [575, 255] width 259 height 272
click at [642, 212] on div "# Create your story game . createCharacter ( "dragon" ) game . createCharacter …" at bounding box center [575, 255] width 259 height 272
click at [657, 216] on div "# Create your story game . createCharacter ( "dragon" ) game . createCharacter …" at bounding box center [575, 255] width 259 height 272
click at [538, 382] on span "Update" at bounding box center [527, 386] width 59 height 10
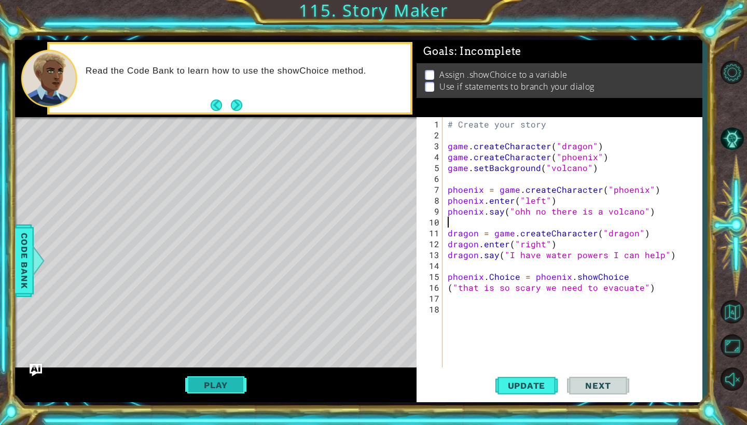
click at [223, 389] on button "Play" at bounding box center [215, 386] width 61 height 20
click at [638, 290] on div "# Create your story game . createCharacter ( "dragon" ) game . createCharacter …" at bounding box center [575, 255] width 259 height 272
click at [540, 290] on div "# Create your story game . createCharacter ( "dragon" ) game . createCharacter …" at bounding box center [575, 255] width 259 height 272
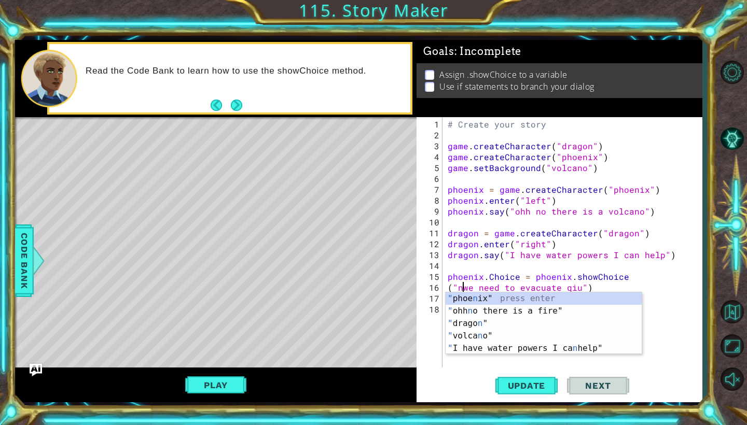
scroll to position [0, 2]
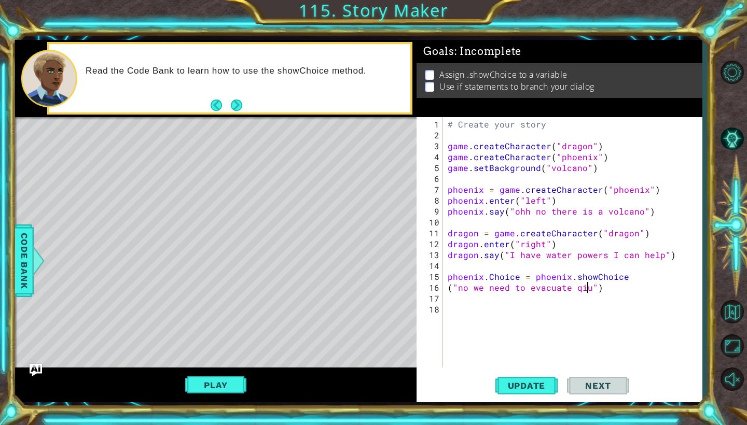
click at [588, 291] on div "# Create your story game . createCharacter ( "dragon" ) game . createCharacter …" at bounding box center [575, 255] width 259 height 272
click at [609, 290] on div "# Create your story game . createCharacter ( "dragon" ) game . createCharacter …" at bounding box center [575, 255] width 259 height 272
click at [522, 385] on span "Update" at bounding box center [527, 386] width 59 height 10
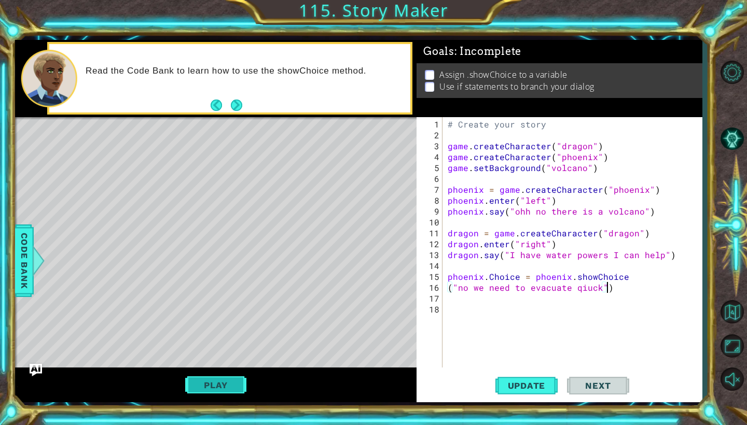
click at [227, 387] on button "Play" at bounding box center [215, 386] width 61 height 20
click at [32, 278] on span "Code Bank" at bounding box center [24, 260] width 17 height 63
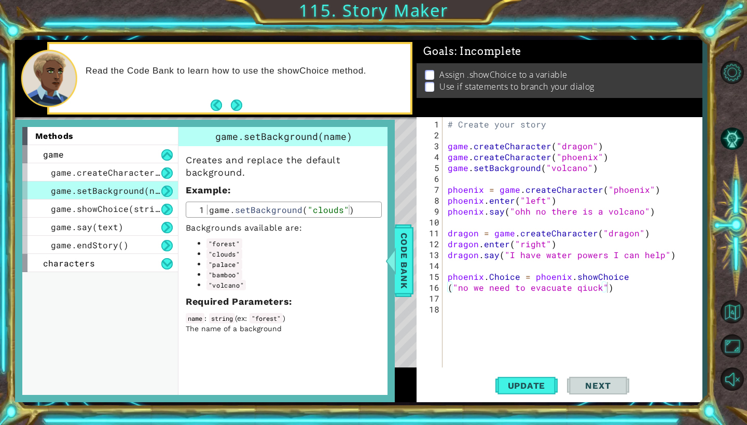
click at [448, 278] on div "# Create your story game . createCharacter ( "dragon" ) game . createCharacter …" at bounding box center [575, 255] width 259 height 272
type textarea "phoenix.Choice = phoenix.showChoice"
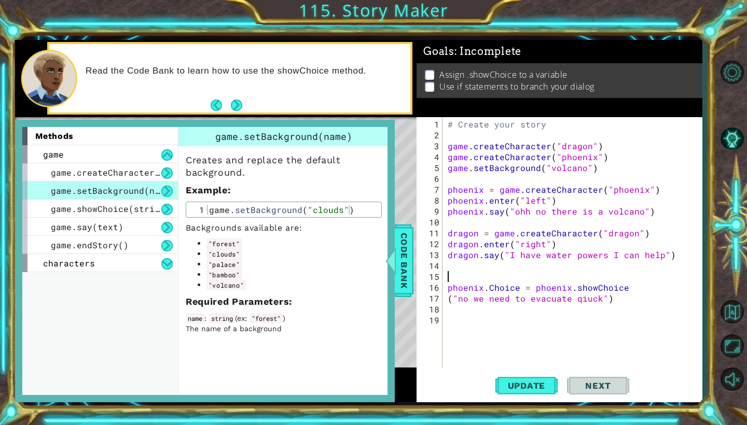
click at [449, 278] on div "# Create your story game . createCharacter ( "dragon" ) game . createCharacter …" at bounding box center [575, 255] width 259 height 272
click at [622, 293] on div "# Create your story game . createCharacter ( "dragon" ) game . createCharacter …" at bounding box center [575, 255] width 259 height 272
type textarea "phoenix.Choice = phoenix.showChoice ("no we need to evacuate qiuck")"
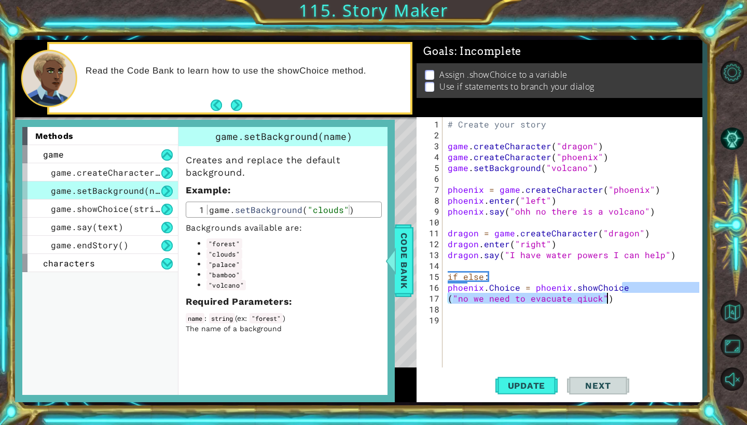
click at [613, 302] on div "# Create your story game . createCharacter ( "dragon" ) game . createCharacter …" at bounding box center [575, 255] width 259 height 272
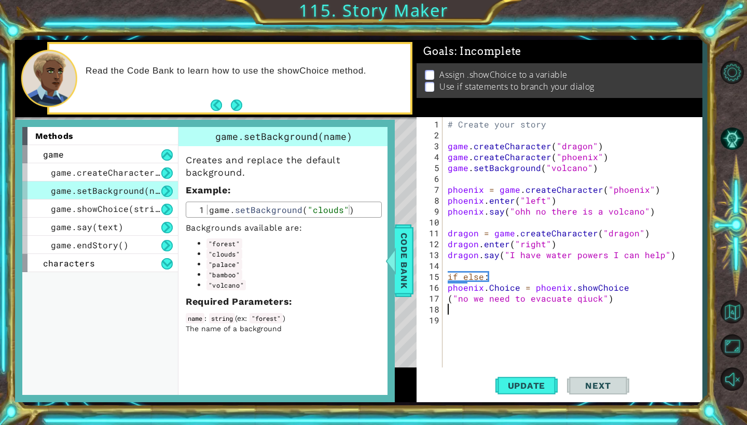
scroll to position [0, 0]
click at [402, 265] on span "Code Bank" at bounding box center [404, 260] width 17 height 63
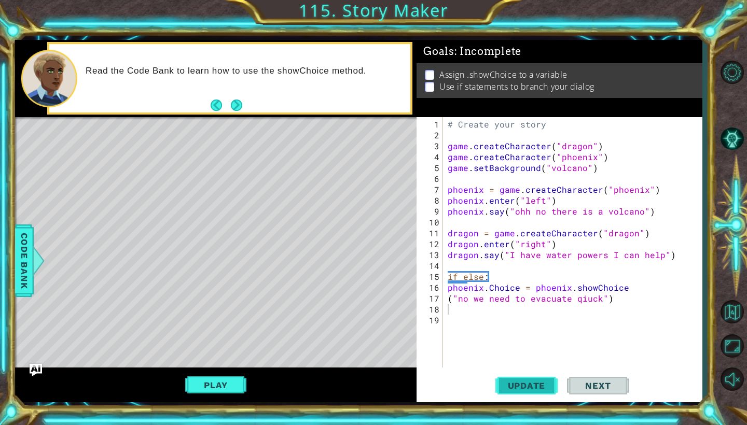
click at [513, 383] on span "Update" at bounding box center [527, 386] width 59 height 10
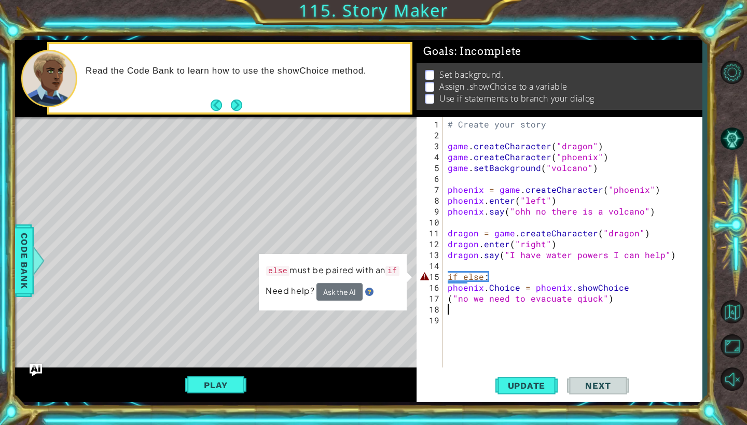
click at [331, 291] on button "Ask the AI" at bounding box center [339, 292] width 46 height 18
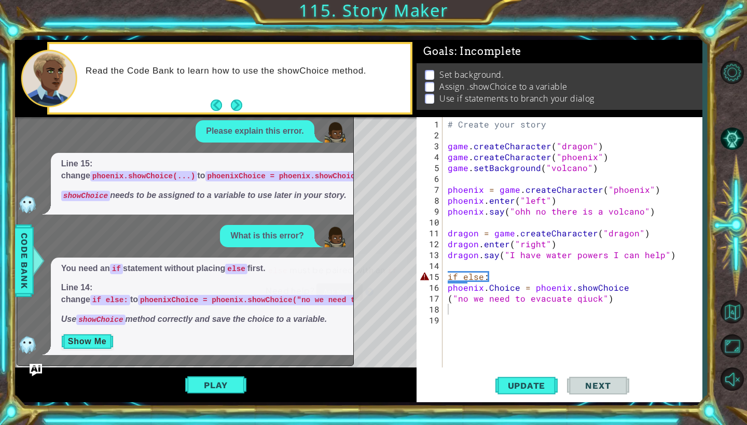
click at [87, 346] on button "Show Me" at bounding box center [87, 342] width 52 height 17
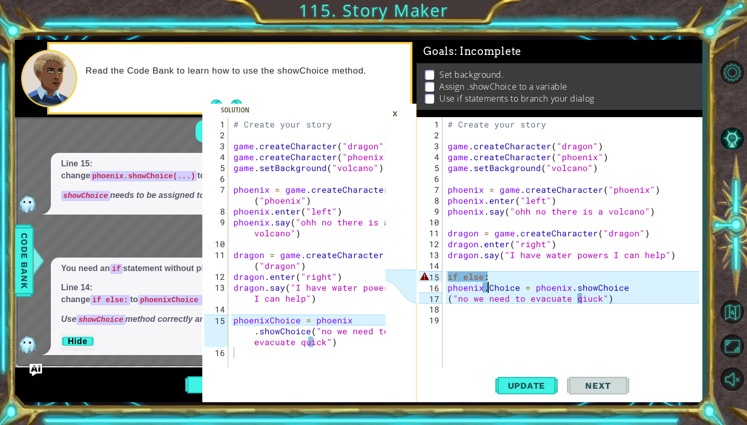
click at [488, 290] on div "# Create your story game . createCharacter ( "dragon" ) game . createCharacter …" at bounding box center [575, 255] width 259 height 272
click at [490, 278] on div "# Create your story game . createCharacter ( "dragon" ) game . createCharacter …" at bounding box center [575, 255] width 259 height 272
type textarea "i"
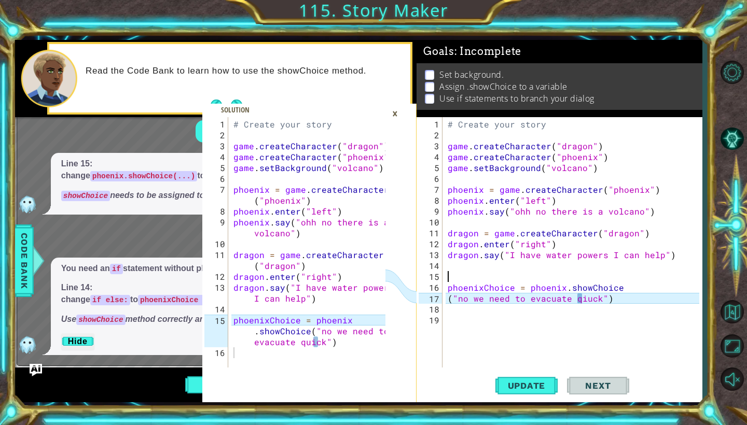
click at [588, 301] on div "# Create your story game . createCharacter ( "dragon" ) game . createCharacter …" at bounding box center [575, 255] width 259 height 272
type textarea "("no we need to evacuate qick")"
click at [600, 300] on div "# Create your story game . createCharacter ( "dragon" ) game . createCharacter …" at bounding box center [575, 255] width 259 height 272
click at [580, 302] on div "# Create your story game . createCharacter ( "dragon" ) game . createCharacter …" at bounding box center [575, 255] width 259 height 272
click at [580, 301] on div "# Create your story game . createCharacter ( "dragon" ) game . createCharacter …" at bounding box center [575, 255] width 259 height 272
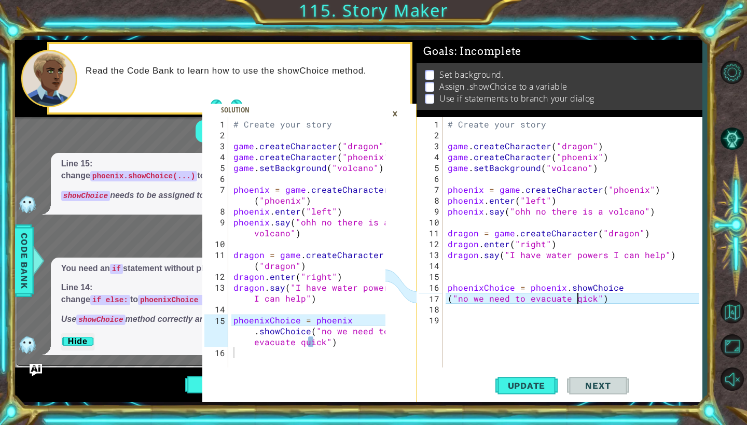
click at [578, 300] on div "# Create your story game . createCharacter ( "dragon" ) game . createCharacter …" at bounding box center [575, 255] width 259 height 272
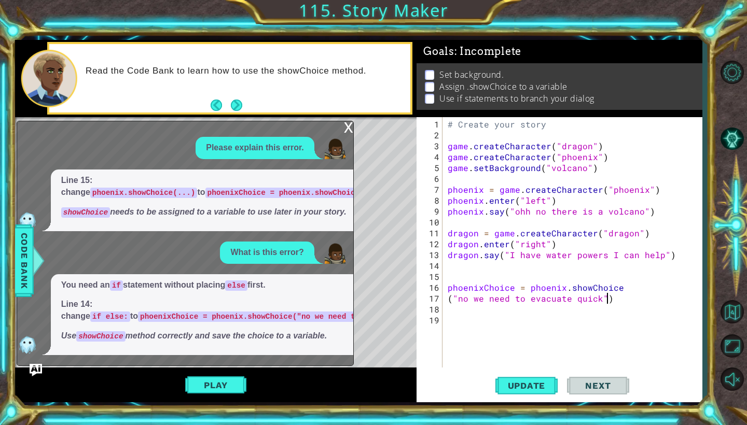
click at [607, 298] on div "# Create your story game . createCharacter ( "dragon" ) game . createCharacter …" at bounding box center [575, 255] width 259 height 272
click at [539, 388] on span "Update" at bounding box center [527, 386] width 59 height 10
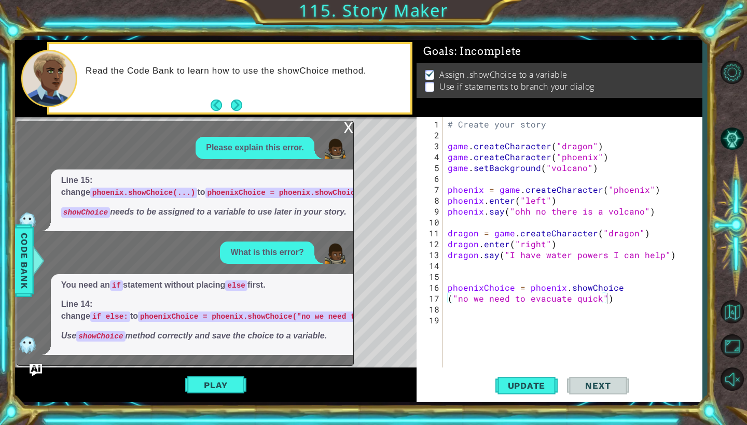
click at [347, 121] on div "x" at bounding box center [348, 126] width 9 height 10
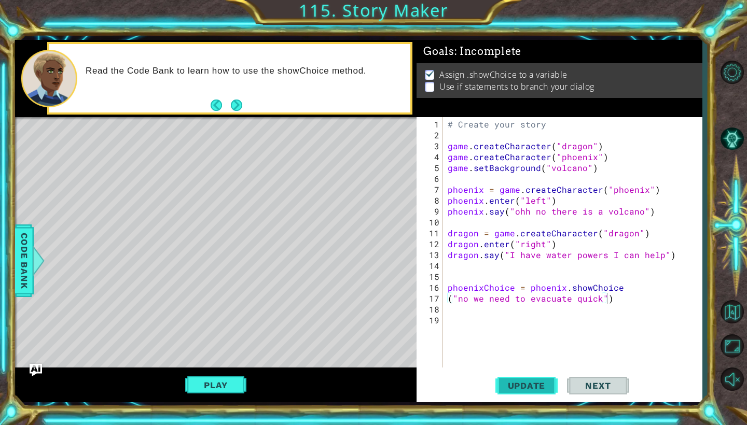
click at [524, 382] on span "Update" at bounding box center [527, 386] width 59 height 10
click at [518, 388] on span "Update" at bounding box center [527, 386] width 59 height 10
click at [210, 387] on button "Play" at bounding box center [215, 386] width 61 height 20
click at [237, 106] on button "Next" at bounding box center [236, 105] width 11 height 11
click at [17, 258] on span "Code Bank" at bounding box center [24, 260] width 17 height 63
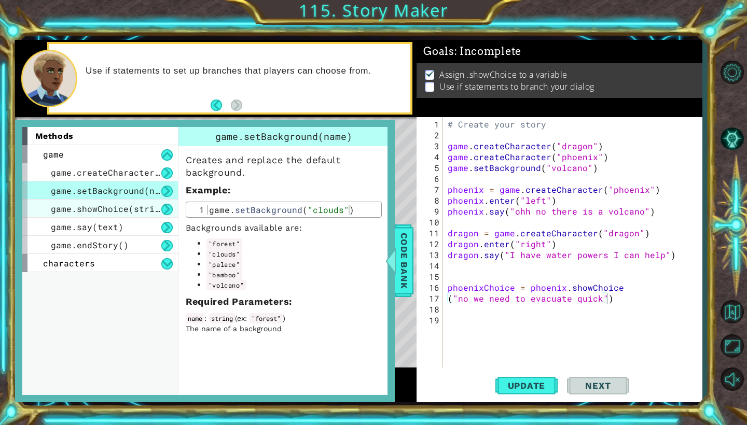
click at [125, 204] on span "game.showChoice(string1, string2)" at bounding box center [136, 208] width 171 height 11
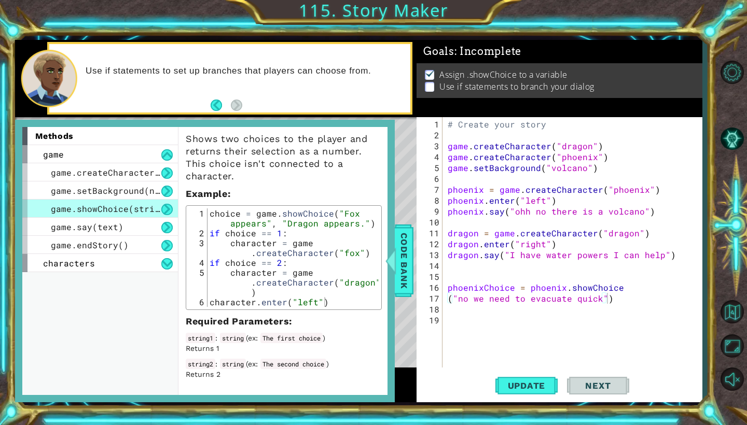
scroll to position [21, 0]
type textarea "phoenixChoice = phoenix.showChoice"
drag, startPoint x: 620, startPoint y: 290, endPoint x: 450, endPoint y: 286, distance: 170.2
click at [450, 286] on div "# Create your story game . createCharacter ( "dragon" ) game . createCharacter …" at bounding box center [575, 255] width 259 height 272
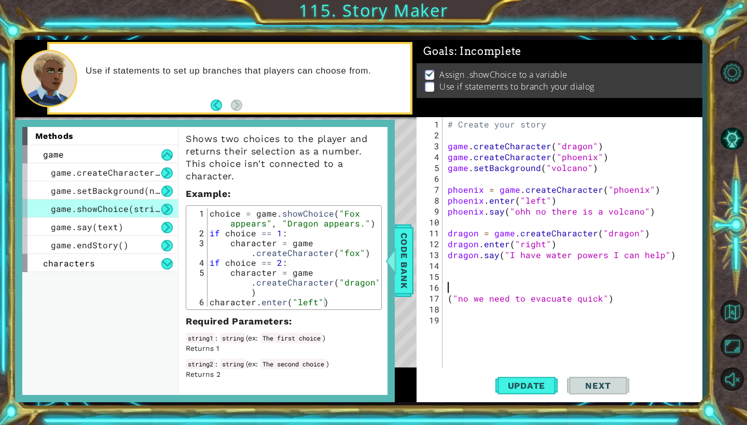
type textarea "choice = game.showChoice("Fox appears", "Dragon appears.")"
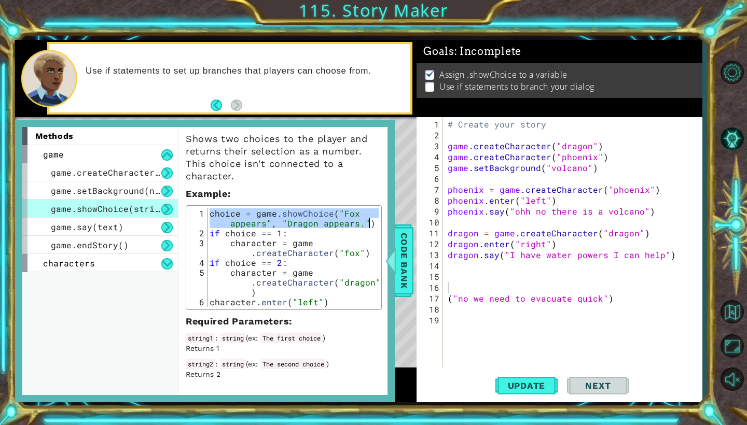
drag, startPoint x: 210, startPoint y: 216, endPoint x: 370, endPoint y: 224, distance: 160.0
click at [369, 224] on div "choice = game . showChoice ( "Fox appears" , "Dragon appears." ) if choice == 1…" at bounding box center [293, 273] width 171 height 128
click at [452, 278] on div "# Create your story game . createCharacter ( "dragon" ) game . createCharacter …" at bounding box center [575, 255] width 259 height 272
click at [451, 281] on div "# Create your story game . createCharacter ( "dragon" ) game . createCharacter …" at bounding box center [575, 255] width 259 height 272
click at [445, 282] on div "1 2 3 4 5 6 7 8 9 10 11 12 13 14 15 16 17 18 19 # Create your story game . crea…" at bounding box center [558, 242] width 283 height 251
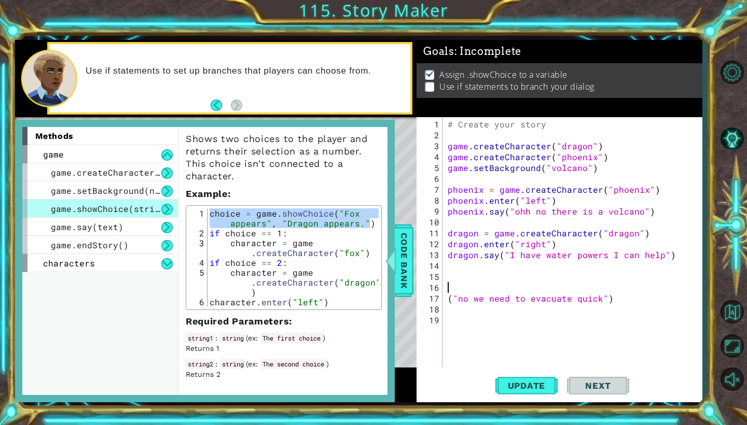
click at [448, 281] on div "# Create your story game . createCharacter ( "dragon" ) game . createCharacter …" at bounding box center [575, 255] width 259 height 272
click at [447, 277] on div "# Create your story game . createCharacter ( "dragon" ) game . createCharacter …" at bounding box center [575, 255] width 259 height 272
click at [313, 219] on div "choice = game . showChoice ( "Fox appears" , "Dragon appears." ) if choice == 1…" at bounding box center [293, 273] width 171 height 128
drag, startPoint x: 369, startPoint y: 225, endPoint x: 211, endPoint y: 209, distance: 159.6
click at [211, 209] on div "choice = game . showChoice ( "Fox appears" , "Dragon appears." ) if choice == 1…" at bounding box center [293, 273] width 171 height 128
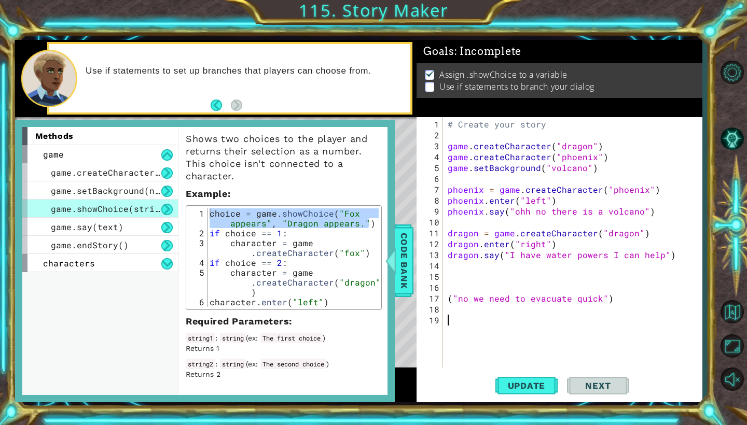
click at [451, 318] on div "# Create your story game . createCharacter ( "dragon" ) game . createCharacter …" at bounding box center [575, 255] width 259 height 272
type textarea "v"
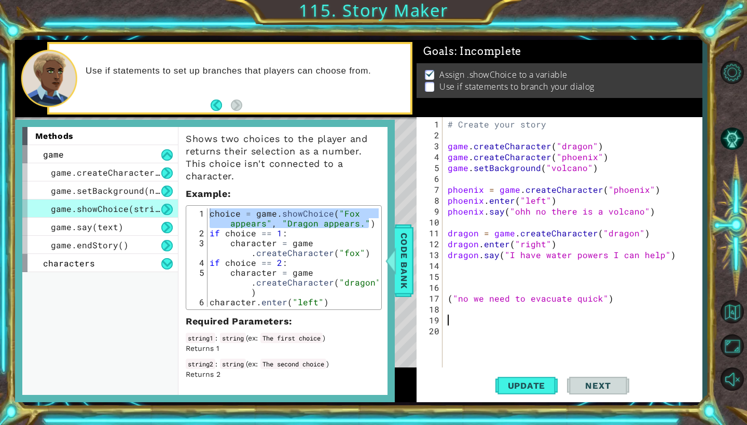
type textarea "if choice == 1:"
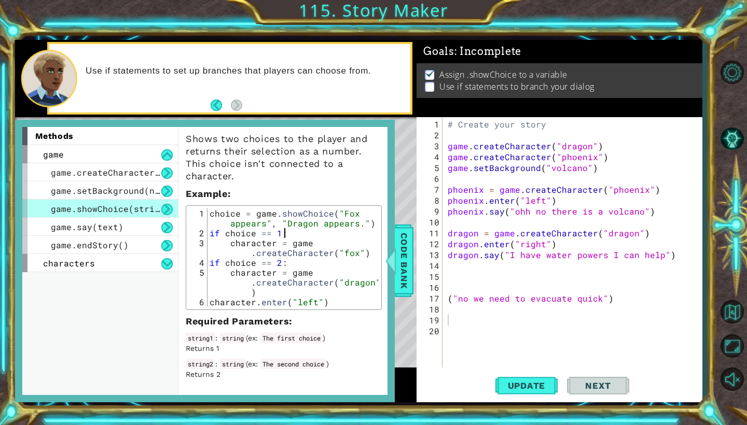
click at [357, 233] on div "choice = game . showChoice ( "Fox appears" , "Dragon appears." ) if choice == 1…" at bounding box center [293, 273] width 171 height 128
click at [452, 284] on div "# Create your story game . createCharacter ( "dragon" ) game . createCharacter …" at bounding box center [575, 255] width 259 height 272
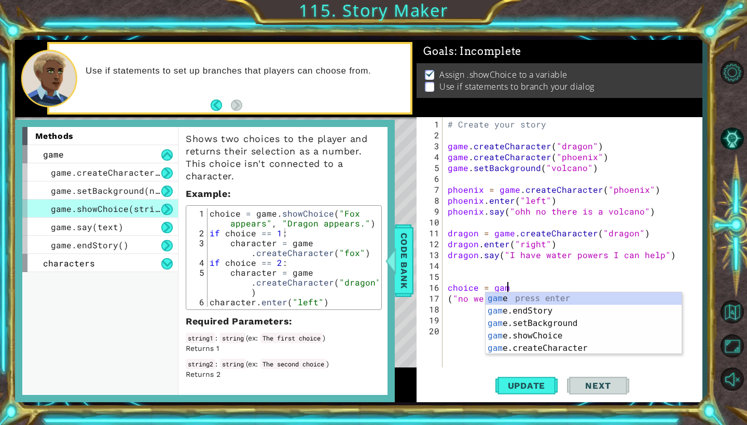
scroll to position [0, 4]
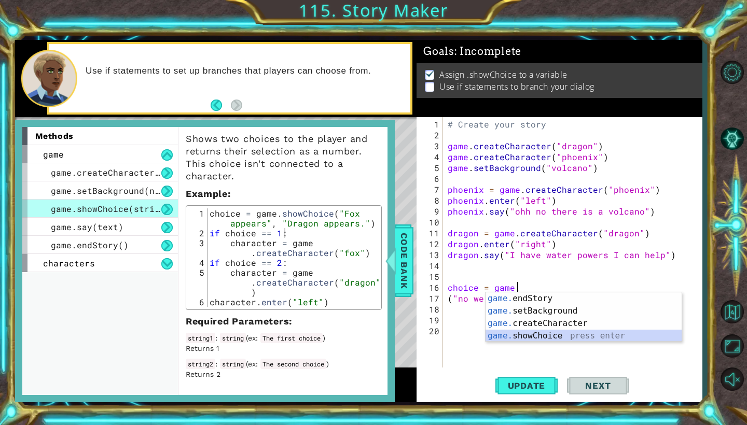
click at [551, 339] on div "game. endStory press enter game. setBackground press enter game. createCharacte…" at bounding box center [584, 330] width 196 height 75
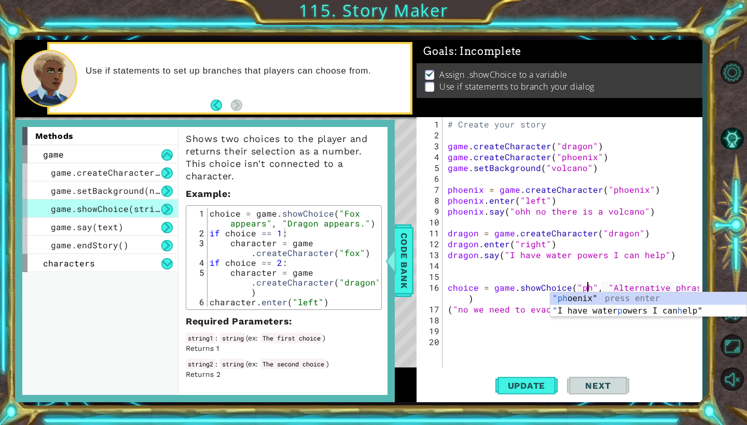
scroll to position [0, 9]
click at [586, 300] on div ""ph [PERSON_NAME][MEDICAL_DATA]" press enter " I have water p owers I can he lp…" at bounding box center [648, 318] width 196 height 50
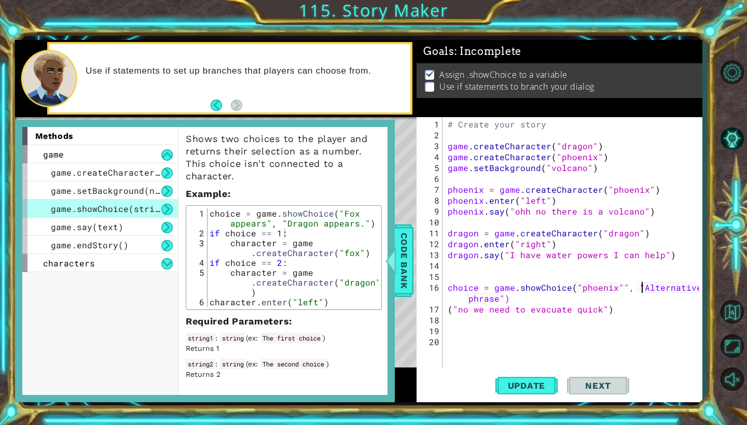
click at [642, 287] on div "# Create your story game . createCharacter ( "dragon" ) game . createCharacter …" at bounding box center [575, 255] width 259 height 272
click at [639, 289] on div "# Create your story game . createCharacter ( "dragon" ) game . createCharacter …" at bounding box center [575, 255] width 259 height 272
click at [614, 290] on div "# Create your story game . createCharacter ( "dragon" ) game . createCharacter …" at bounding box center [575, 255] width 259 height 272
click at [663, 288] on div "# Create your story game . createCharacter ( "dragon" ) game . createCharacter …" at bounding box center [575, 255] width 259 height 272
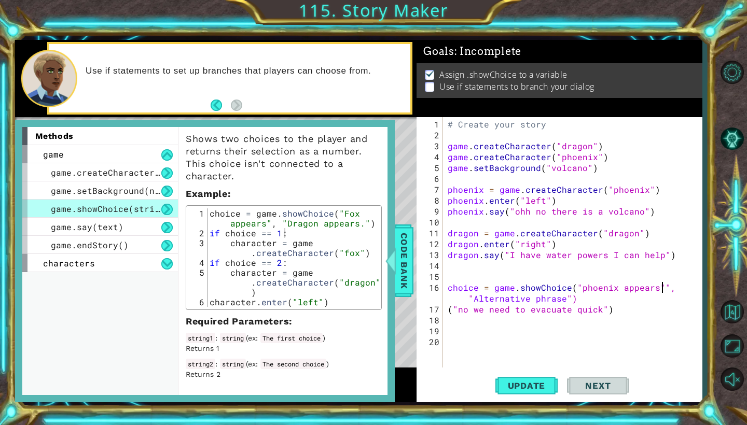
click at [665, 289] on div "# Create your story game . createCharacter ( "dragon" ) game . createCharacter …" at bounding box center [575, 255] width 259 height 272
click at [518, 301] on div "# Create your story game . createCharacter ( "dragon" ) game . createCharacter …" at bounding box center [575, 255] width 259 height 272
click at [515, 301] on div "# Create your story game . createCharacter ( "dragon" ) game . createCharacter …" at bounding box center [575, 255] width 259 height 272
click at [502, 304] on div "# Create your story game . createCharacter ( "dragon" ) game . createCharacter …" at bounding box center [575, 255] width 259 height 272
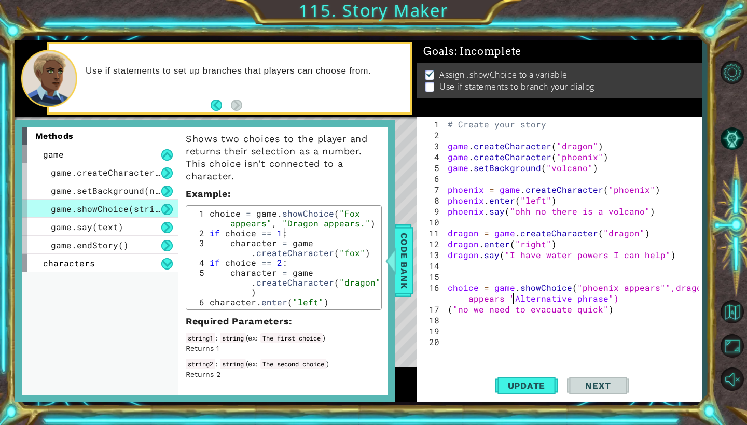
scroll to position [0, 9]
click at [503, 301] on div "# Create your story game . createCharacter ( "dragon" ) game . createCharacter …" at bounding box center [575, 255] width 259 height 272
type textarea "choice = game.showChoice("phoenix appears"",dragon appears "Alternative phrase")"
click at [514, 300] on div "# Create your story game . createCharacter ( "dragon" ) game . createCharacter …" at bounding box center [575, 255] width 259 height 272
click at [670, 289] on div "# Create your story game . createCharacter ( "dragon" ) game . createCharacter …" at bounding box center [575, 255] width 259 height 272
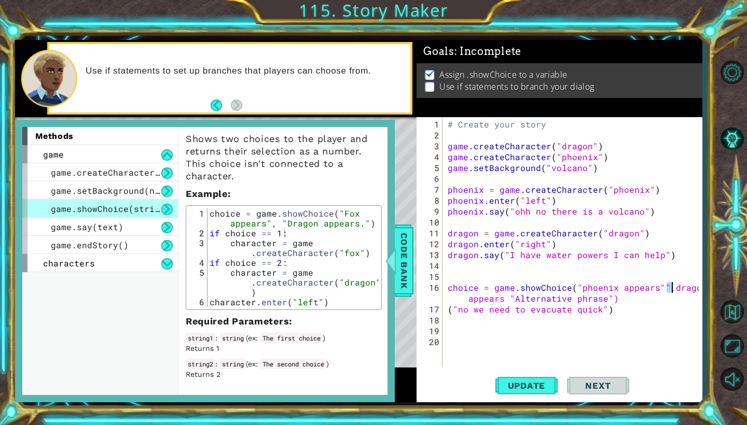
click at [670, 289] on div "# Create your story game . createCharacter ( "dragon" ) game . createCharacter …" at bounding box center [575, 255] width 259 height 272
click at [612, 316] on div "# Create your story game . createCharacter ( "dragon" ) game . createCharacter …" at bounding box center [575, 255] width 259 height 272
click at [609, 311] on div "# Create your story game . createCharacter ( "dragon" ) game . createCharacter …" at bounding box center [575, 255] width 259 height 272
click at [504, 302] on div "# Create your story game . createCharacter ( "dragon" ) game . createCharacter …" at bounding box center [575, 255] width 259 height 272
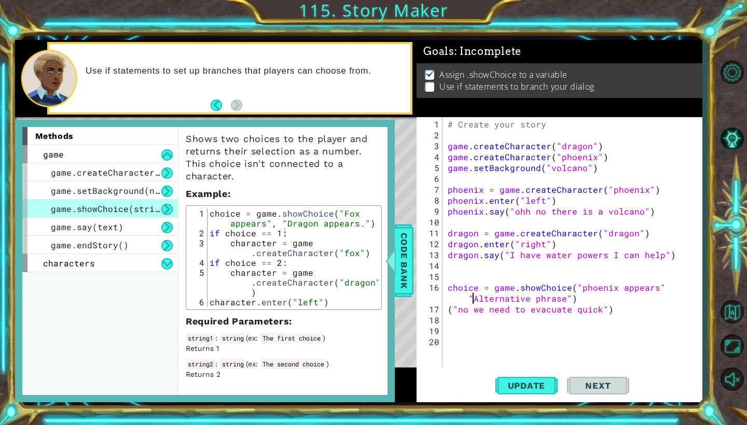
click at [473, 298] on div "# Create your story game . createCharacter ( "dragon" ) game . createCharacter …" at bounding box center [575, 255] width 259 height 272
drag, startPoint x: 473, startPoint y: 298, endPoint x: 565, endPoint y: 294, distance: 92.5
click at [563, 297] on div "# Create your story game . createCharacter ( "dragon" ) game . createCharacter …" at bounding box center [575, 255] width 259 height 272
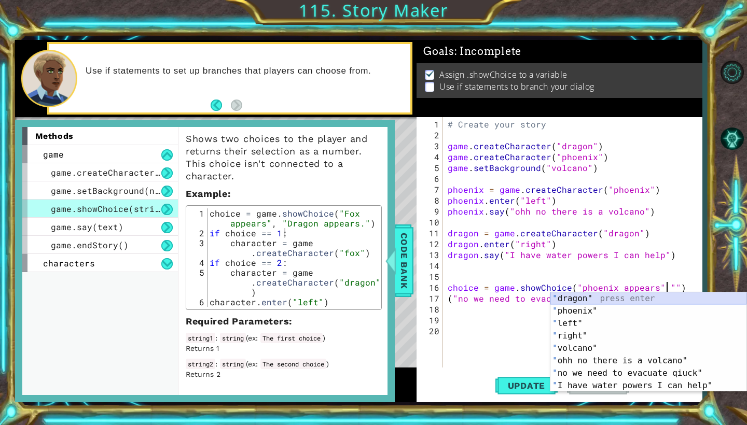
click at [573, 300] on div "" dragon" press enter " phoenix" press enter " left" press enter " right" press…" at bounding box center [648, 355] width 196 height 125
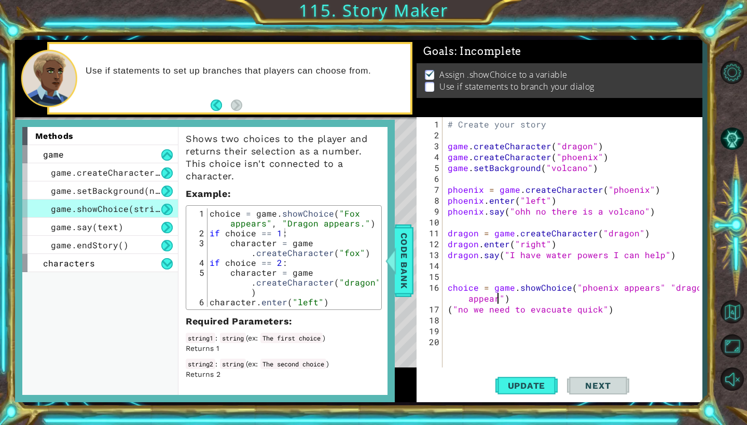
scroll to position [0, 18]
click at [513, 298] on div "# Create your story game . createCharacter ( "dragon" ) game . createCharacter …" at bounding box center [575, 255] width 259 height 272
click at [563, 301] on div "# Create your story game . createCharacter ( "dragon" ) game . createCharacter …" at bounding box center [575, 255] width 259 height 272
click at [578, 299] on div "# Create your story game . createCharacter ( "dragon" ) game . createCharacter …" at bounding box center [575, 255] width 259 height 272
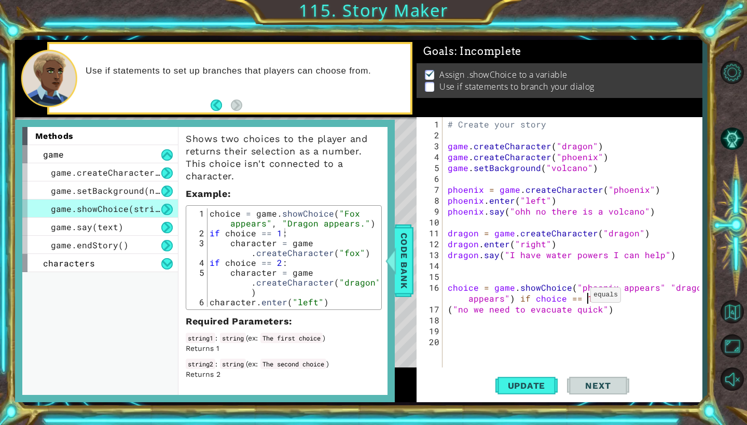
scroll to position [0, 23]
click at [518, 301] on div "# Create your story game . createCharacter ( "dragon" ) game . createCharacter …" at bounding box center [575, 255] width 259 height 272
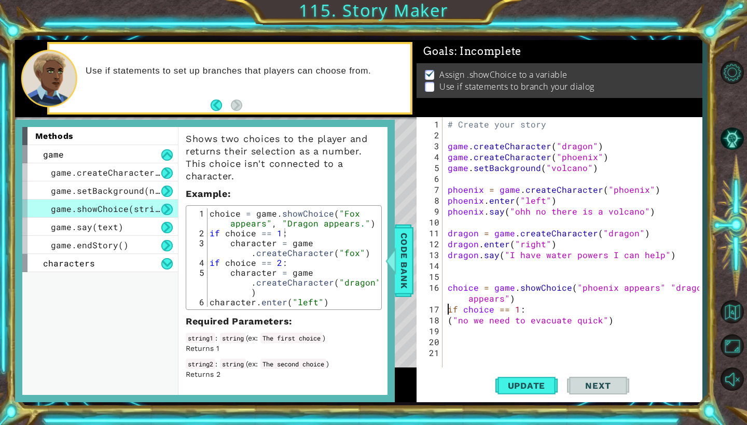
click at [607, 322] on div "# Create your story game . createCharacter ( "dragon" ) game . createCharacter …" at bounding box center [575, 255] width 259 height 272
type textarea "("no we need to evacuate quick")"
click at [451, 331] on div "# Create your story game . createCharacter ( "dragon" ) game . createCharacter …" at bounding box center [575, 255] width 259 height 272
click at [450, 321] on div "# Create your story game . createCharacter ( "dragon" ) game . createCharacter …" at bounding box center [575, 255] width 259 height 272
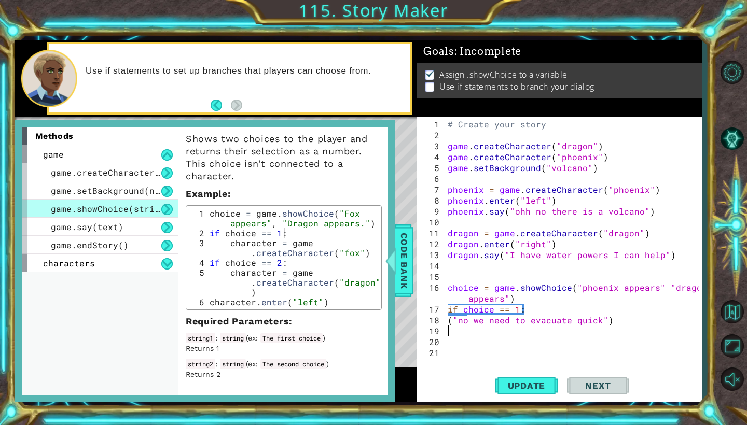
type textarea "("no we need to evacuate quick")"
click at [447, 321] on div "# Create your story game . createCharacter ( "dragon" ) game . createCharacter …" at bounding box center [575, 255] width 259 height 272
click at [448, 324] on div "# Create your story game . createCharacter ( "dragon" ) game . createCharacter …" at bounding box center [575, 255] width 259 height 272
click at [445, 322] on div "1 2 3 4 5 6 7 8 9 10 11 12 13 14 15 16 17 18 19 20 21 22 23 # Create your story…" at bounding box center [558, 242] width 283 height 251
click at [445, 321] on div "1 2 3 4 5 6 7 8 9 10 11 12 13 14 15 16 17 18 19 20 21 22 23 # Create your story…" at bounding box center [558, 242] width 283 height 251
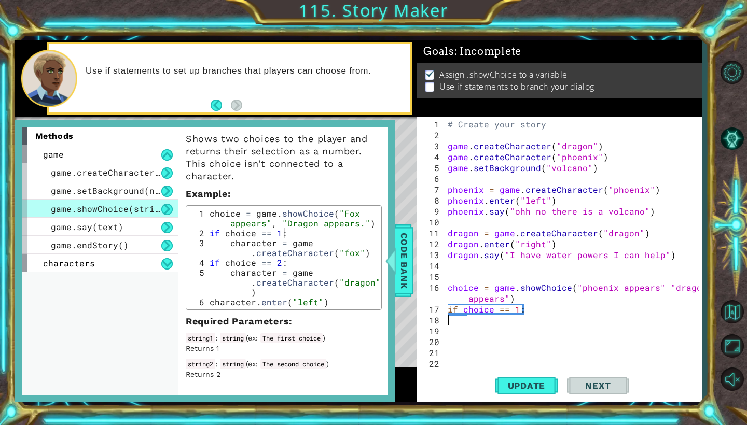
click at [446, 319] on div "# Create your story game . createCharacter ( "dragon" ) game . createCharacter …" at bounding box center [575, 255] width 259 height 272
type textarea "if choice == 1:"
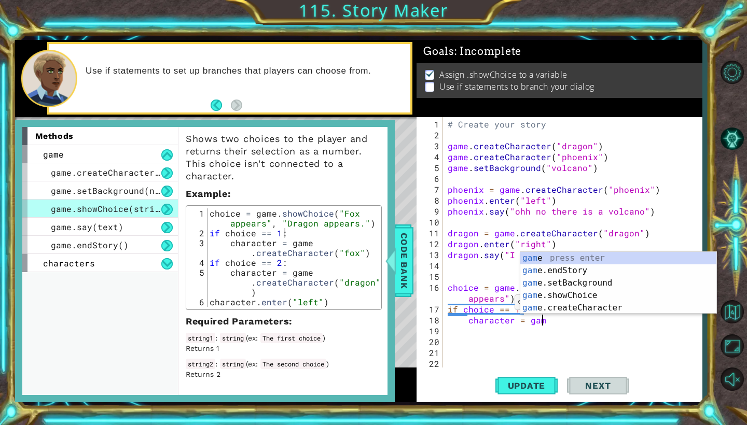
scroll to position [0, 6]
click at [574, 295] on div "game press enter game .endStory press enter game .setBackground press enter gam…" at bounding box center [618, 295] width 196 height 87
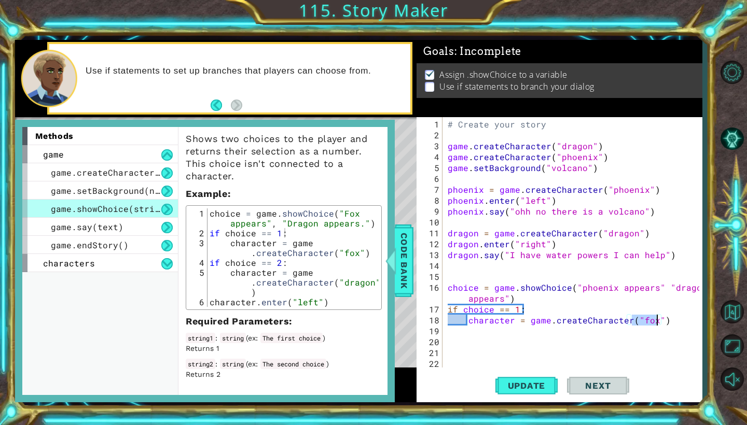
click at [653, 322] on div "# Create your story game . createCharacter ( "dragon" ) game . createCharacter …" at bounding box center [575, 255] width 259 height 272
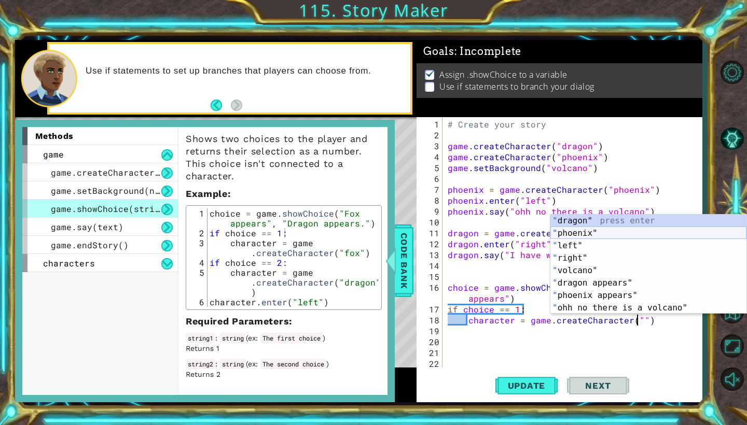
click at [594, 234] on div "" dragon" press enter " phoenix" press enter " left" press enter " right" press…" at bounding box center [648, 277] width 196 height 125
type textarea "character = game.createCharacter("phoenix")"
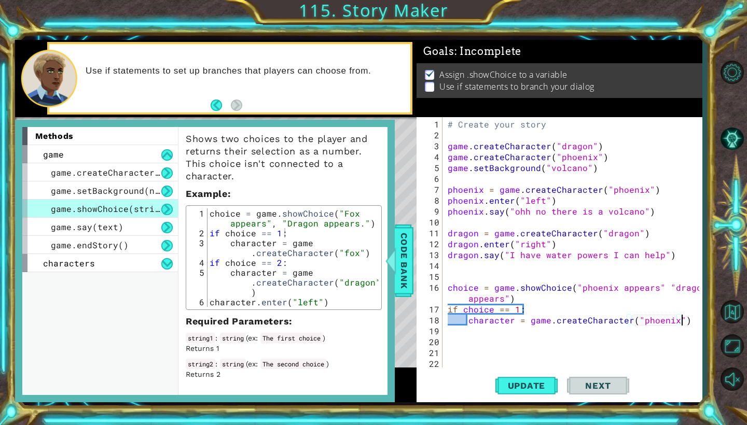
click at [685, 323] on div "# Create your story game . createCharacter ( "dragon" ) game . createCharacter …" at bounding box center [575, 255] width 259 height 272
click at [447, 330] on div "# Create your story game . createCharacter ( "dragon" ) game . createCharacter …" at bounding box center [575, 255] width 259 height 272
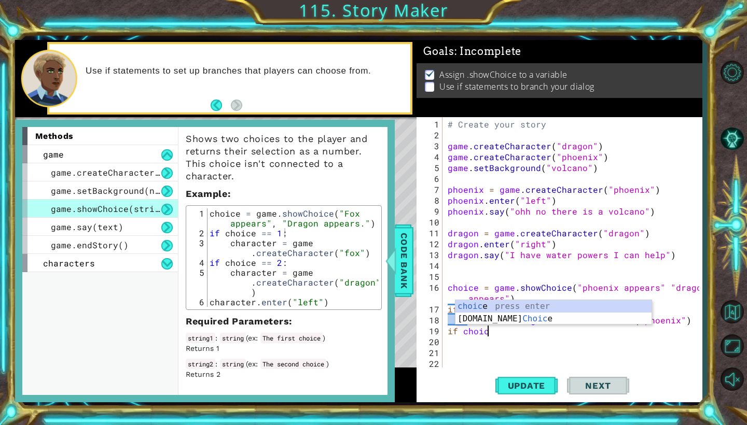
scroll to position [0, 2]
click at [480, 308] on div "choice press enter [DOMAIN_NAME] Choice press enter" at bounding box center [554, 325] width 196 height 50
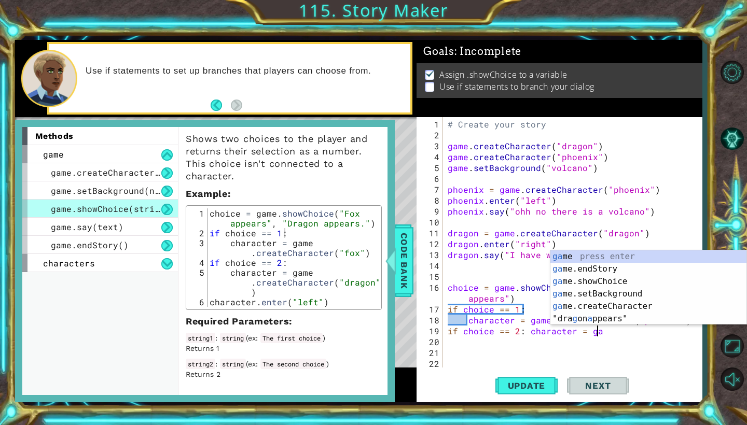
scroll to position [0, 9]
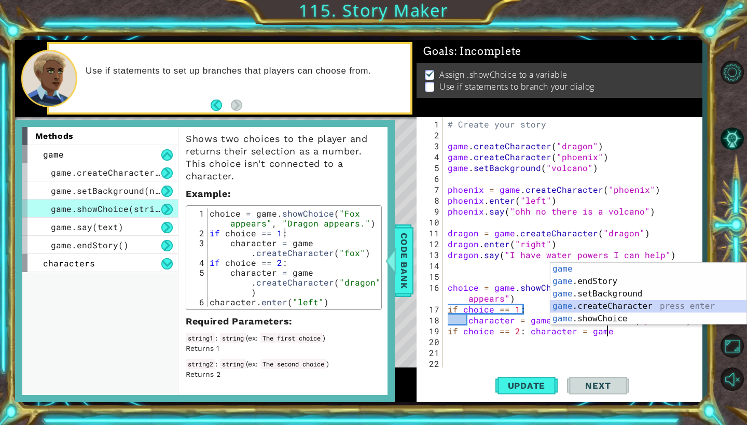
click at [596, 308] on div "game press enter game .endStory press enter game .setBackground press enter gam…" at bounding box center [648, 306] width 196 height 87
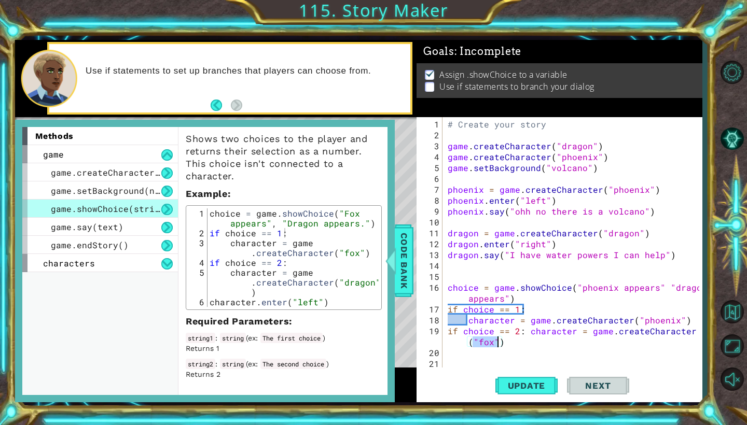
click at [494, 342] on div "# Create your story game . createCharacter ( "dragon" ) game . createCharacter …" at bounding box center [575, 255] width 259 height 272
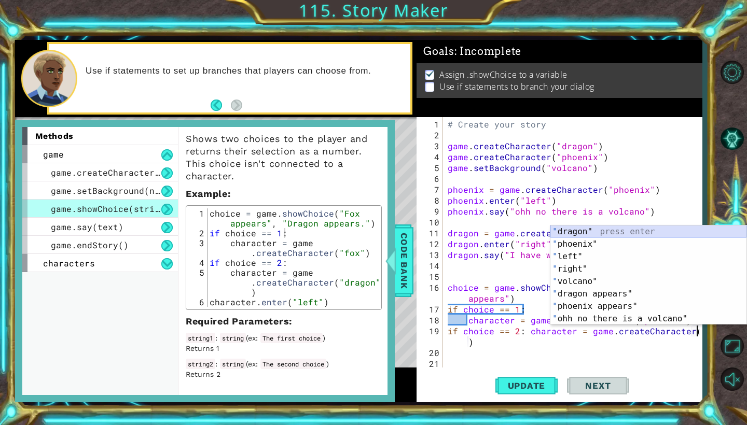
click at [598, 231] on div "" dragon" press enter " phoenix" press enter " left" press enter " right" press…" at bounding box center [648, 288] width 196 height 125
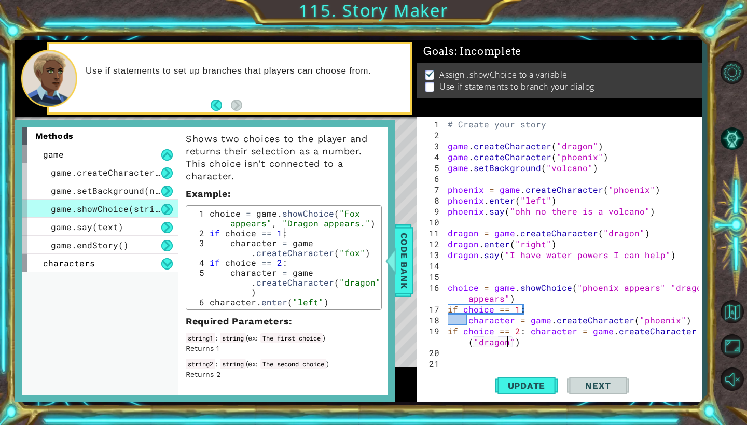
click at [518, 345] on div "# Create your story game . createCharacter ( "dragon" ) game . createCharacter …" at bounding box center [575, 255] width 259 height 272
click at [532, 384] on span "Update" at bounding box center [527, 386] width 59 height 10
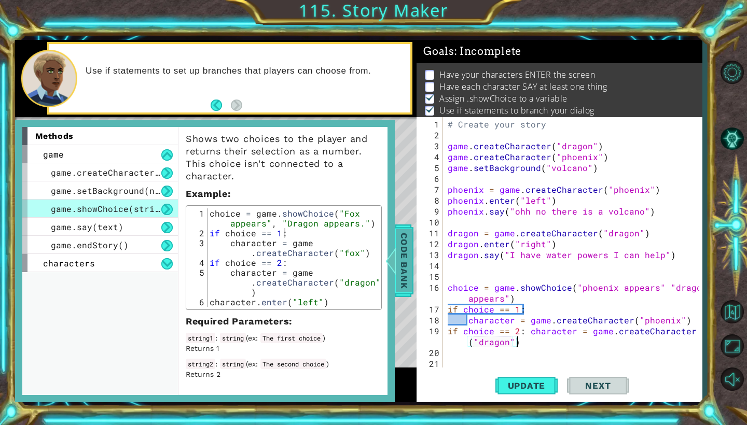
click at [409, 260] on span "Code Bank" at bounding box center [404, 260] width 17 height 63
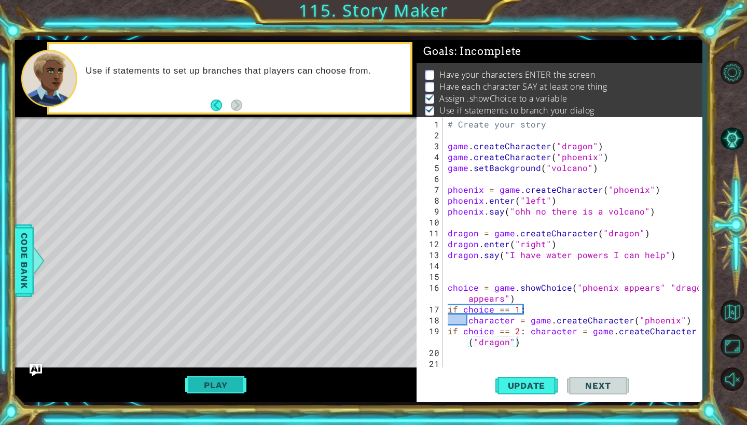
click at [228, 387] on button "Play" at bounding box center [215, 386] width 61 height 20
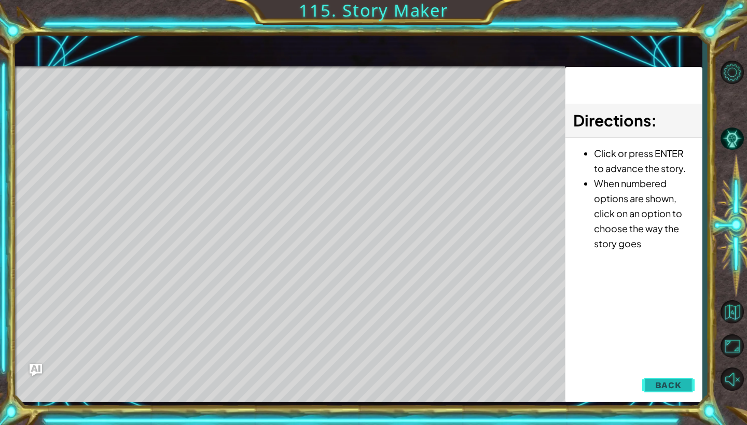
click at [673, 384] on span "Back" at bounding box center [668, 385] width 26 height 10
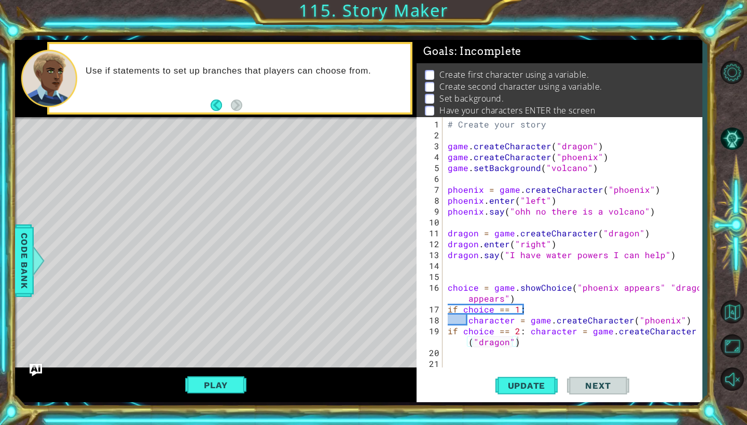
scroll to position [5, 0]
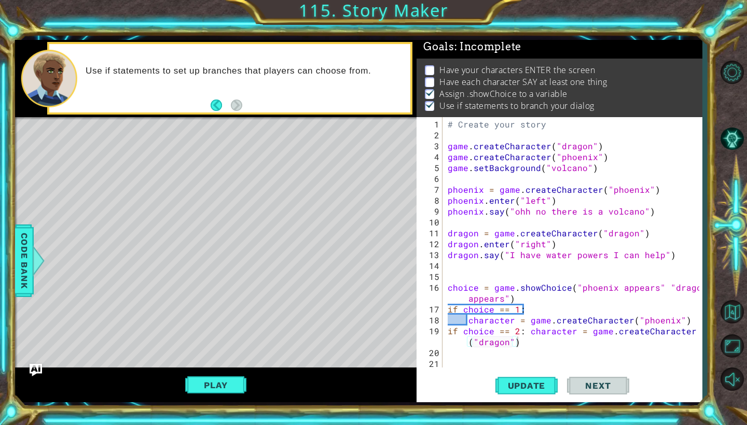
click at [522, 344] on div "# Create your story game . createCharacter ( "dragon" ) game . createCharacter …" at bounding box center [575, 255] width 259 height 272
click at [662, 290] on div "# Create your story game . createCharacter ( "dragon" ) game . createCharacter …" at bounding box center [575, 255] width 259 height 272
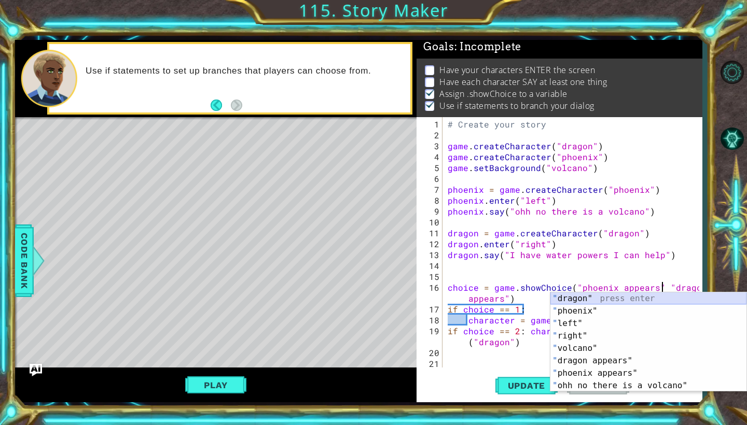
type textarea "choice = game.showChoice("phoenix appears""dragon appears")"
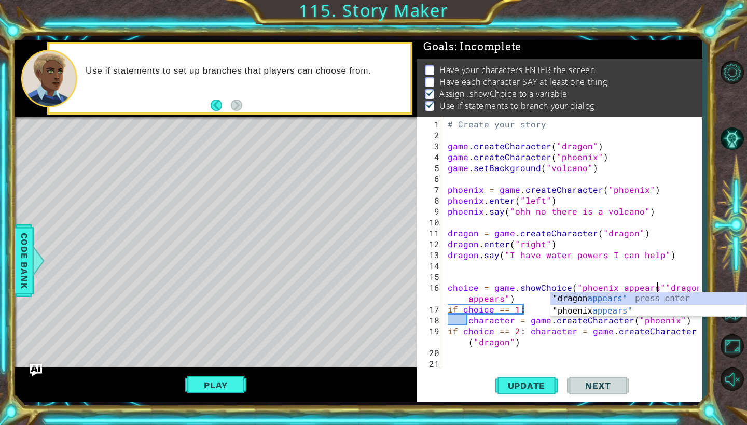
click at [671, 271] on div "# Create your story game . createCharacter ( "dragon" ) game . createCharacter …" at bounding box center [575, 255] width 259 height 272
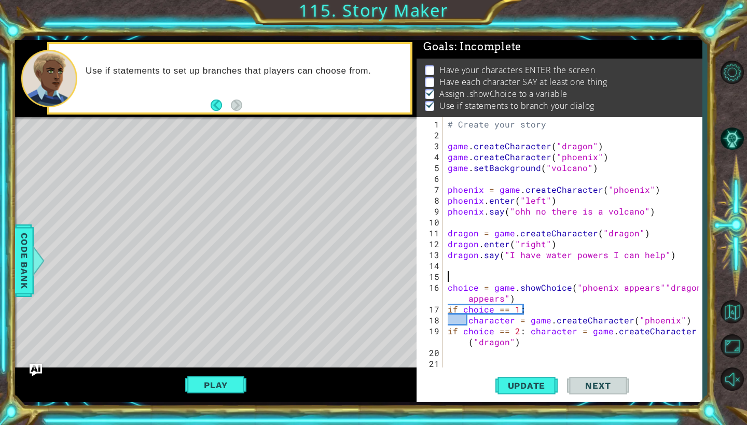
scroll to position [0, 0]
click at [514, 300] on div "# Create your story game . createCharacter ( "dragon" ) game . createCharacter …" at bounding box center [575, 255] width 259 height 272
click at [526, 307] on div "# Create your story game . createCharacter ( "dragon" ) game . createCharacter …" at bounding box center [575, 255] width 259 height 272
click at [542, 383] on span "Update" at bounding box center [527, 386] width 59 height 10
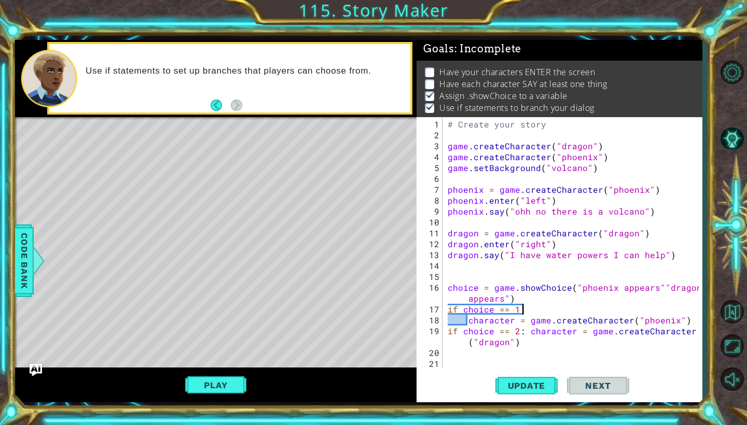
scroll to position [2, 0]
click at [233, 384] on button "Play" at bounding box center [215, 386] width 61 height 20
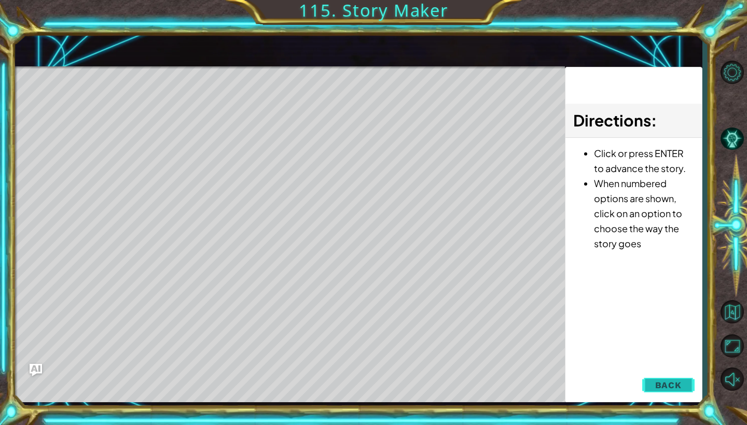
click at [663, 386] on span "Back" at bounding box center [668, 385] width 26 height 10
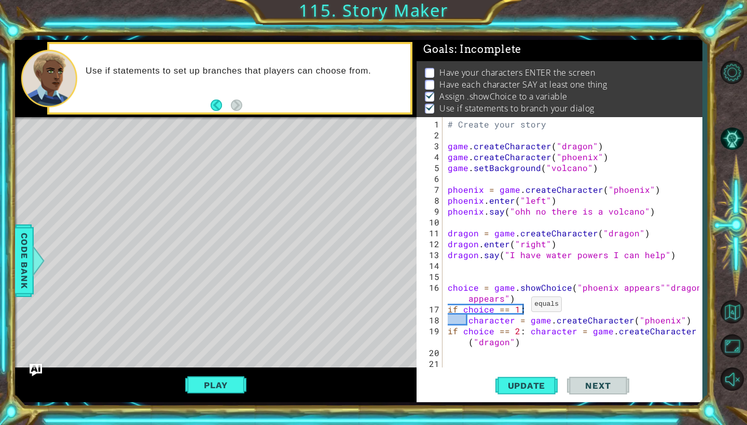
scroll to position [5, 0]
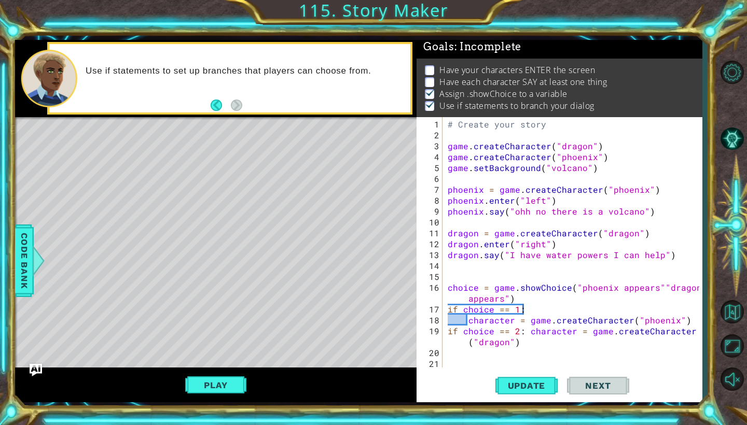
click at [523, 308] on div "# Create your story game . createCharacter ( "dragon" ) game . createCharacter …" at bounding box center [575, 255] width 259 height 272
click at [657, 284] on div "# Create your story game . createCharacter ( "dragon" ) game . createCharacter …" at bounding box center [575, 255] width 259 height 272
click at [522, 385] on span "Update" at bounding box center [527, 386] width 59 height 10
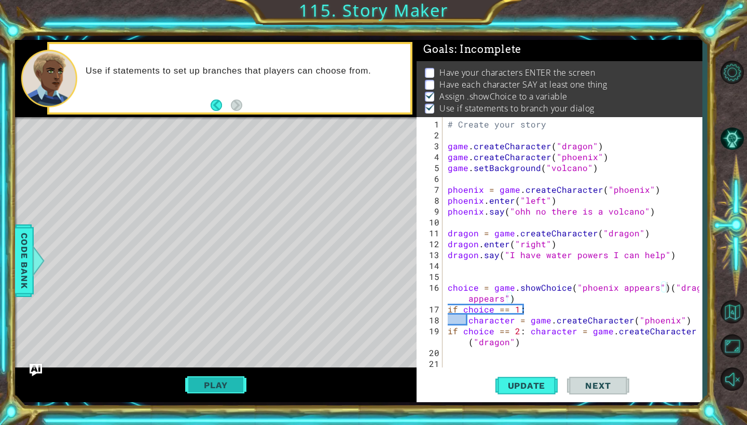
click at [224, 384] on button "Play" at bounding box center [215, 386] width 61 height 20
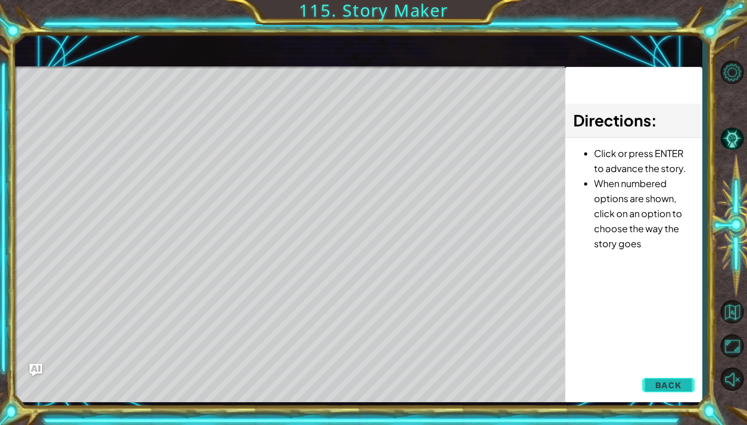
click at [655, 386] on button "Back" at bounding box center [668, 385] width 52 height 21
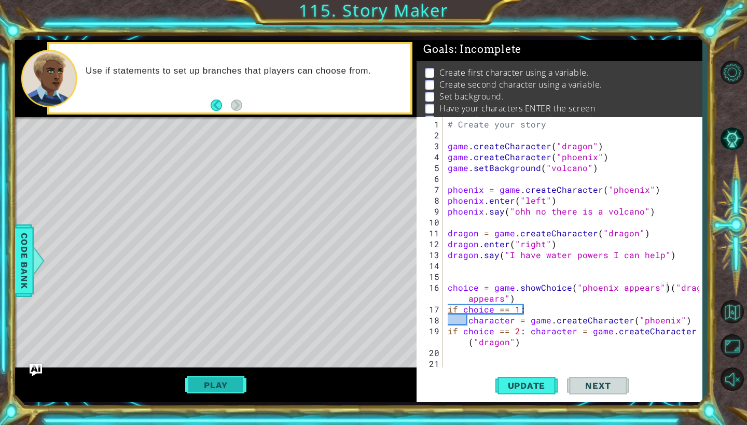
click at [219, 388] on button "Play" at bounding box center [215, 386] width 61 height 20
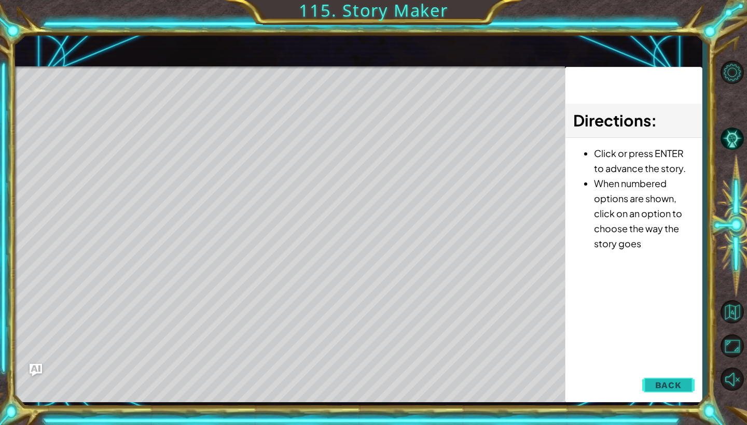
click at [673, 385] on span "Back" at bounding box center [668, 385] width 26 height 10
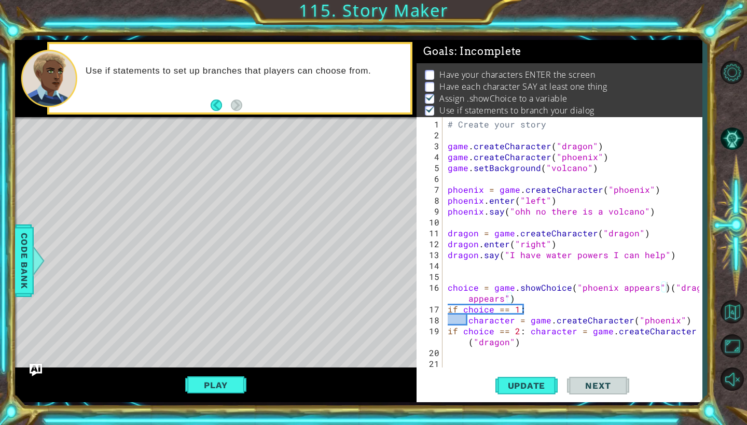
click at [613, 290] on div "# Create your story game . createCharacter ( "dragon" ) game . createCharacter …" at bounding box center [575, 255] width 259 height 272
drag, startPoint x: 613, startPoint y: 290, endPoint x: 579, endPoint y: 290, distance: 34.2
click at [579, 290] on div "# Create your story game . createCharacter ( "dragon" ) game . createCharacter …" at bounding box center [575, 255] width 259 height 272
drag, startPoint x: 660, startPoint y: 289, endPoint x: 650, endPoint y: 290, distance: 10.4
click at [652, 292] on div "# Create your story game . createCharacter ( "dragon" ) game . createCharacter …" at bounding box center [575, 255] width 259 height 272
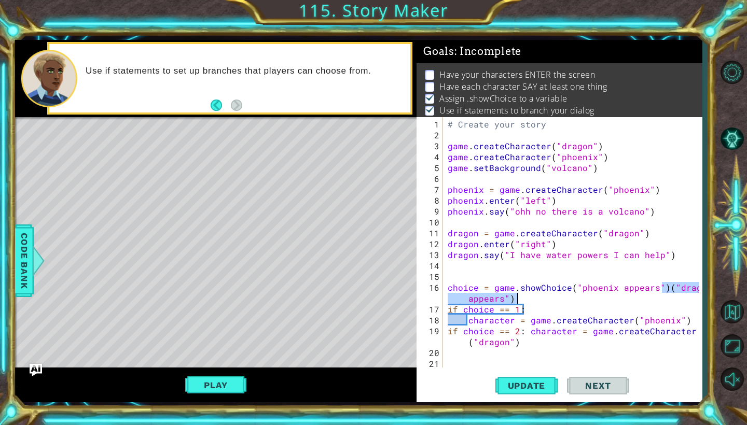
click at [613, 288] on div "# Create your story game . createCharacter ( "dragon" ) game . createCharacter …" at bounding box center [575, 255] width 259 height 272
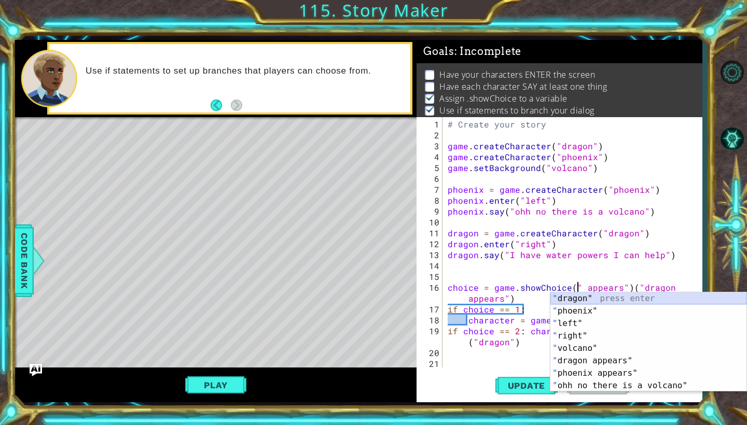
click at [613, 299] on div "" dragon" press enter " phoenix" press enter " left" press enter " right" press…" at bounding box center [648, 355] width 196 height 125
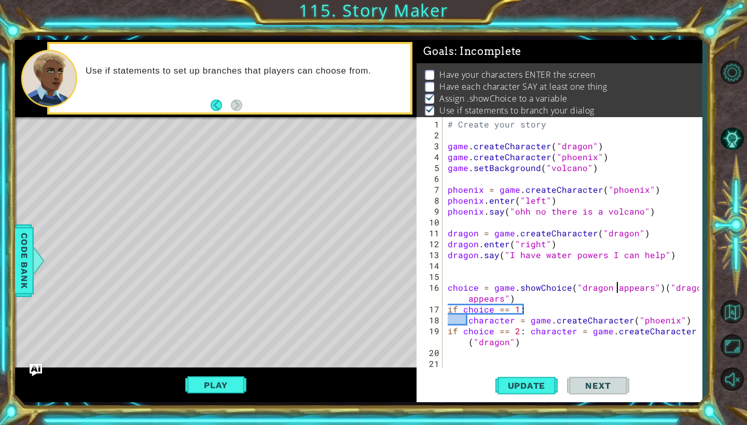
click at [615, 290] on div "# Create your story game . createCharacter ( "dragon" ) game . createCharacter …" at bounding box center [575, 255] width 259 height 272
click at [613, 290] on div "# Create your story game . createCharacter ( "dragon" ) game . createCharacter …" at bounding box center [575, 255] width 259 height 272
click at [658, 291] on div "# Create your story game . createCharacter ( "dragon" ) game . createCharacter …" at bounding box center [575, 255] width 259 height 272
click at [662, 289] on div "# Create your story game . createCharacter ( "dragon" ) game . createCharacter …" at bounding box center [575, 255] width 259 height 272
click at [667, 290] on div "# Create your story game . createCharacter ( "dragon" ) game . createCharacter …" at bounding box center [575, 255] width 259 height 272
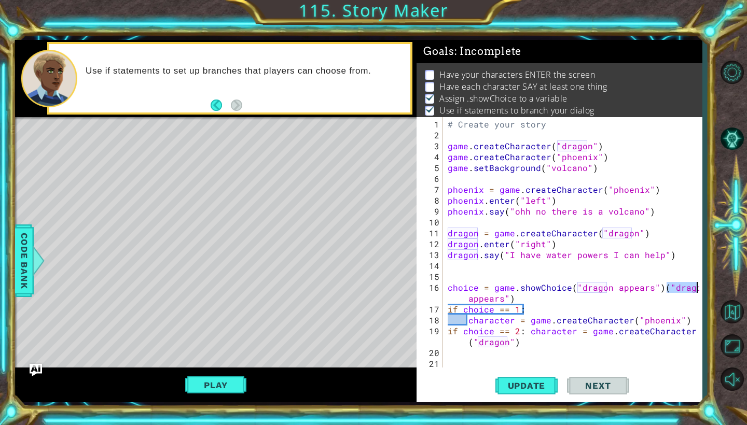
drag, startPoint x: 667, startPoint y: 290, endPoint x: 682, endPoint y: 290, distance: 14.5
click at [682, 290] on div "# Create your story game . createCharacter ( "dragon" ) game . createCharacter …" at bounding box center [575, 255] width 259 height 272
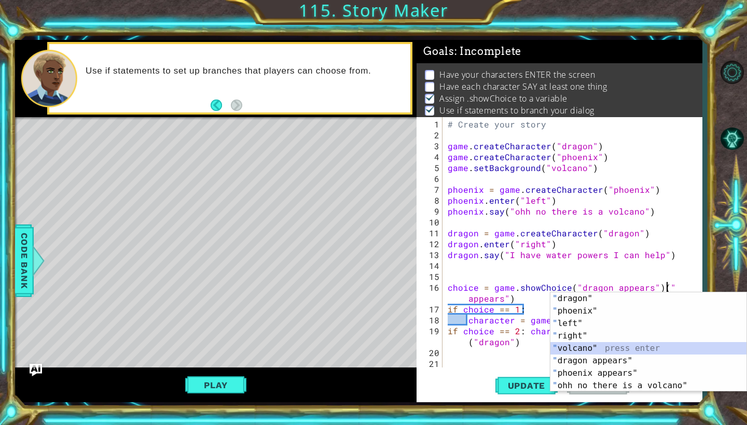
click at [602, 346] on div "" dragon" press enter " phoenix" press enter " left" press enter " right" press…" at bounding box center [648, 355] width 196 height 125
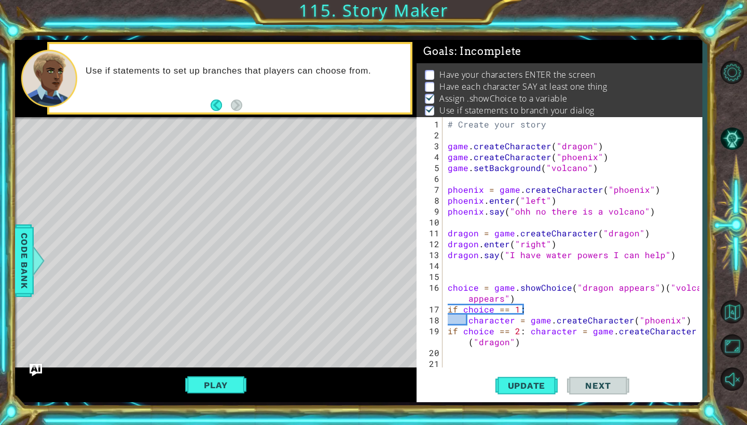
click at [504, 302] on div "# Create your story game . createCharacter ( "dragon" ) game . createCharacter …" at bounding box center [575, 255] width 259 height 272
click at [526, 380] on button "Update" at bounding box center [526, 386] width 62 height 29
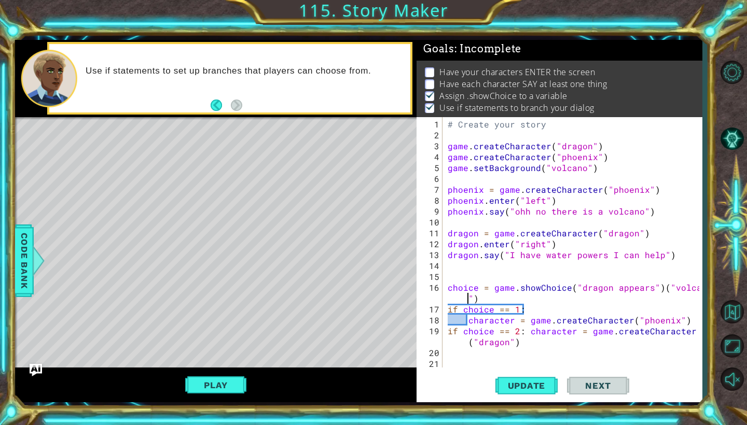
scroll to position [2, 0]
click at [240, 388] on button "Play" at bounding box center [215, 386] width 61 height 20
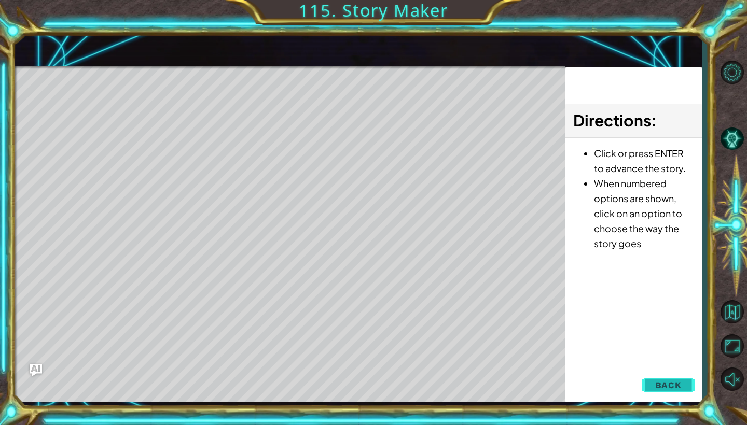
click at [658, 387] on span "Back" at bounding box center [668, 385] width 26 height 10
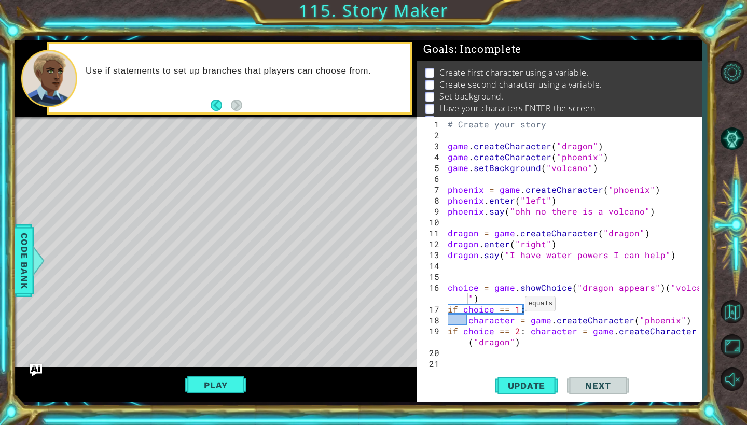
scroll to position [0, 4]
click at [513, 306] on div "# Create your story game . createCharacter ( "dragon" ) game . createCharacter …" at bounding box center [575, 255] width 259 height 272
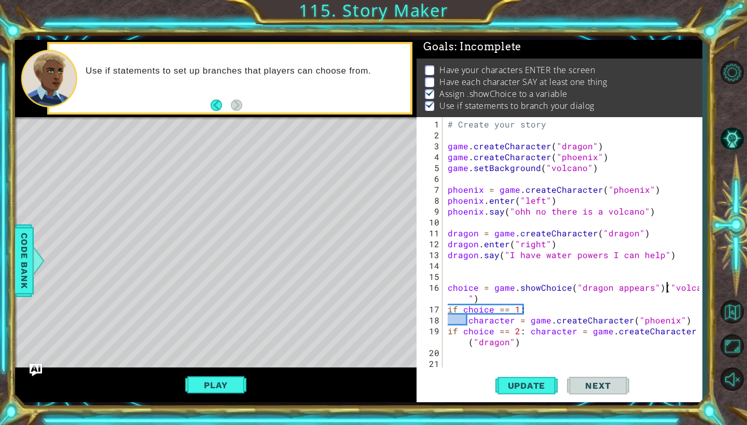
click at [665, 291] on div "# Create your story game . createCharacter ( "dragon" ) game . createCharacter …" at bounding box center [575, 255] width 259 height 272
click at [523, 296] on div "# Create your story game . createCharacter ( "dragon" ) game . createCharacter …" at bounding box center [575, 255] width 259 height 272
click at [672, 292] on div "# Create your story game . createCharacter ( "dragon" ) game . createCharacter …" at bounding box center [575, 255] width 259 height 272
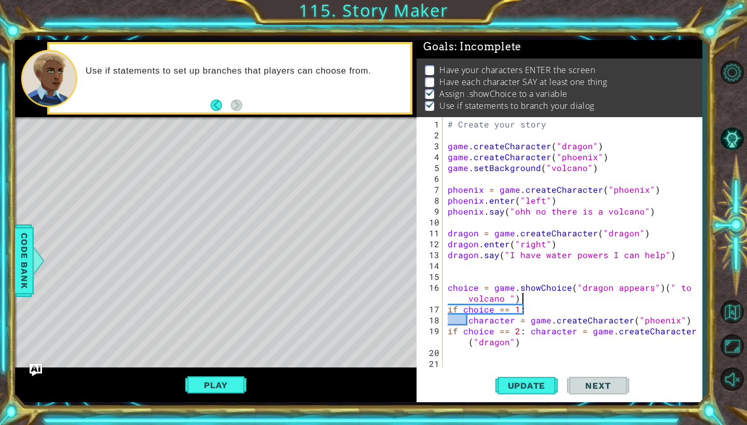
click at [671, 287] on div "# Create your story game . createCharacter ( "dragon" ) game . createCharacter …" at bounding box center [575, 255] width 259 height 272
click at [686, 283] on div "# Create your story game . createCharacter ( "dragon" ) game . createCharacter …" at bounding box center [575, 255] width 259 height 272
click at [531, 386] on span "Update" at bounding box center [527, 386] width 59 height 10
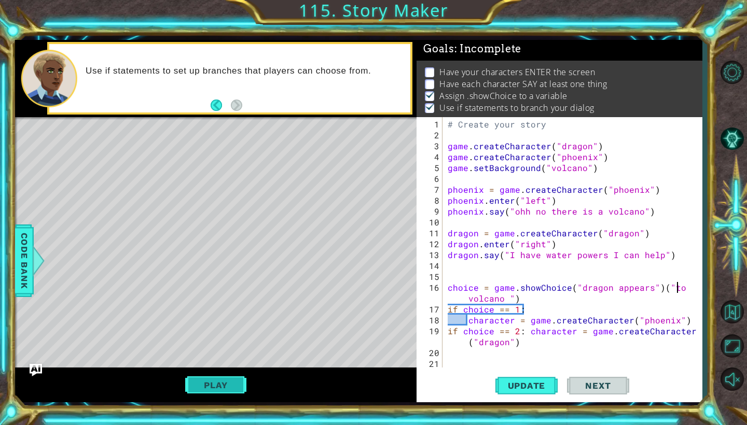
scroll to position [2, 0]
click at [208, 385] on button "Play" at bounding box center [215, 386] width 61 height 20
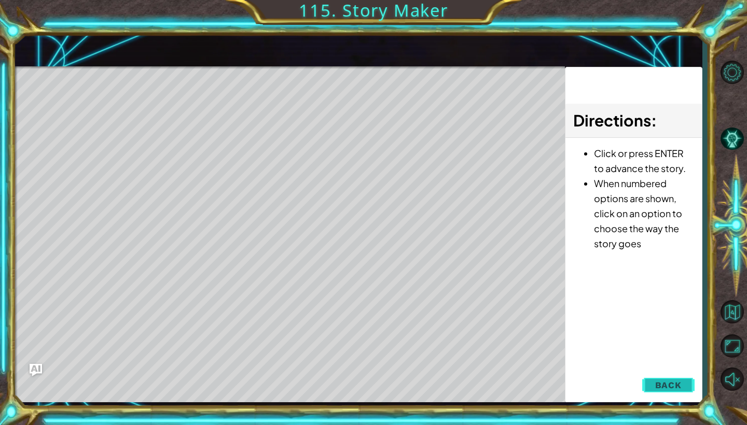
click at [665, 387] on span "Back" at bounding box center [668, 385] width 26 height 10
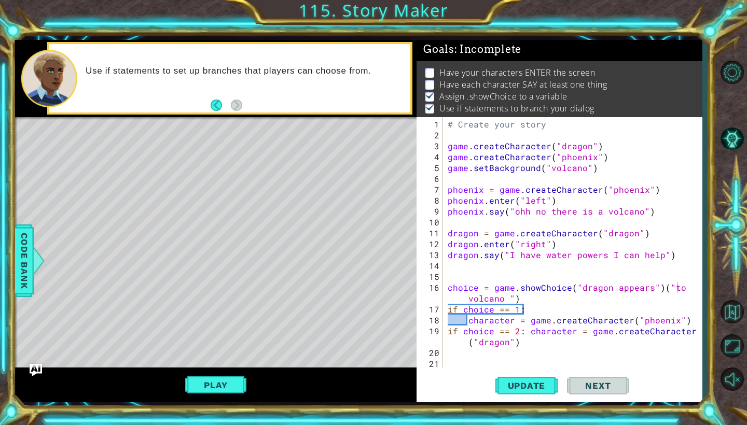
scroll to position [5, 0]
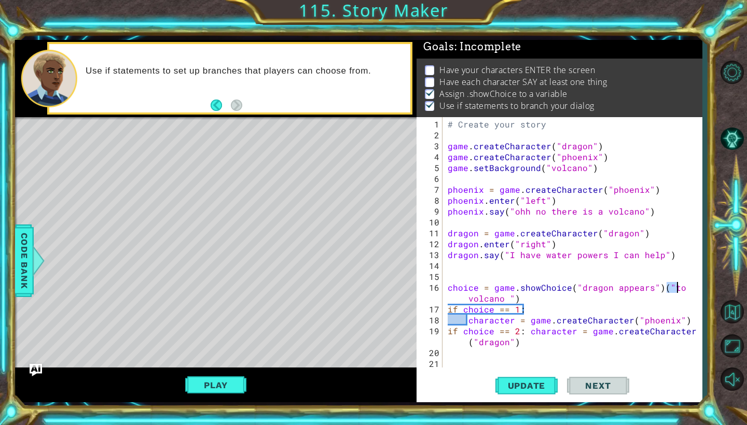
drag, startPoint x: 667, startPoint y: 290, endPoint x: 678, endPoint y: 286, distance: 11.0
click at [679, 289] on div "# Create your story game . createCharacter ( "dragon" ) game . createCharacter …" at bounding box center [575, 255] width 259 height 272
drag, startPoint x: 503, startPoint y: 300, endPoint x: 469, endPoint y: 297, distance: 34.4
click at [467, 298] on div "# Create your story game . createCharacter ( "dragon" ) game . createCharacter …" at bounding box center [575, 255] width 259 height 272
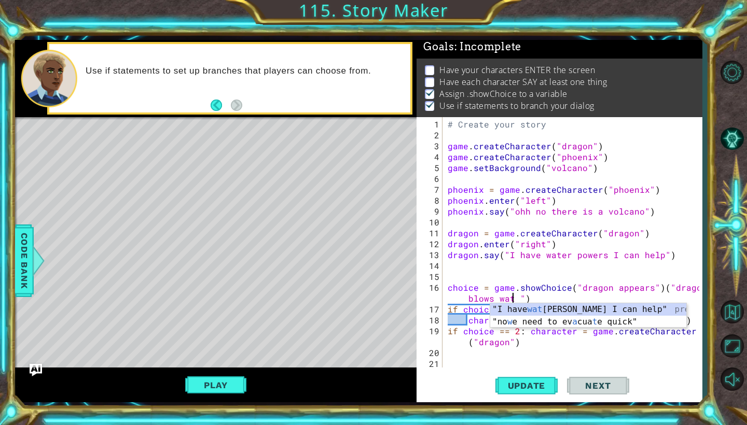
scroll to position [0, 20]
type textarea "choice = game.showChoice("dragon appears")("dragon blows water")"
click at [536, 298] on div "# Create your story game . createCharacter ( "dragon" ) game . createCharacter …" at bounding box center [575, 255] width 259 height 272
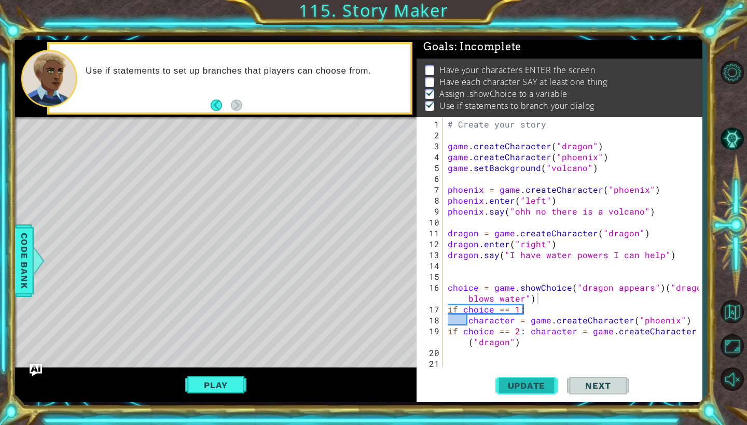
click at [544, 385] on span "Update" at bounding box center [527, 386] width 59 height 10
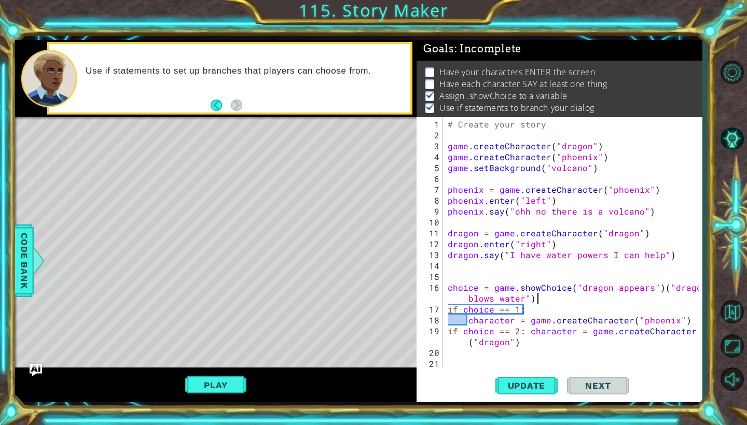
scroll to position [2, 0]
click at [228, 383] on button "Play" at bounding box center [215, 386] width 61 height 20
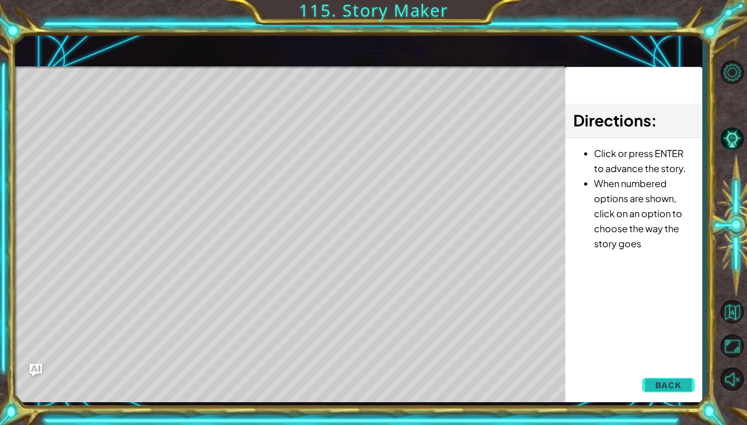
click at [666, 383] on span "Back" at bounding box center [668, 385] width 26 height 10
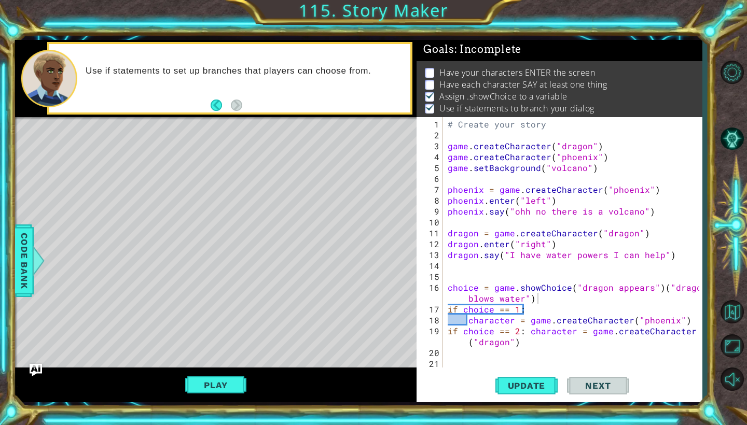
scroll to position [5, 0]
